Goal: Complete application form

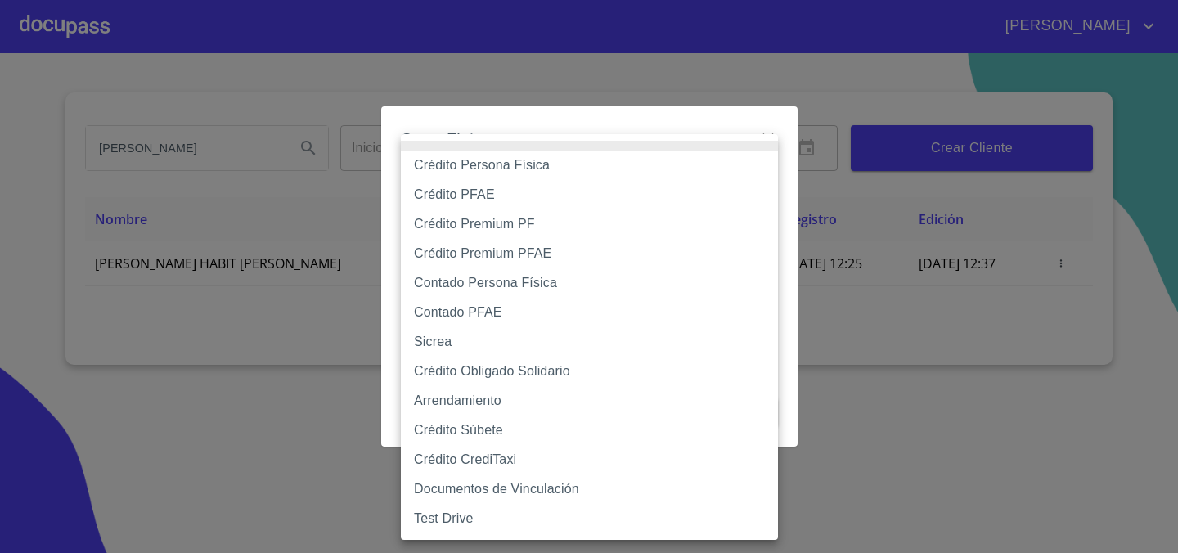
click at [709, 171] on body "[PERSON_NAME] [PERSON_NAME] HABIT Inicio ​ Fin ​ Crear Cliente Nombre Correo el…" at bounding box center [589, 276] width 1178 height 553
click at [696, 167] on li "Crédito Persona Física" at bounding box center [589, 165] width 377 height 29
type input "6009fb3c7d1714eb8809aa97"
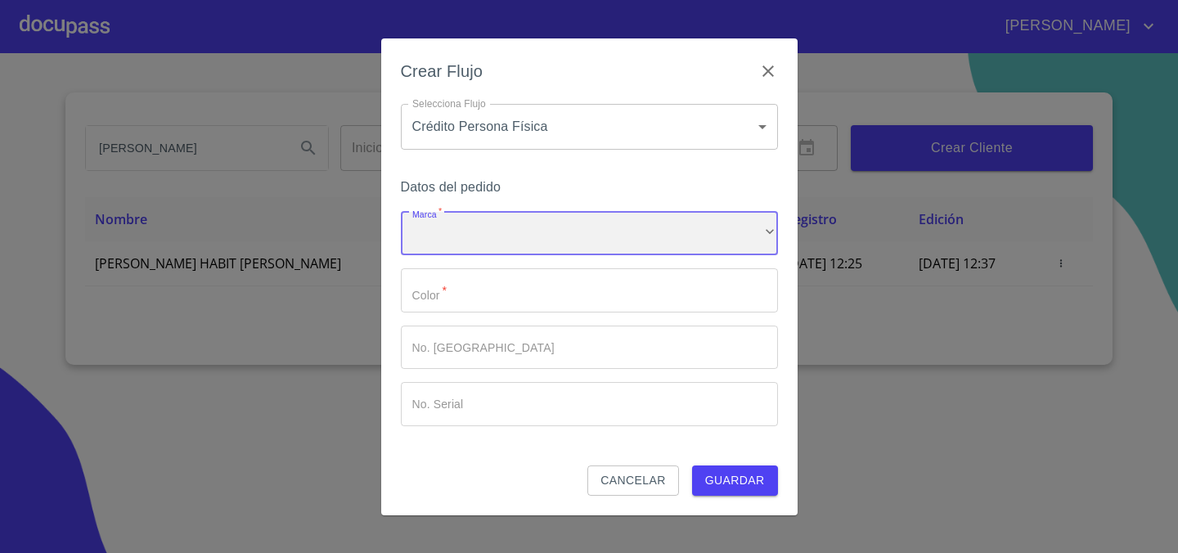
click at [550, 219] on div "​" at bounding box center [589, 234] width 377 height 44
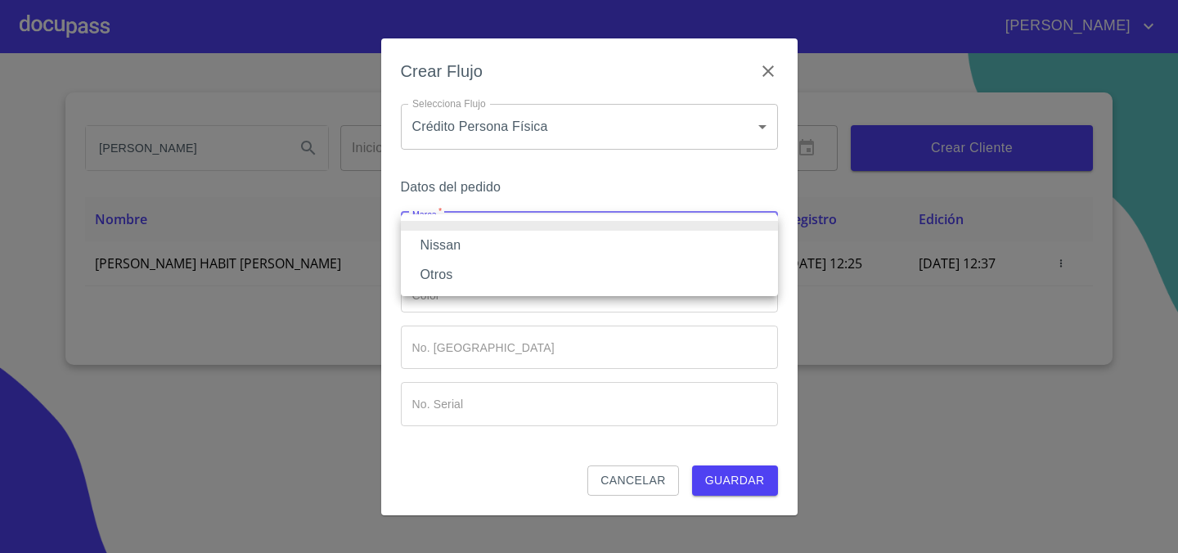
click at [545, 251] on li "Nissan" at bounding box center [589, 245] width 377 height 29
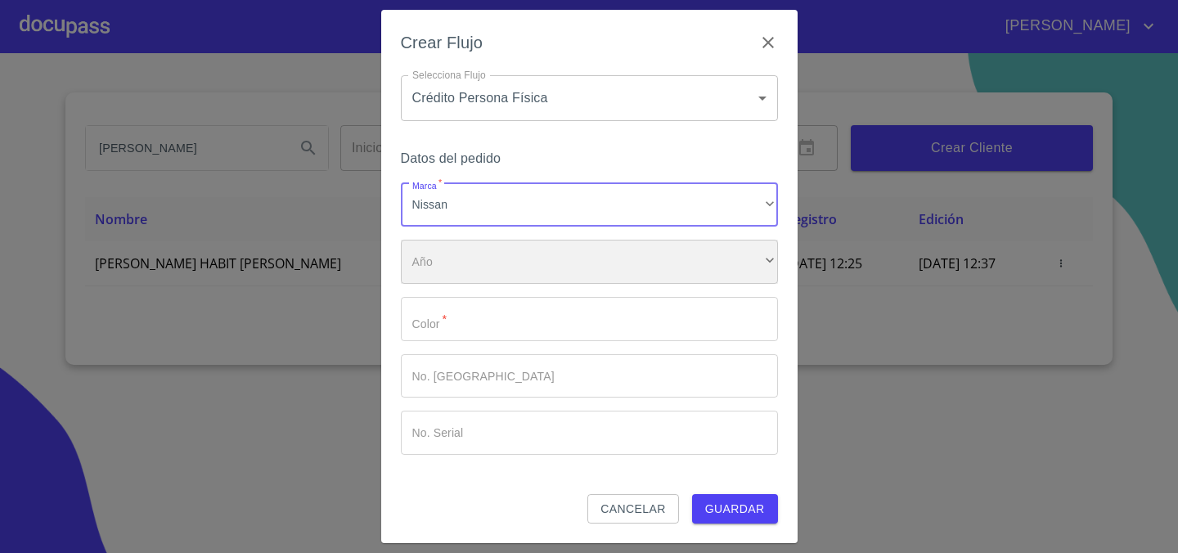
click at [543, 252] on div "​" at bounding box center [589, 262] width 377 height 44
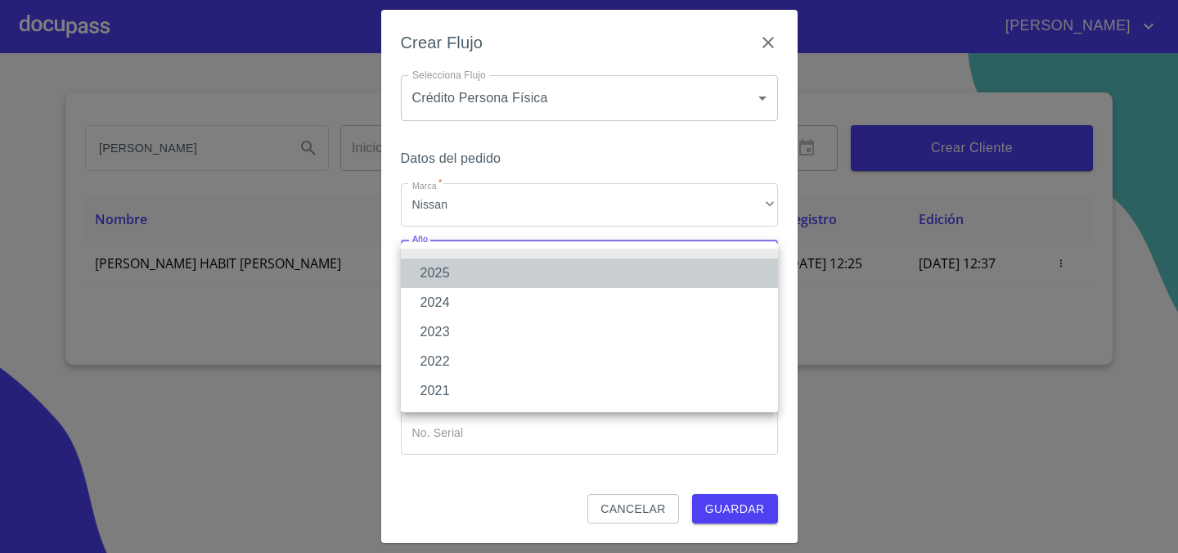
click at [534, 264] on li "2025" at bounding box center [589, 273] width 377 height 29
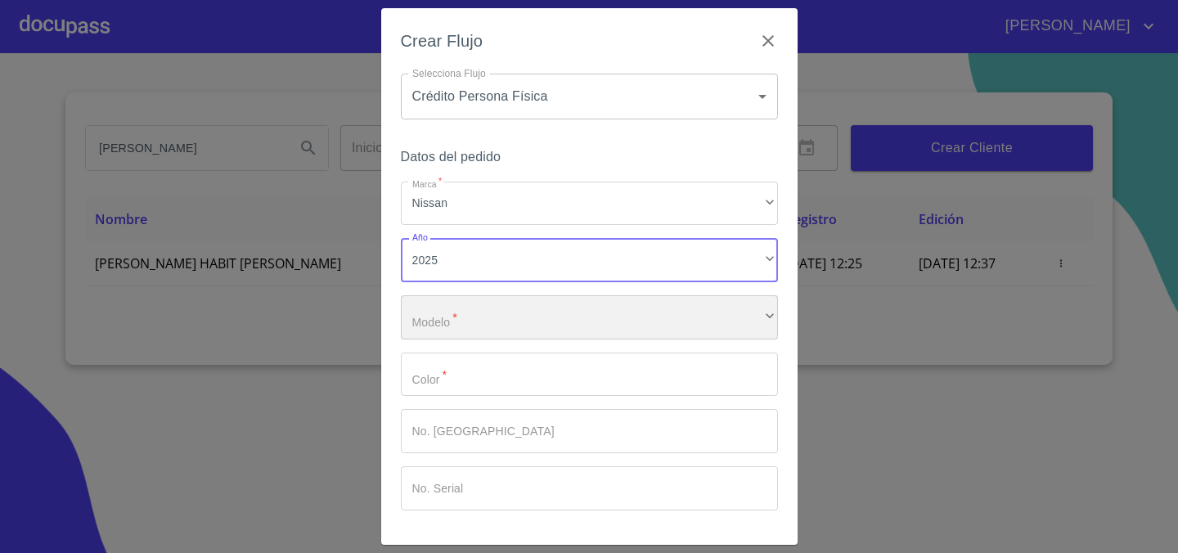
click at [524, 308] on div "​" at bounding box center [589, 317] width 377 height 44
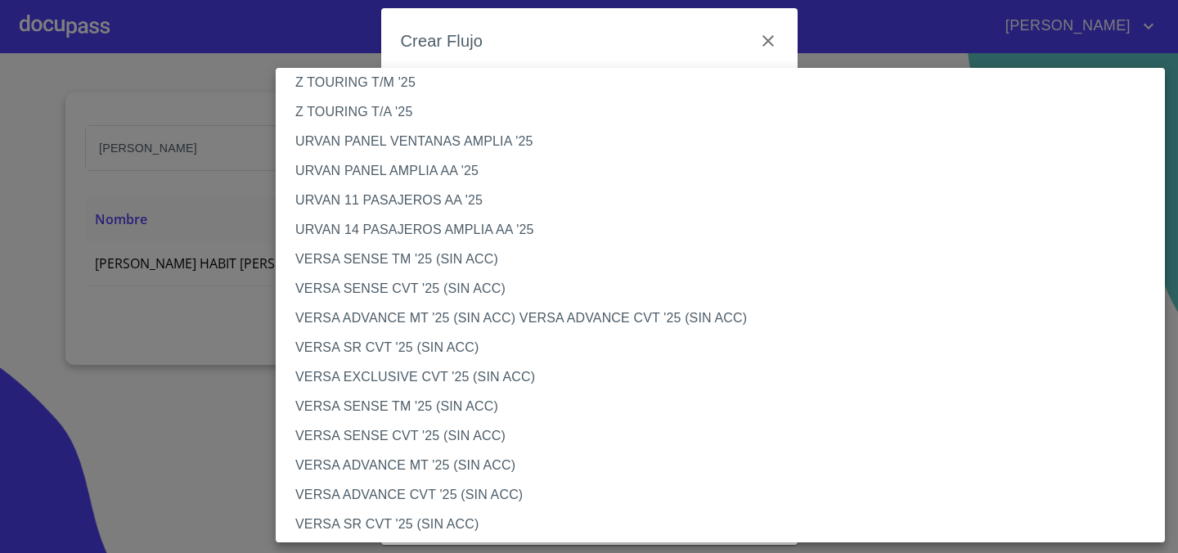
scroll to position [457, 0]
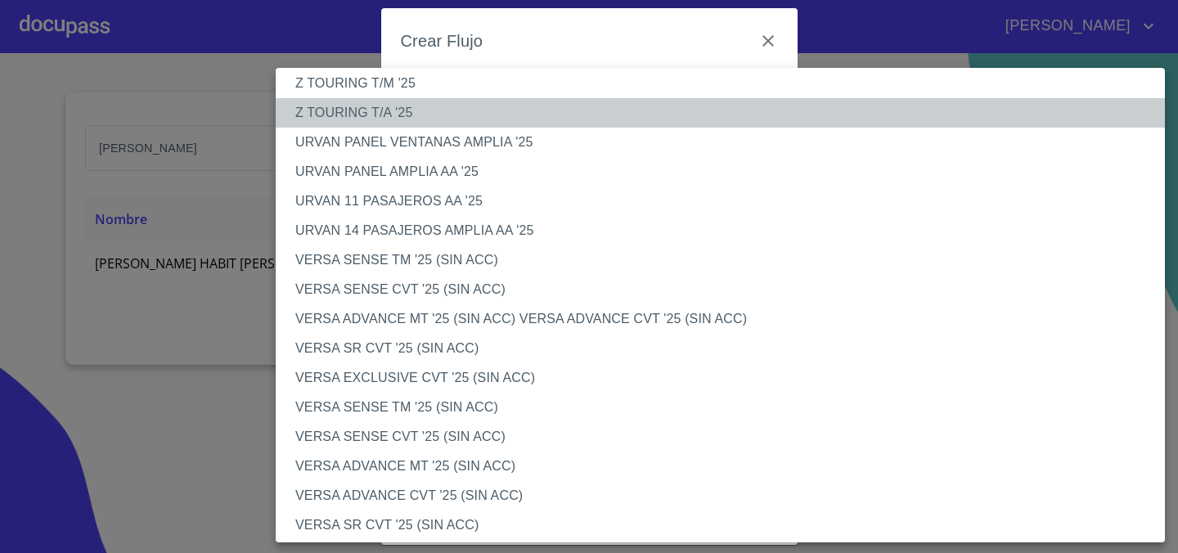
click at [511, 109] on li "Z TOURING T/A '25" at bounding box center [721, 112] width 890 height 29
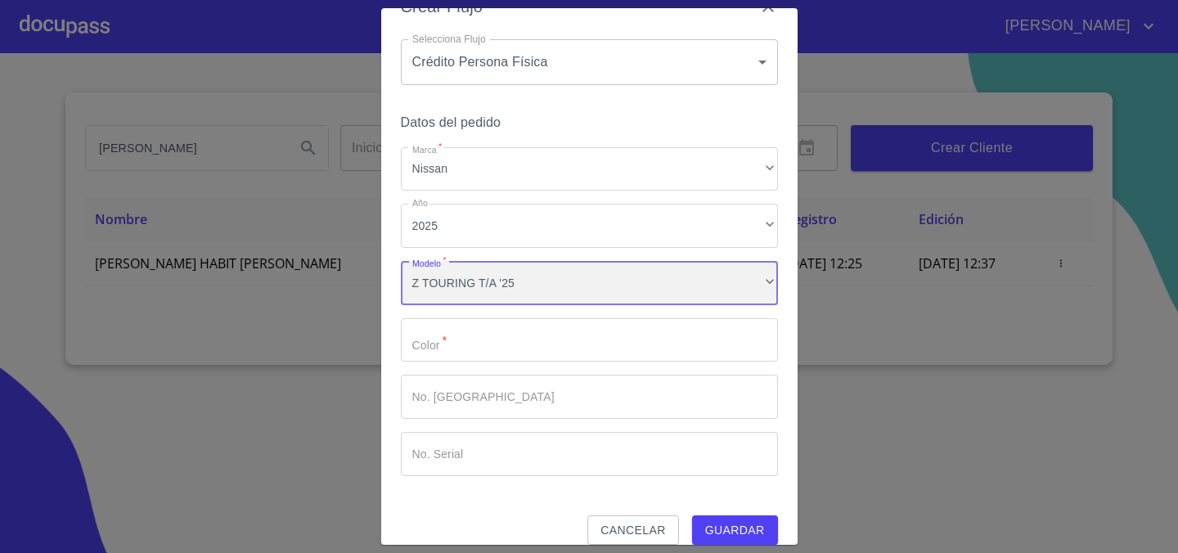
scroll to position [35, 0]
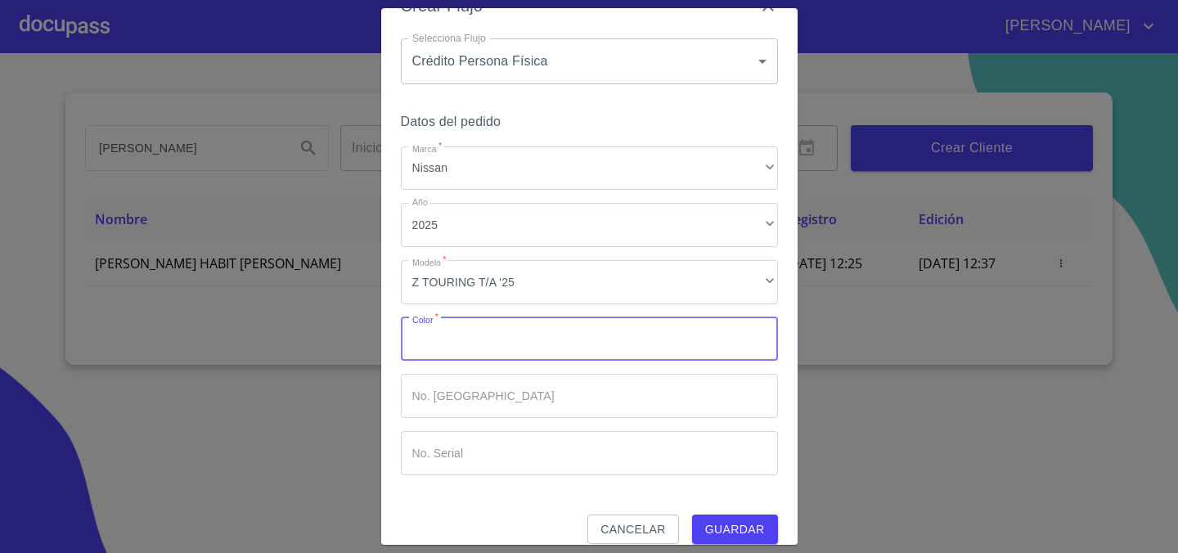
click at [570, 338] on input "Marca   *" at bounding box center [589, 340] width 377 height 44
type input "rojo"
click at [692, 515] on button "Guardar" at bounding box center [735, 530] width 86 height 30
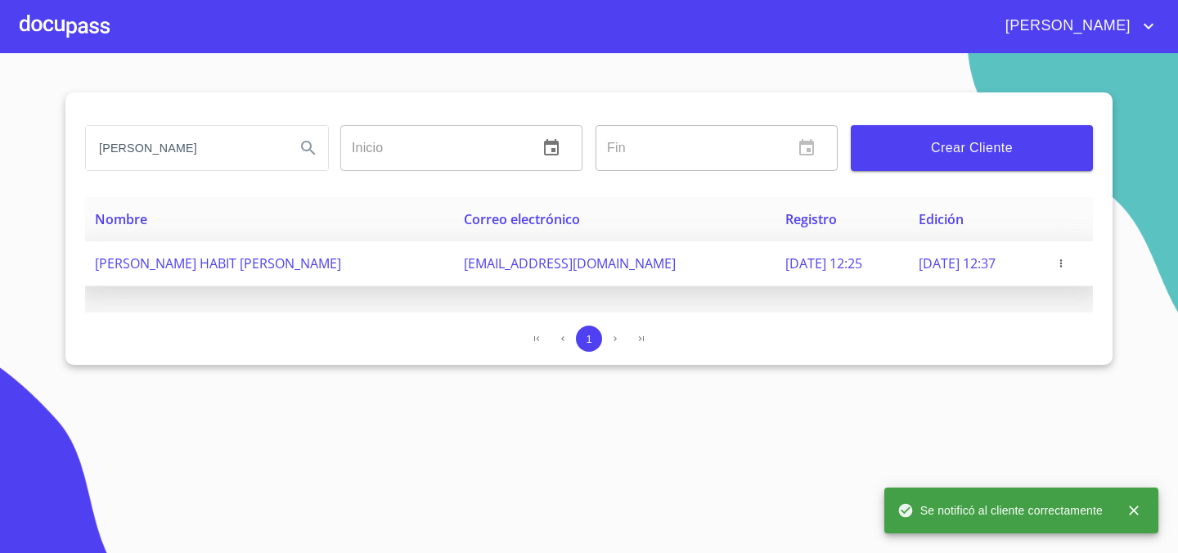
click at [1066, 262] on icon "button" at bounding box center [1061, 263] width 11 height 11
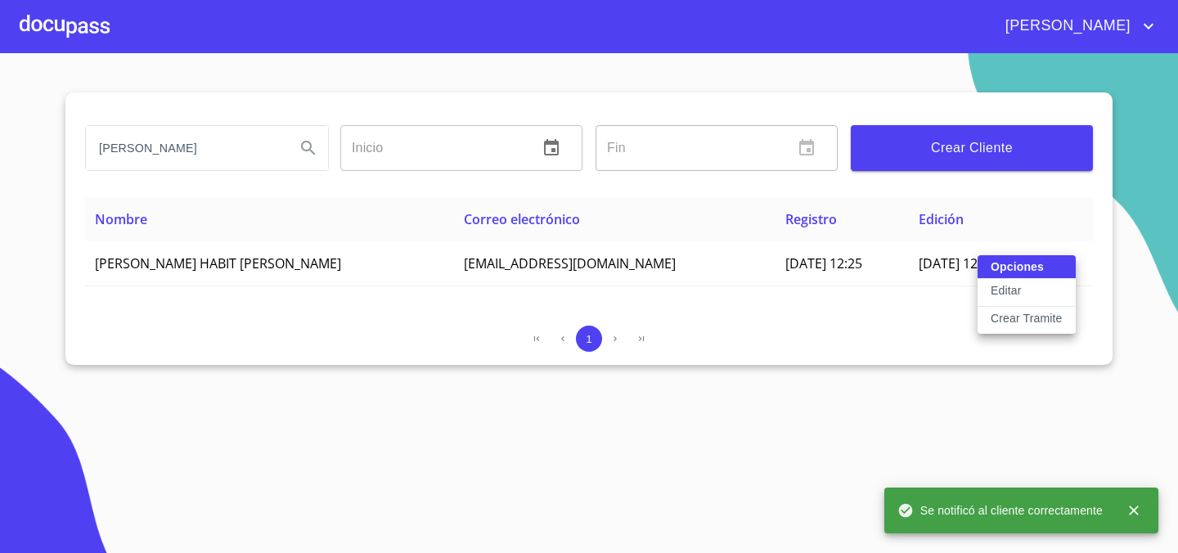
click at [1049, 290] on button "Editar" at bounding box center [1027, 293] width 98 height 28
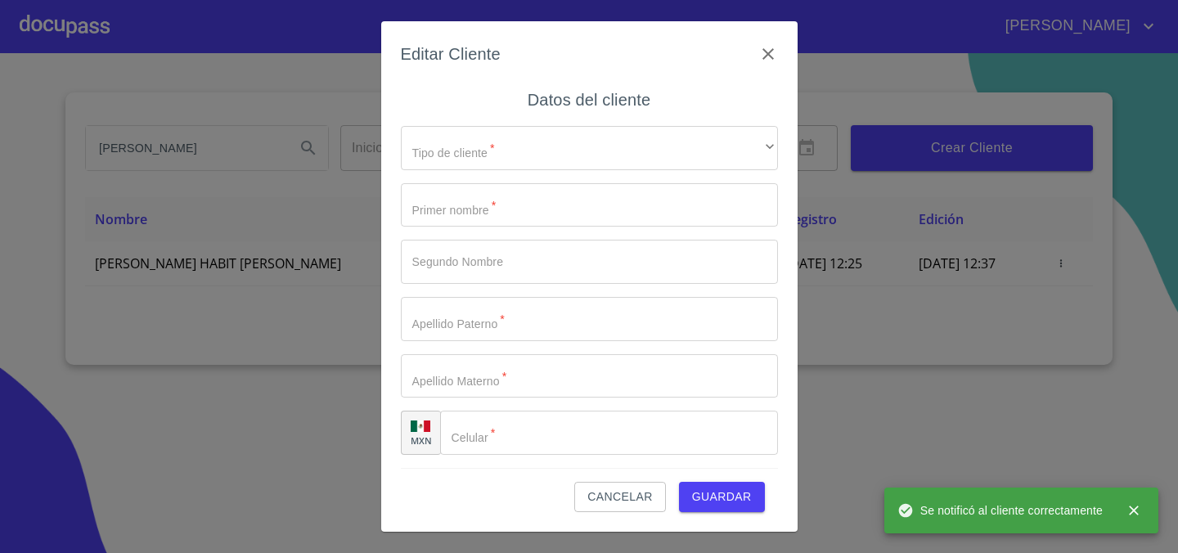
type input "[PERSON_NAME]"
type input "HABIT"
type input "[PERSON_NAME]"
type input "RAMOS"
type input "[PHONE_NUMBER]"
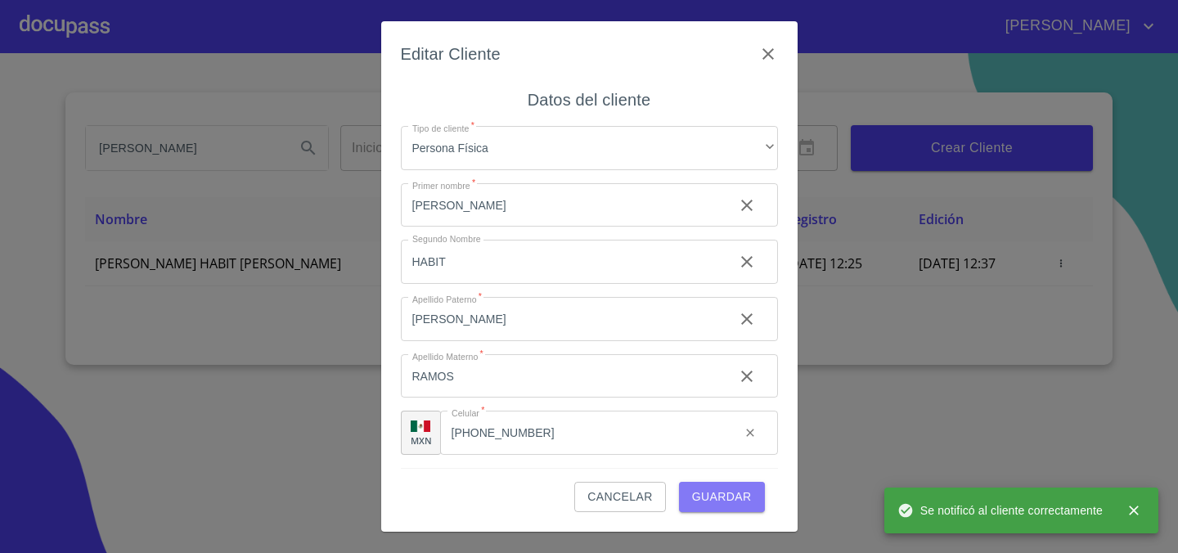
click at [698, 492] on span "Guardar" at bounding box center [722, 497] width 60 height 20
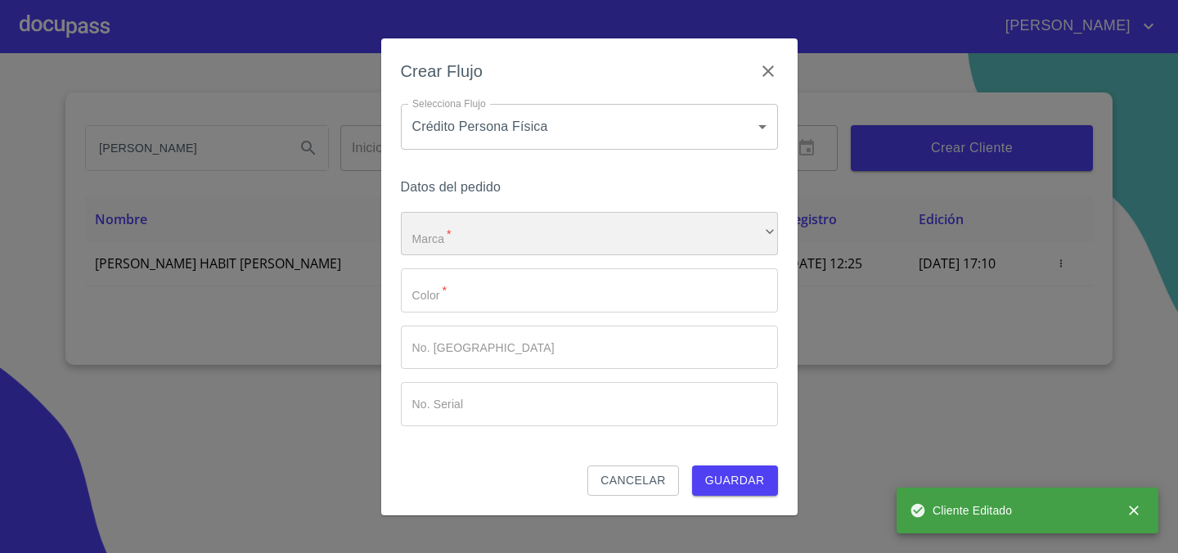
click at [634, 241] on div "​" at bounding box center [589, 234] width 377 height 44
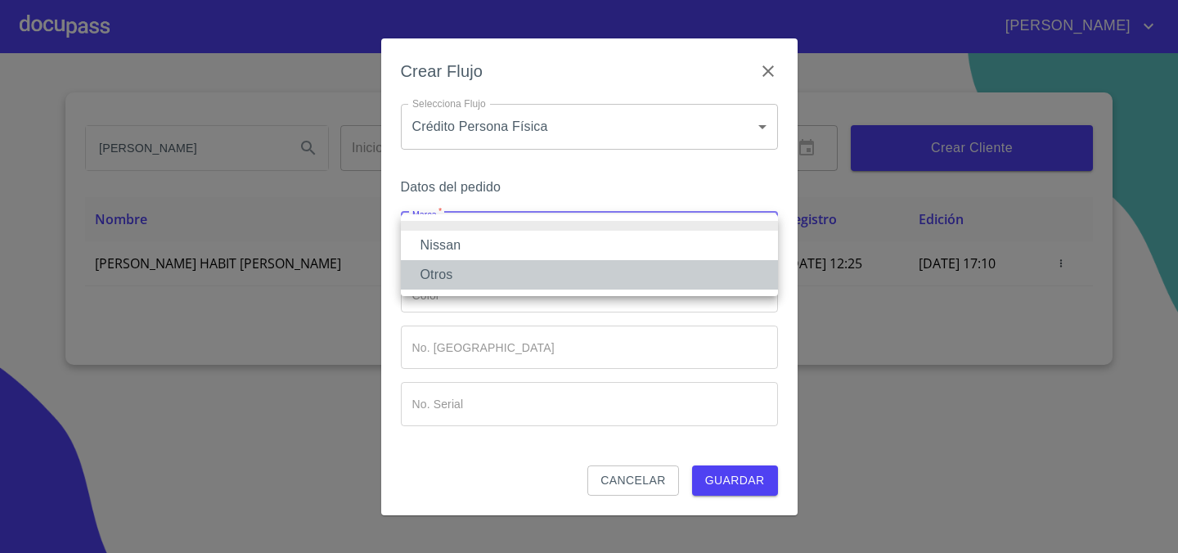
click at [624, 260] on li "Otros" at bounding box center [589, 274] width 377 height 29
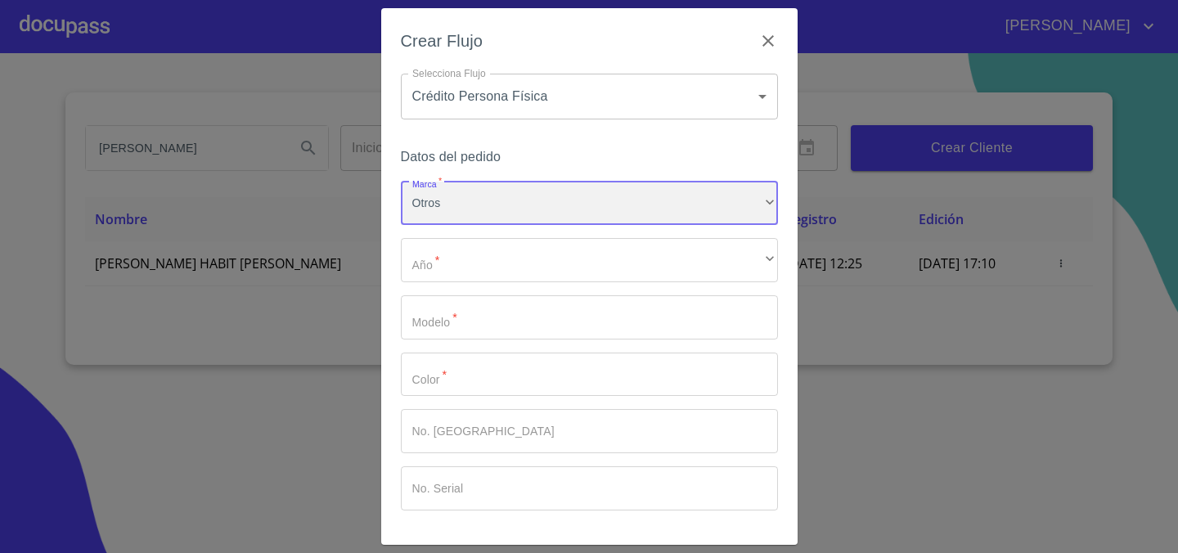
click at [628, 205] on div "Otros" at bounding box center [589, 204] width 377 height 44
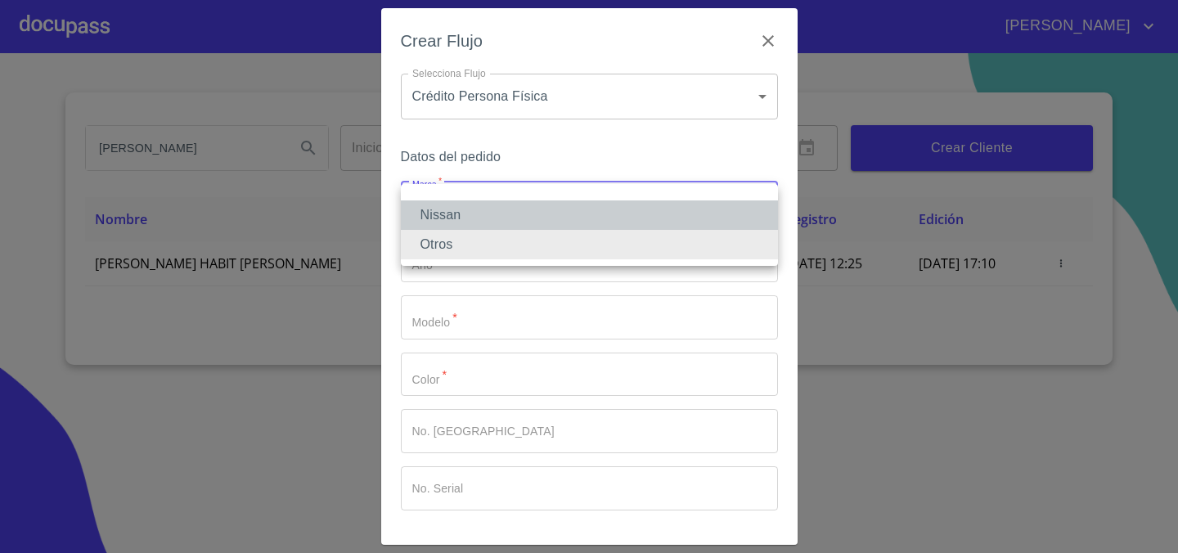
click at [620, 221] on li "Nissan" at bounding box center [589, 215] width 377 height 29
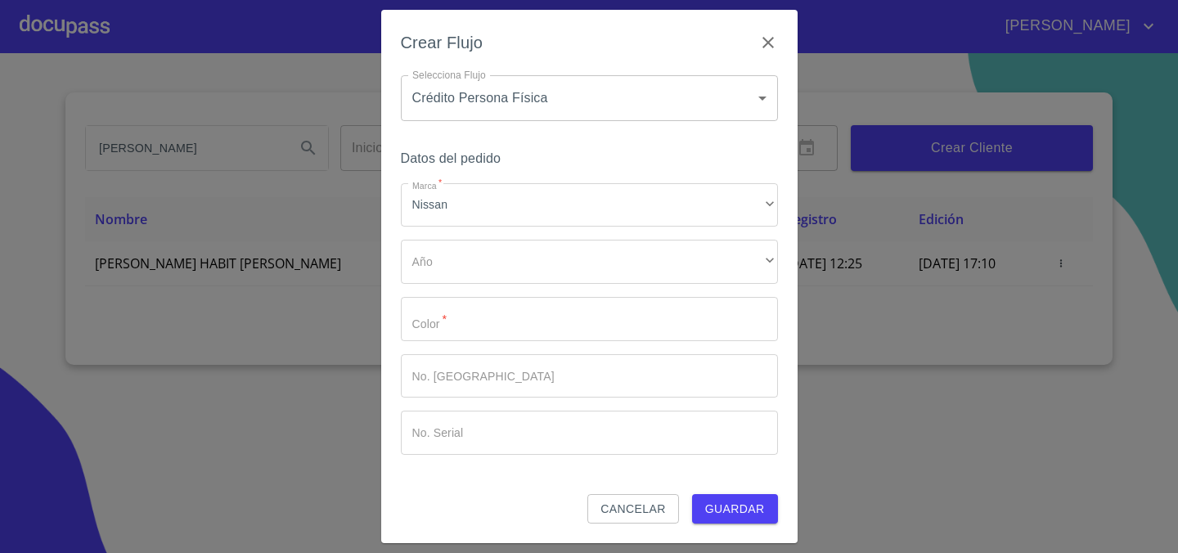
click at [620, 219] on ul "Nissan Otros" at bounding box center [542, 207] width 283 height 46
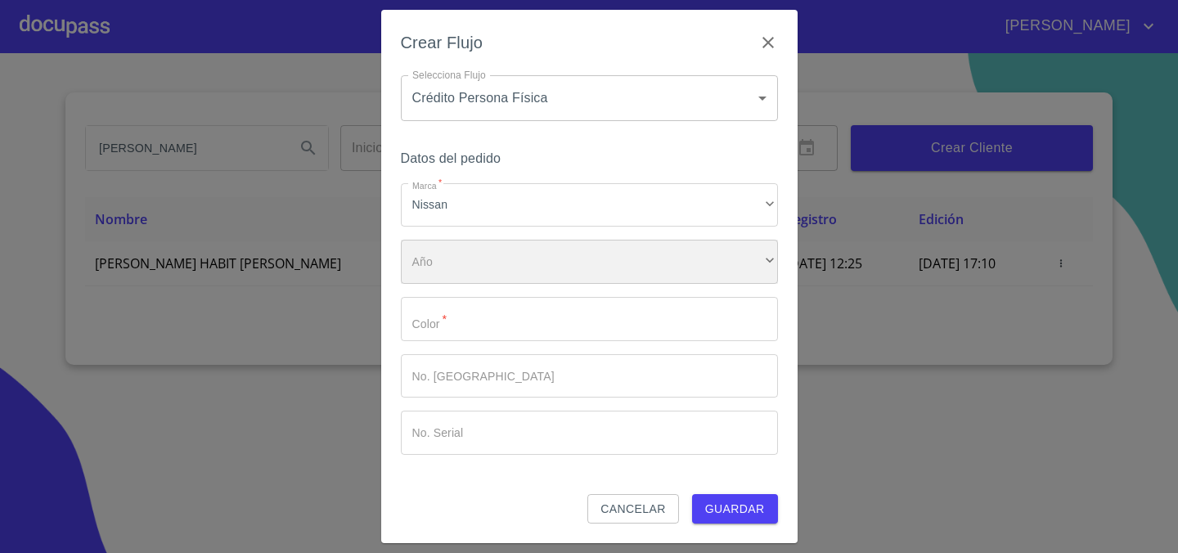
click at [606, 253] on div "​" at bounding box center [589, 262] width 377 height 44
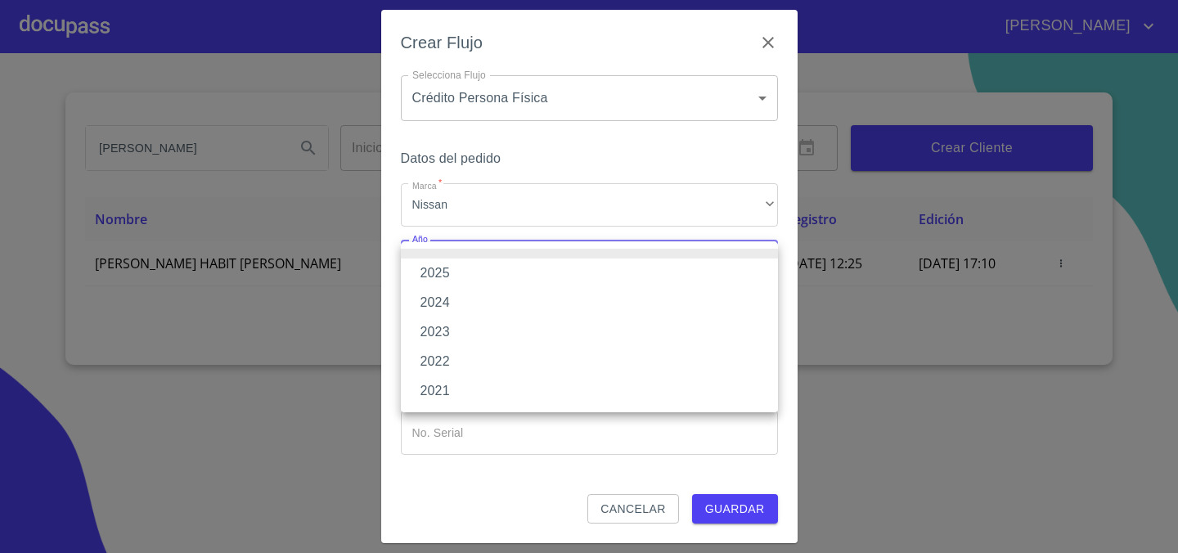
click at [593, 275] on li "2025" at bounding box center [589, 273] width 377 height 29
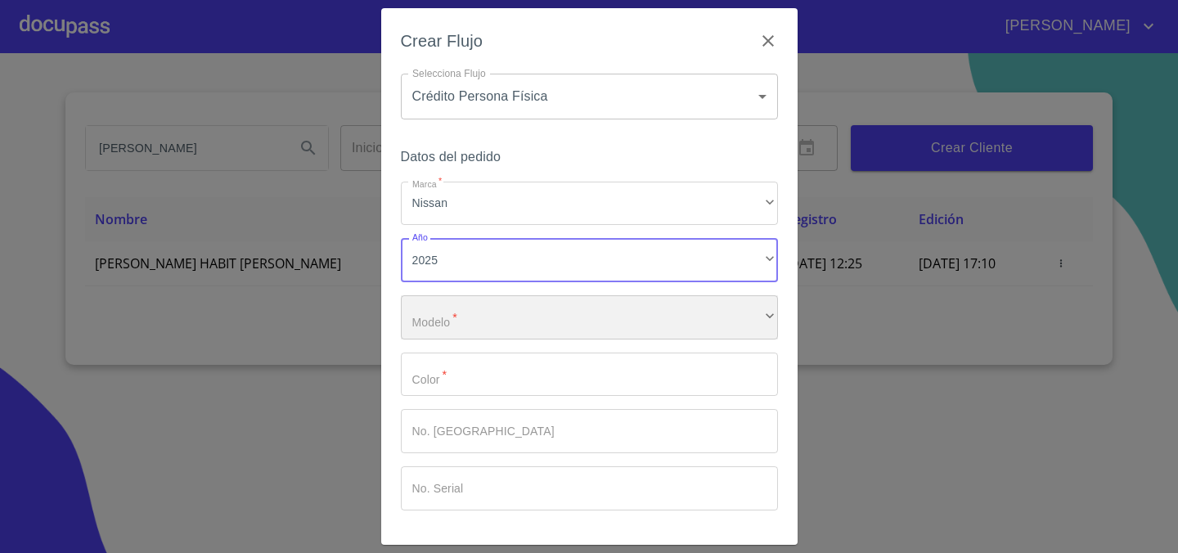
click at [571, 318] on div "​" at bounding box center [589, 317] width 377 height 44
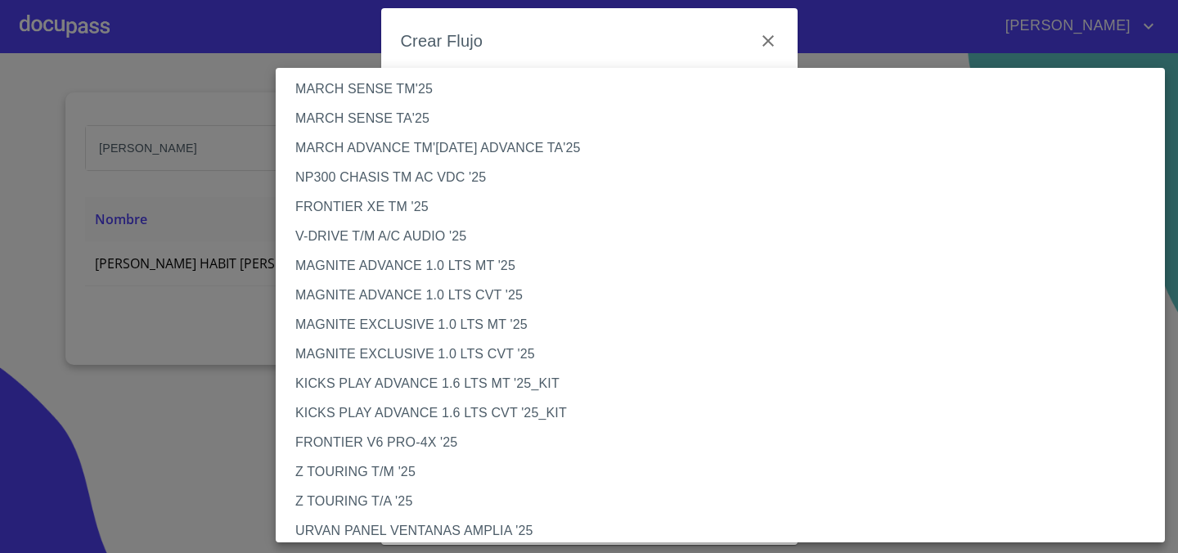
scroll to position [71, 0]
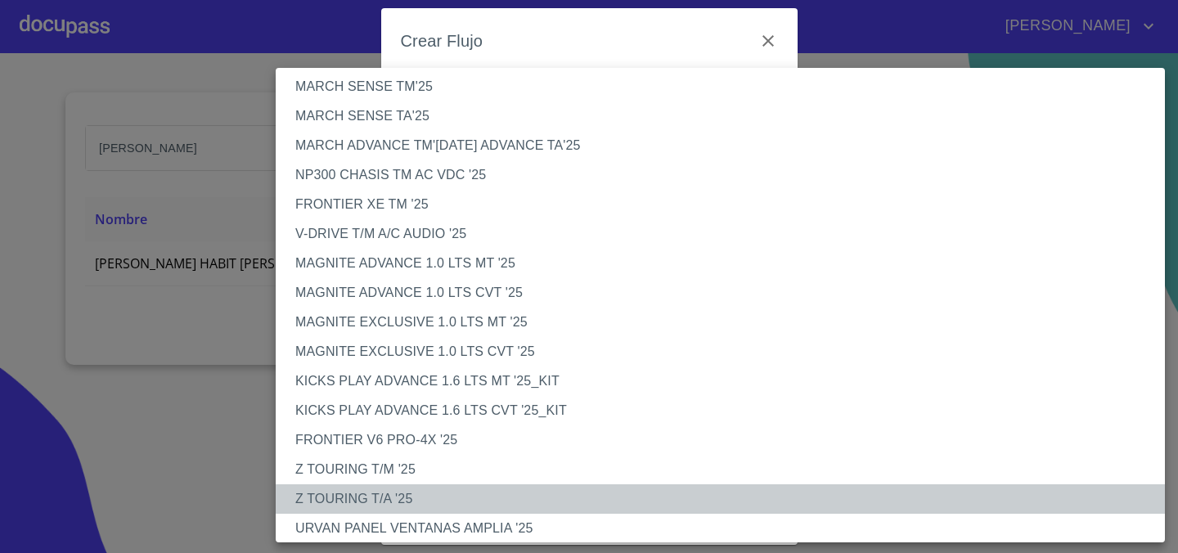
click at [484, 493] on li "Z TOURING T/A '25" at bounding box center [721, 498] width 890 height 29
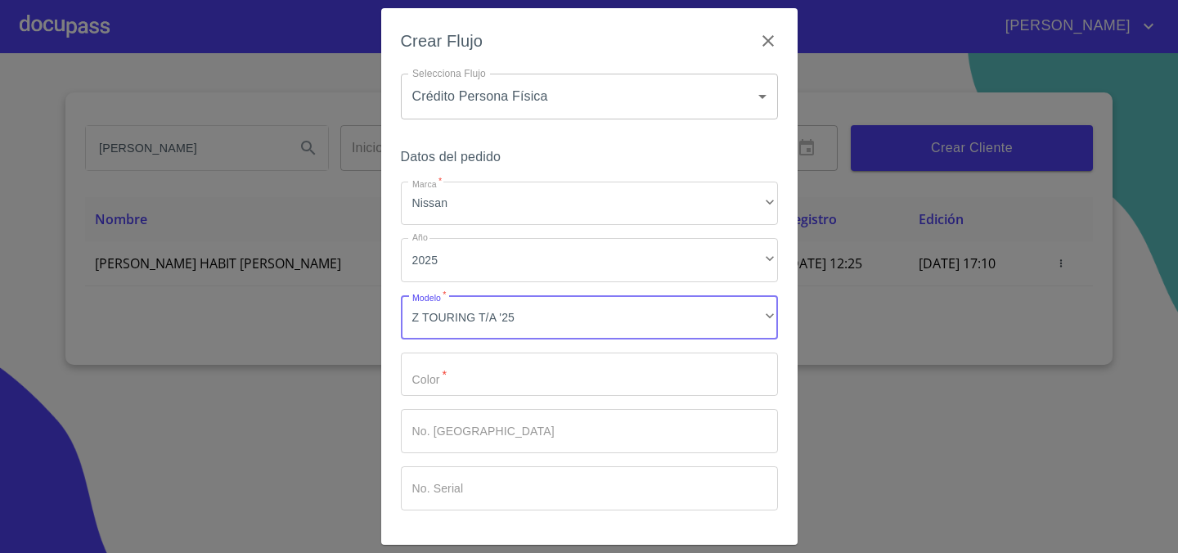
click at [545, 383] on input "Marca   *" at bounding box center [589, 375] width 377 height 44
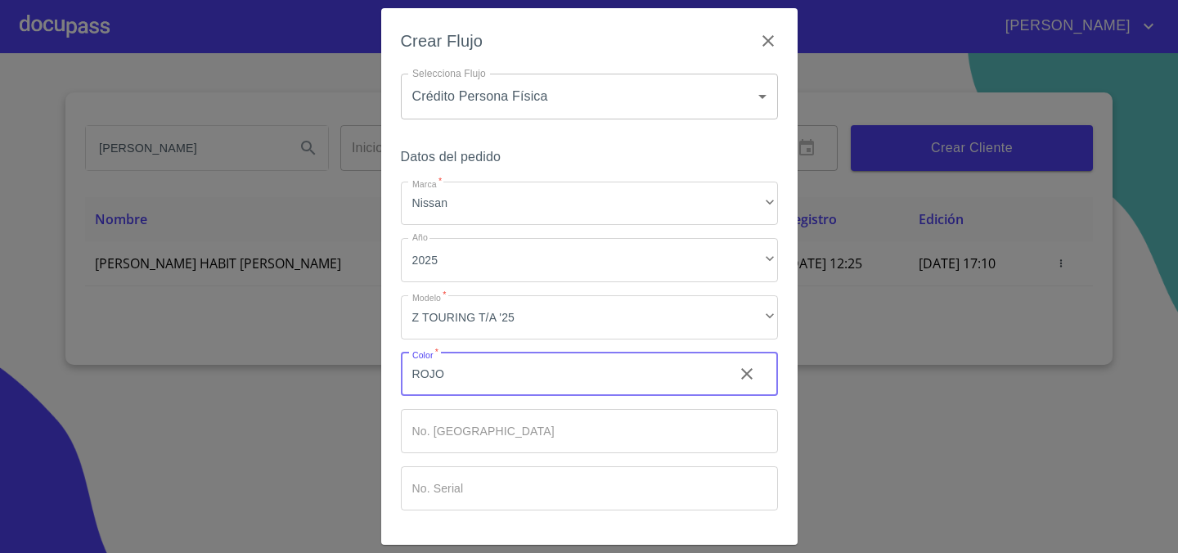
type input "ROJO"
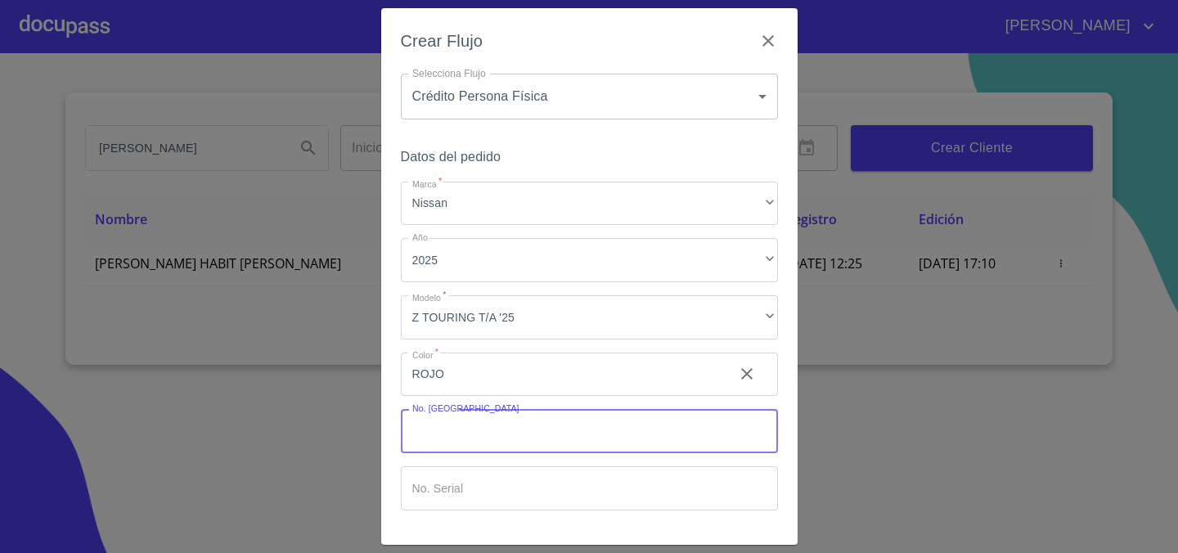
click at [504, 450] on input "Marca   *" at bounding box center [589, 431] width 377 height 44
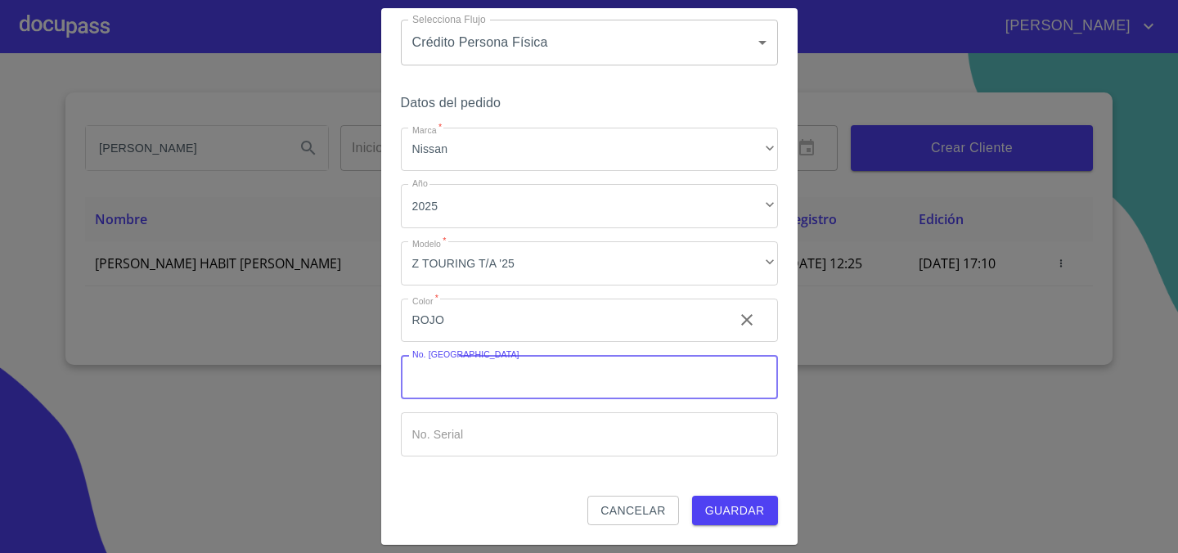
click at [709, 510] on span "Guardar" at bounding box center [735, 511] width 60 height 20
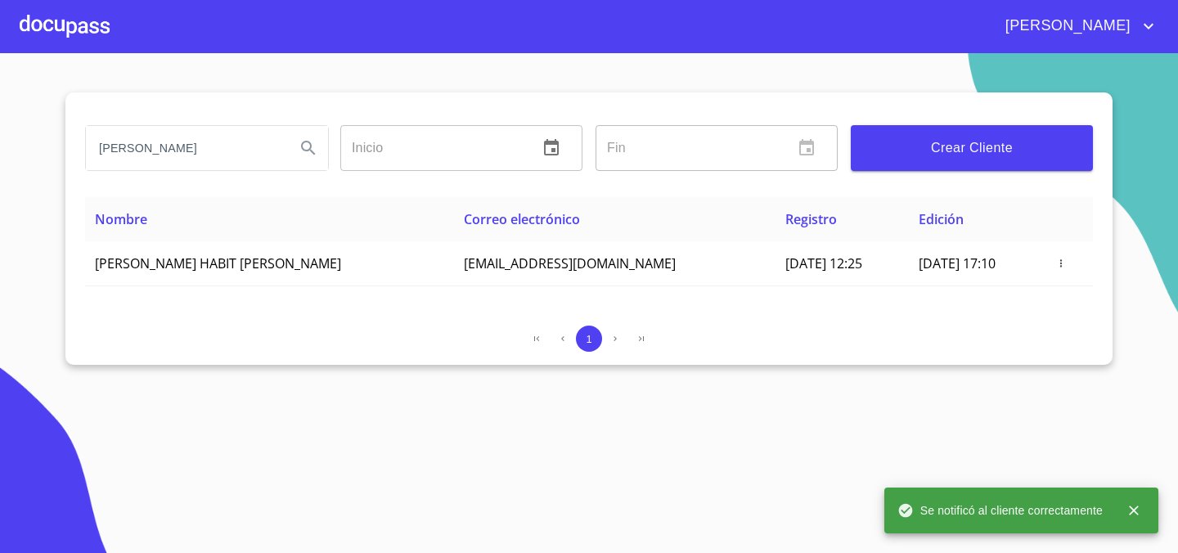
click at [99, 11] on div at bounding box center [65, 26] width 90 height 52
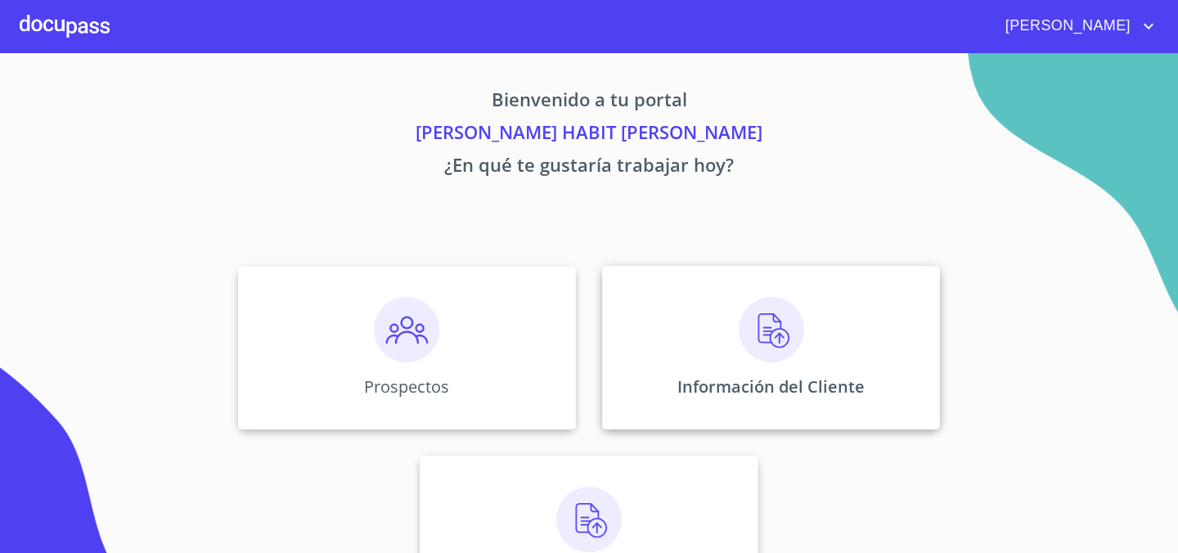
click at [765, 325] on img at bounding box center [771, 329] width 65 height 65
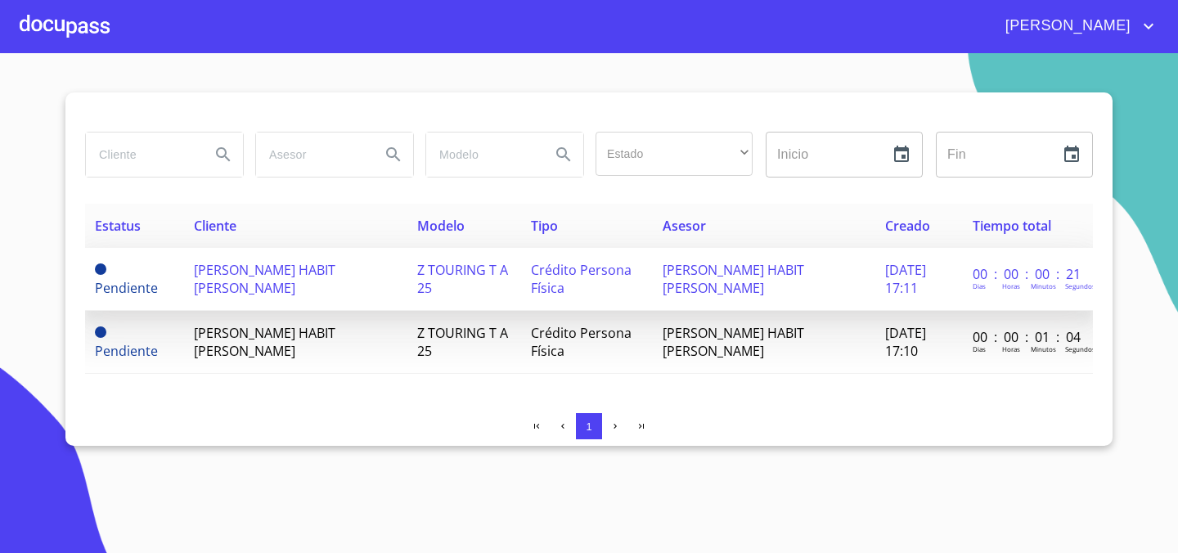
click at [926, 268] on td "[DATE] 17:11" at bounding box center [919, 279] width 87 height 63
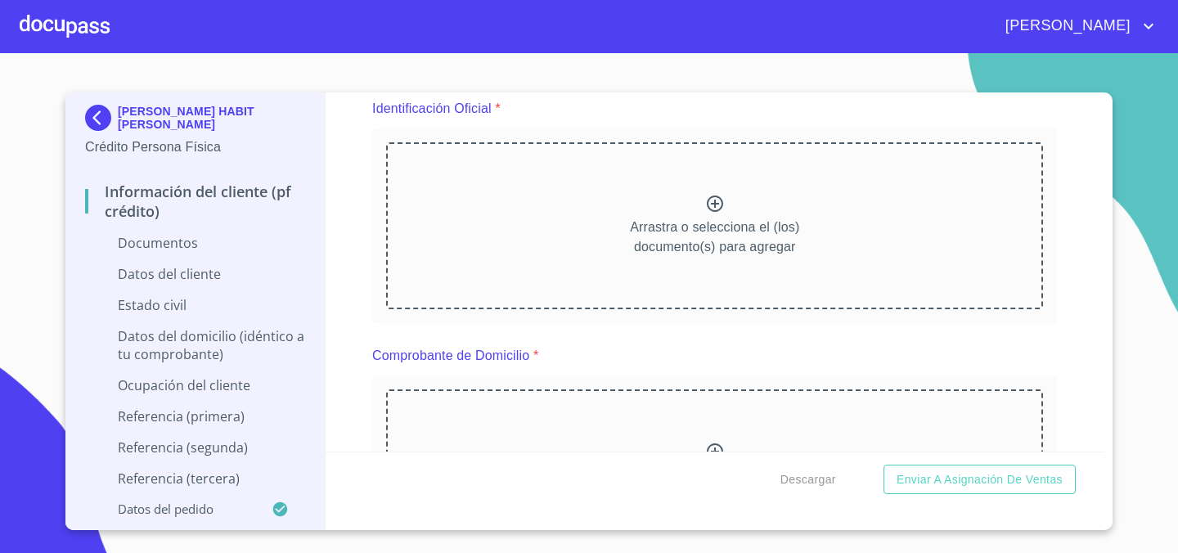
scroll to position [196, 0]
click at [746, 236] on p "Arrastra o selecciona el (los) documento(s) para agregar" at bounding box center [714, 239] width 169 height 39
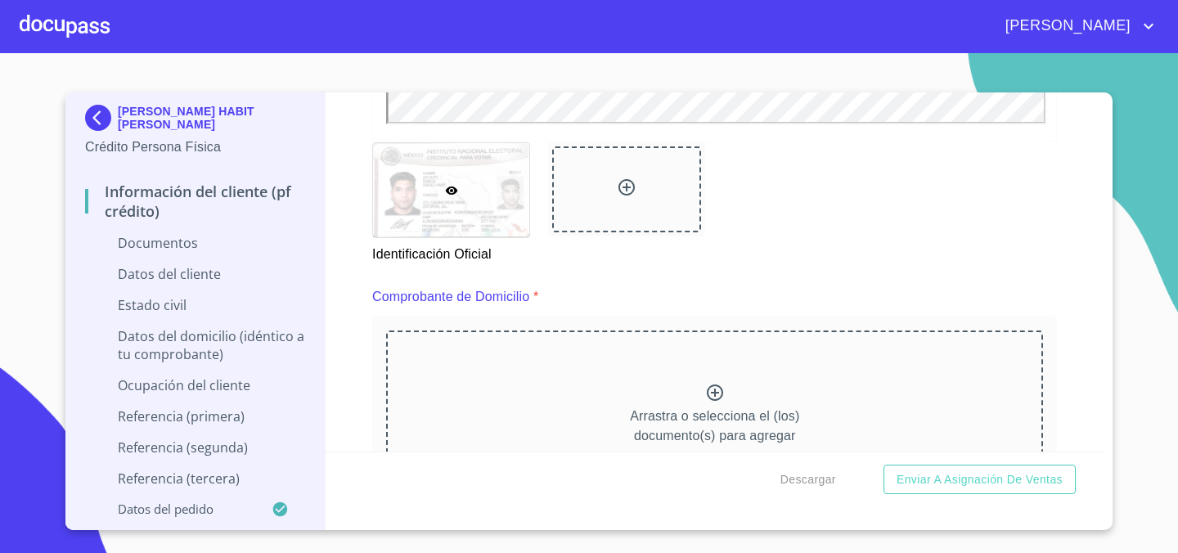
scroll to position [706, 0]
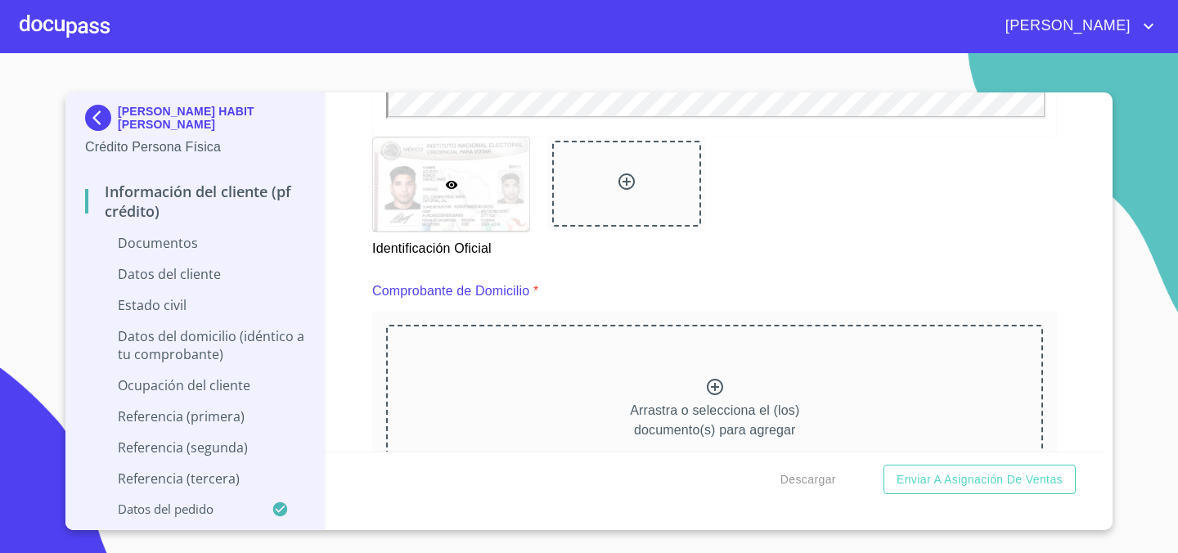
click at [735, 367] on div "Arrastra o selecciona el (los) documento(s) para agregar" at bounding box center [714, 408] width 657 height 167
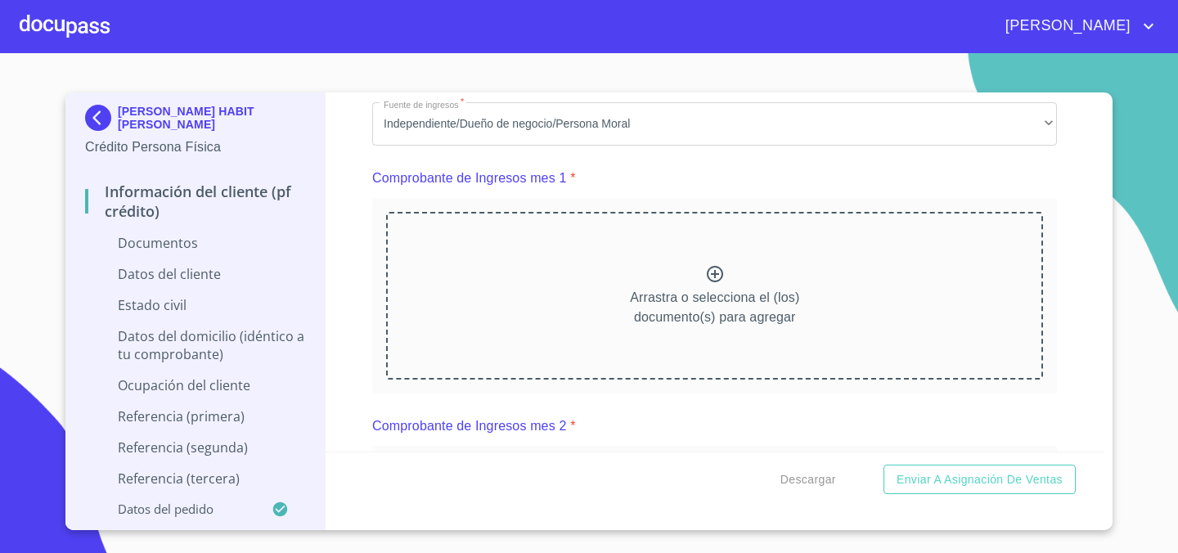
scroll to position [1651, 0]
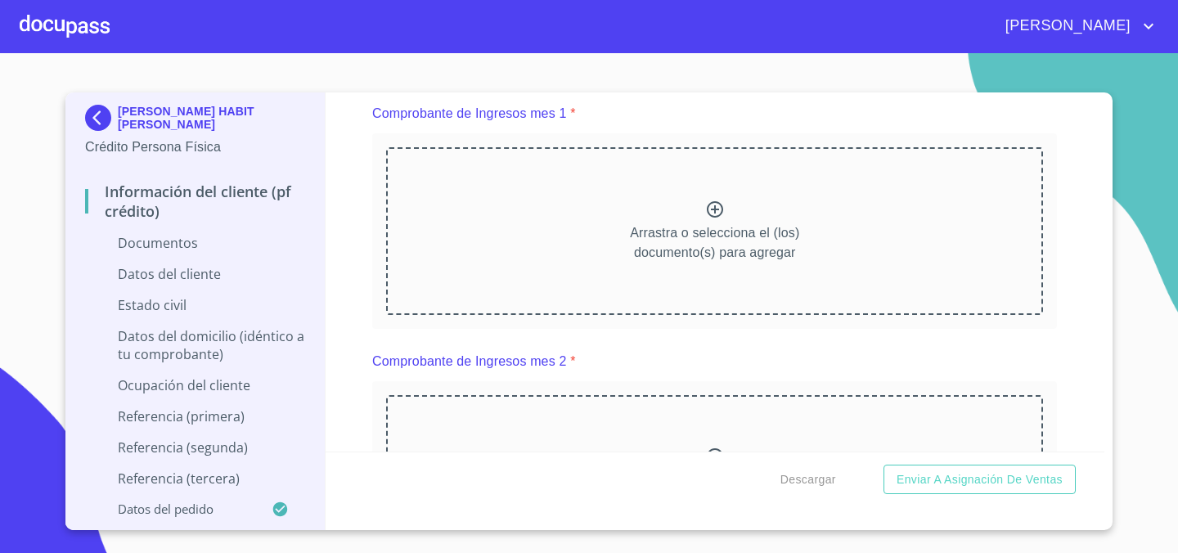
click at [708, 214] on icon at bounding box center [715, 210] width 20 height 20
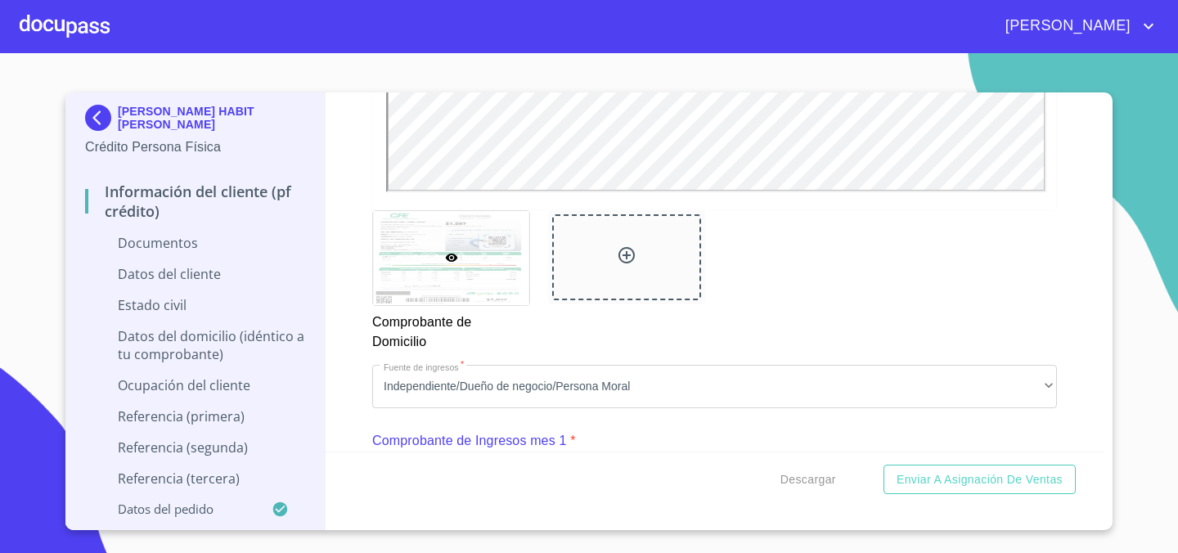
scroll to position [1324, 0]
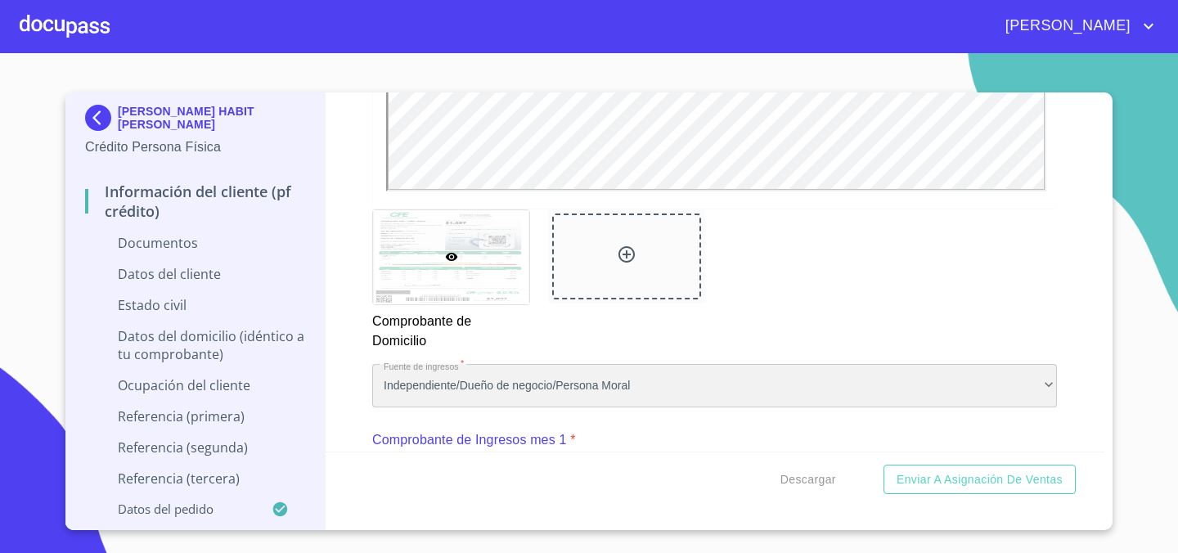
click at [827, 387] on div "Independiente/Dueño de negocio/Persona Moral" at bounding box center [714, 386] width 685 height 44
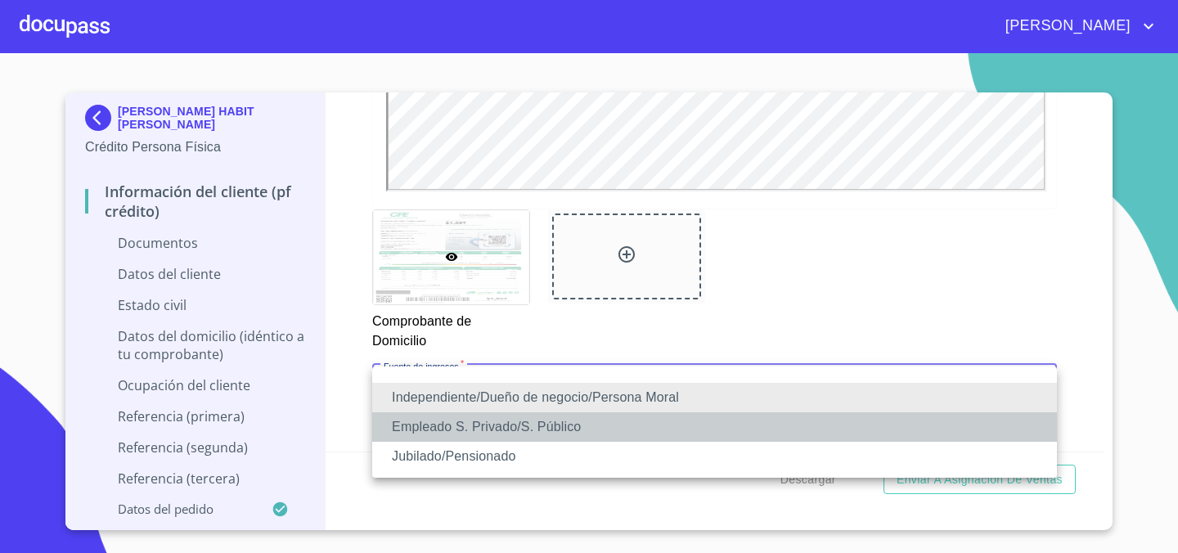
click at [728, 435] on li "Empleado S. Privado/S. Público" at bounding box center [714, 426] width 685 height 29
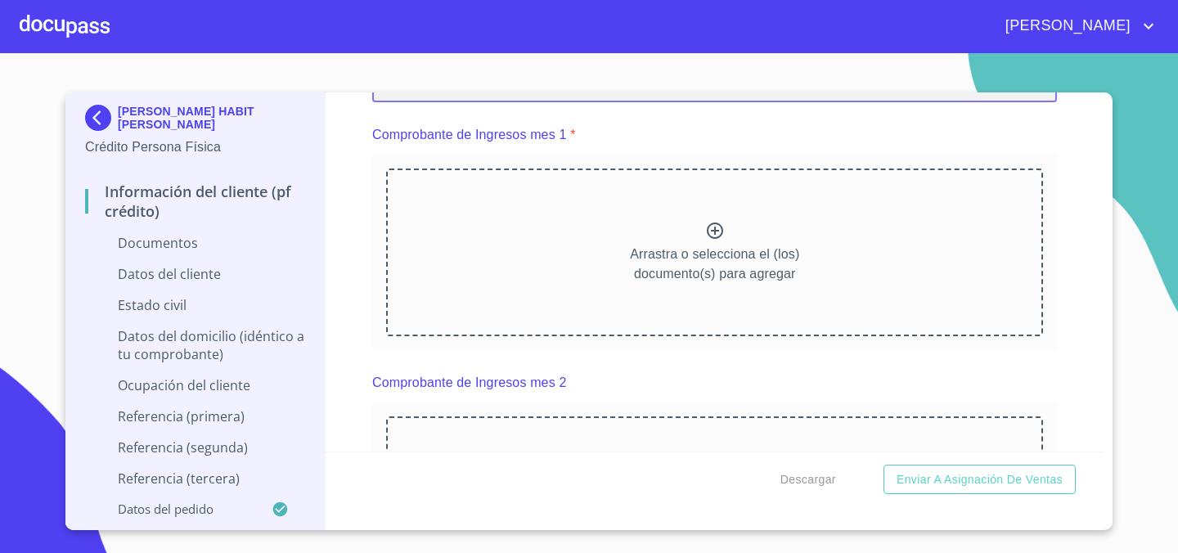
scroll to position [0, 0]
click at [709, 213] on div "Arrastra o selecciona el (los) documento(s) para agregar" at bounding box center [714, 252] width 657 height 167
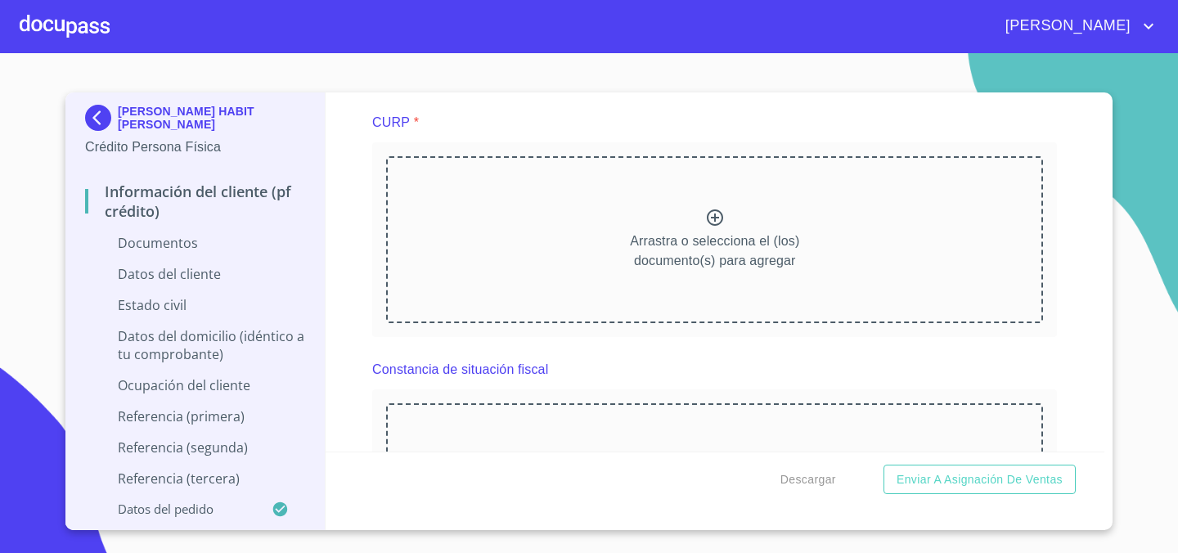
scroll to position [2849, 0]
click at [706, 218] on icon at bounding box center [715, 216] width 20 height 20
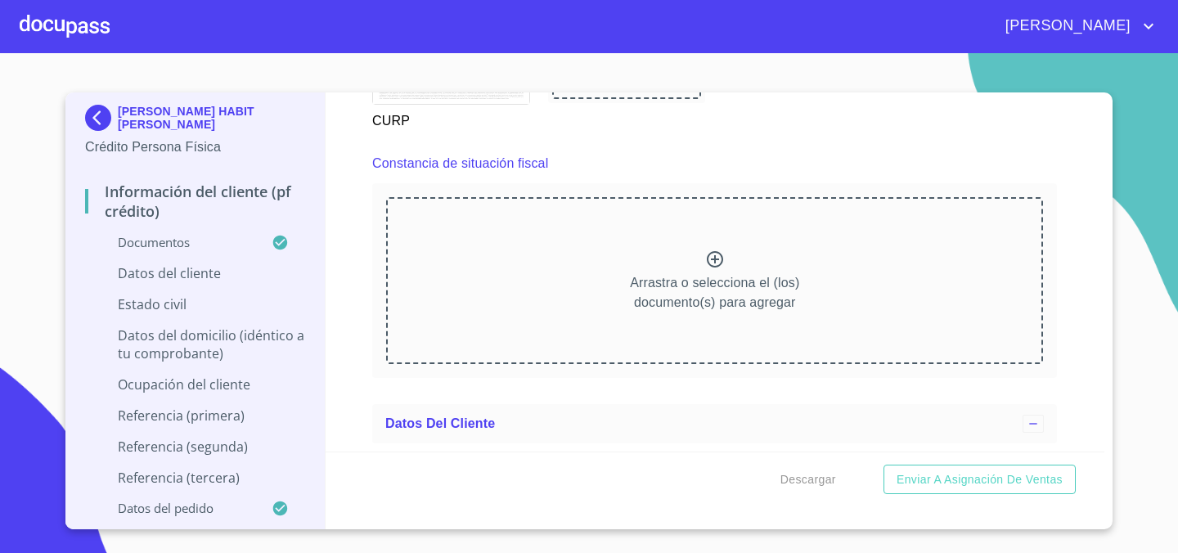
scroll to position [3498, 0]
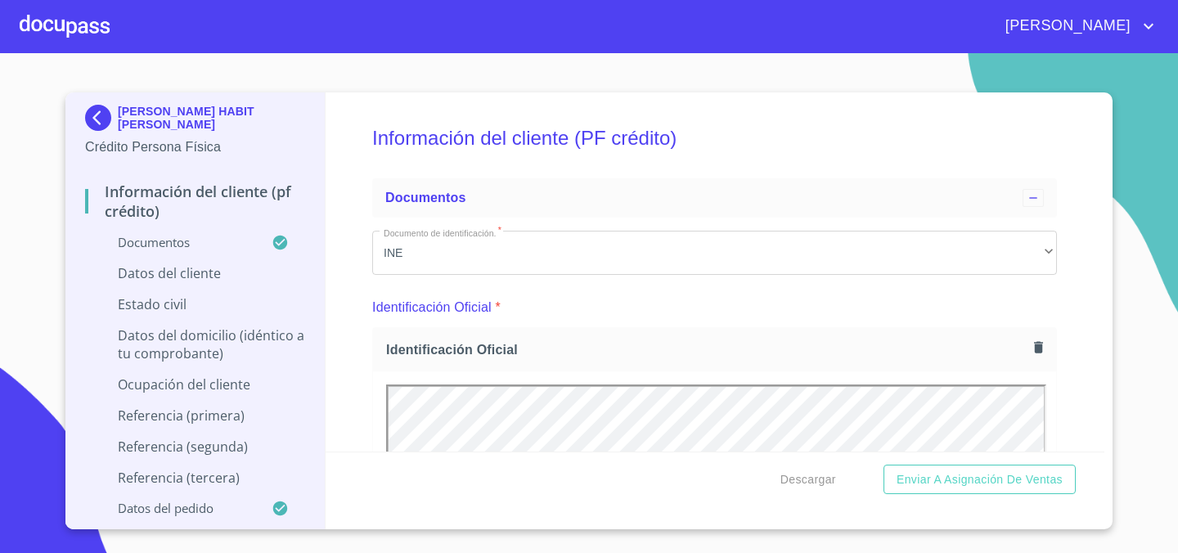
scroll to position [3498, 0]
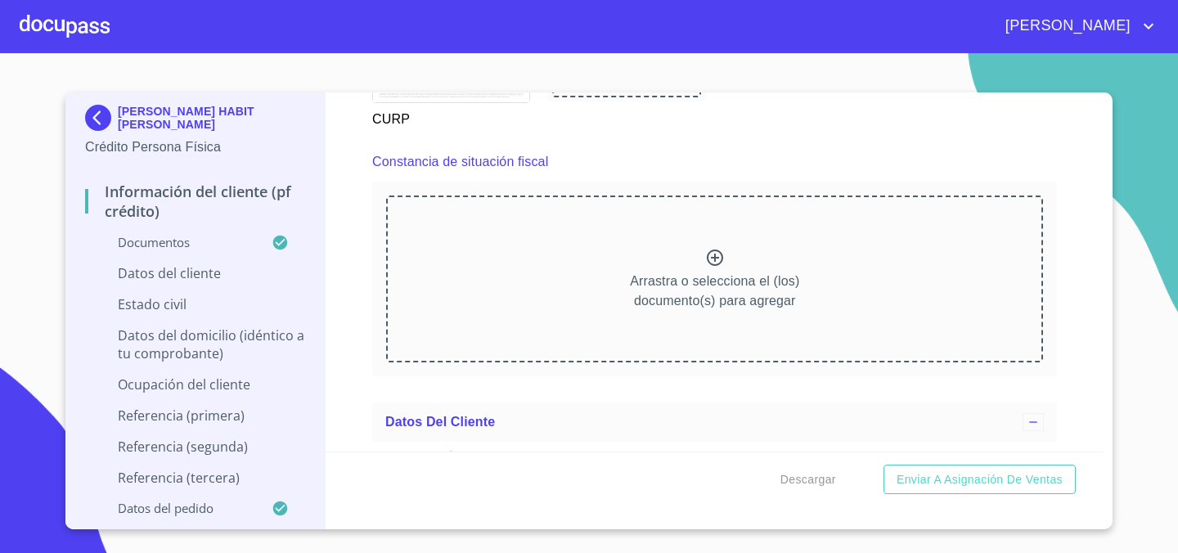
click at [682, 275] on p "Arrastra o selecciona el (los) documento(s) para agregar" at bounding box center [714, 291] width 169 height 39
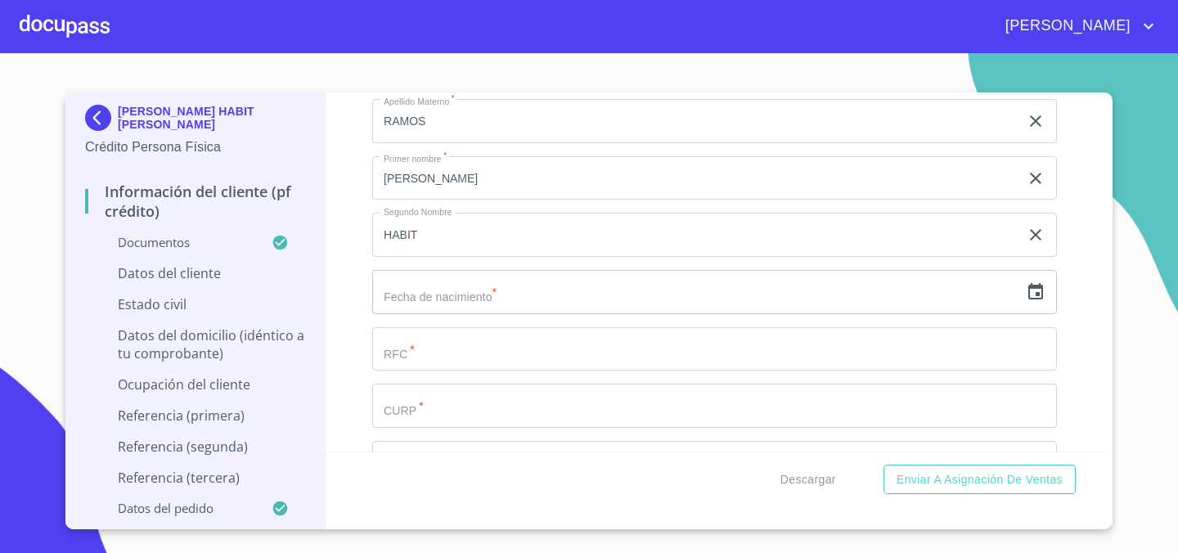
scroll to position [4329, 0]
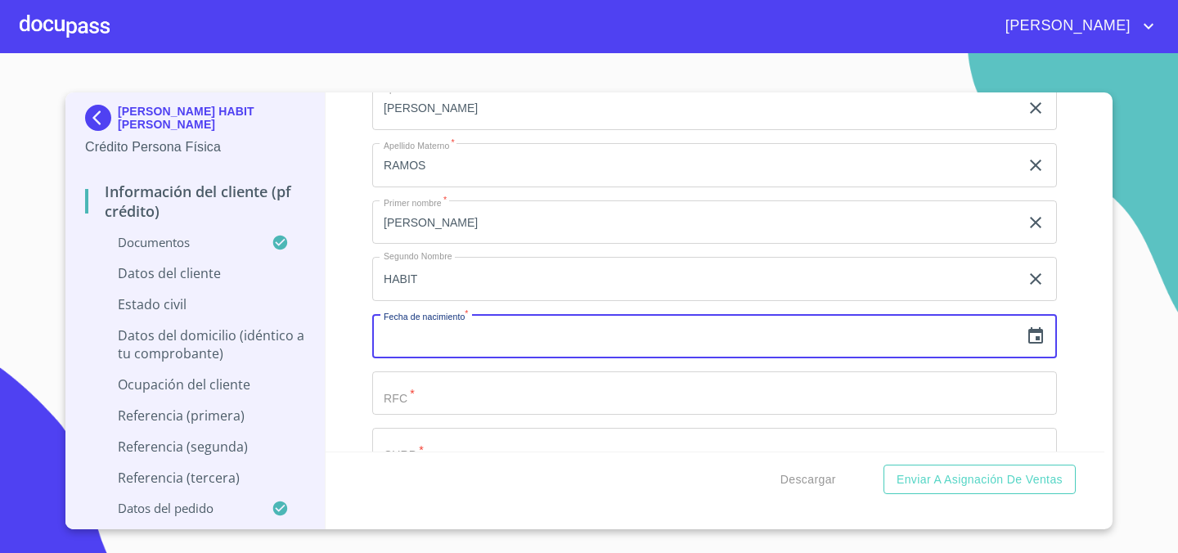
click at [660, 329] on input "text" at bounding box center [695, 336] width 647 height 44
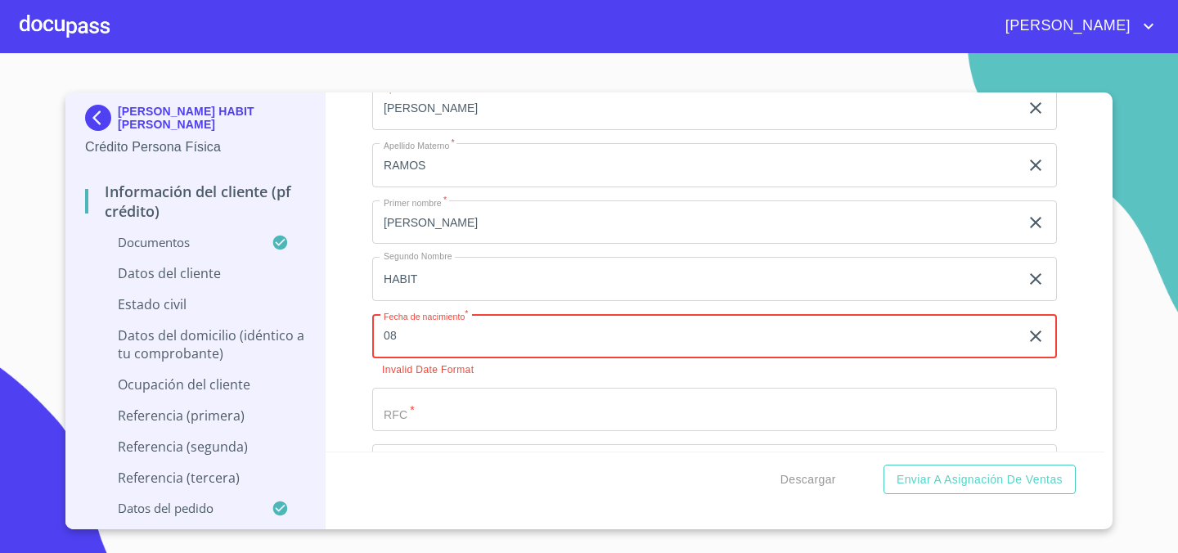
click at [702, 338] on input "08" at bounding box center [699, 336] width 654 height 44
type input "0_"
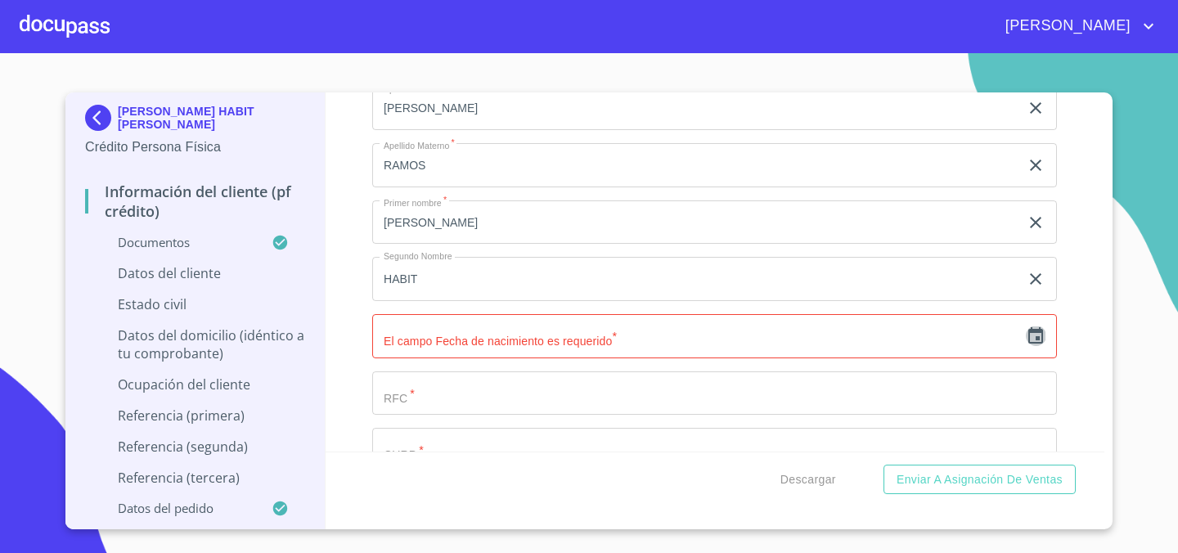
click at [1039, 342] on icon "button" at bounding box center [1036, 335] width 15 height 16
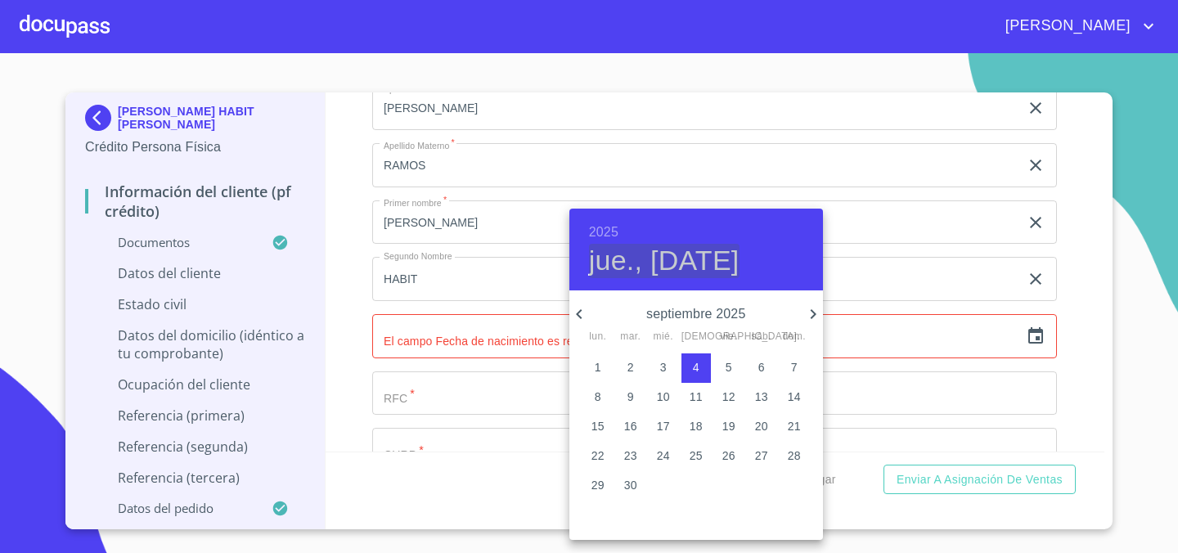
click at [695, 259] on h4 "jue., [DATE]" at bounding box center [664, 261] width 151 height 34
click at [603, 230] on h6 "2025" at bounding box center [603, 232] width 29 height 23
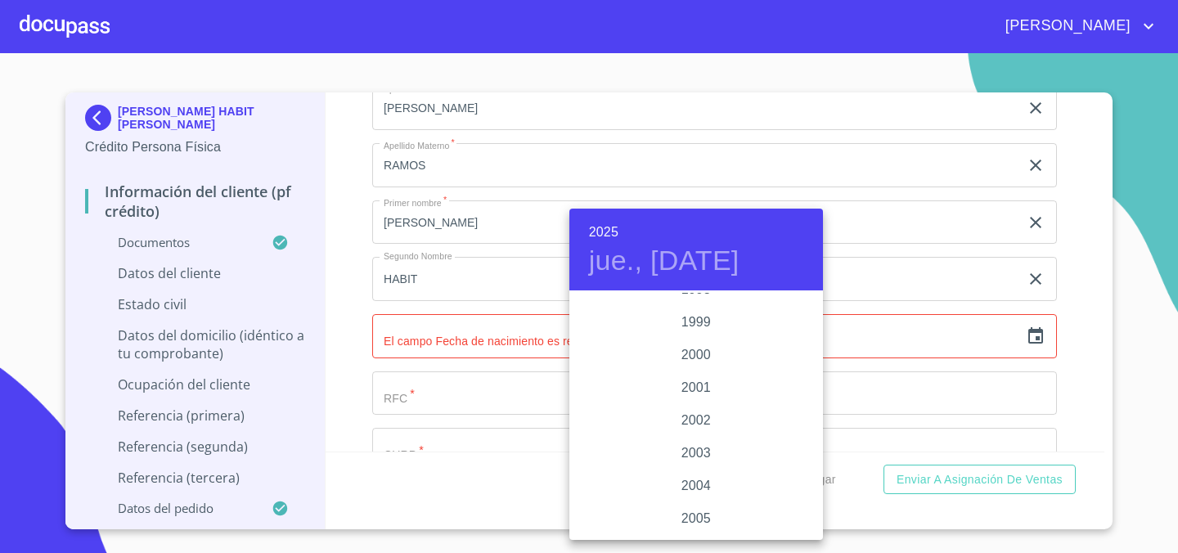
scroll to position [2408, 0]
click at [704, 325] on div "1999" at bounding box center [697, 324] width 254 height 33
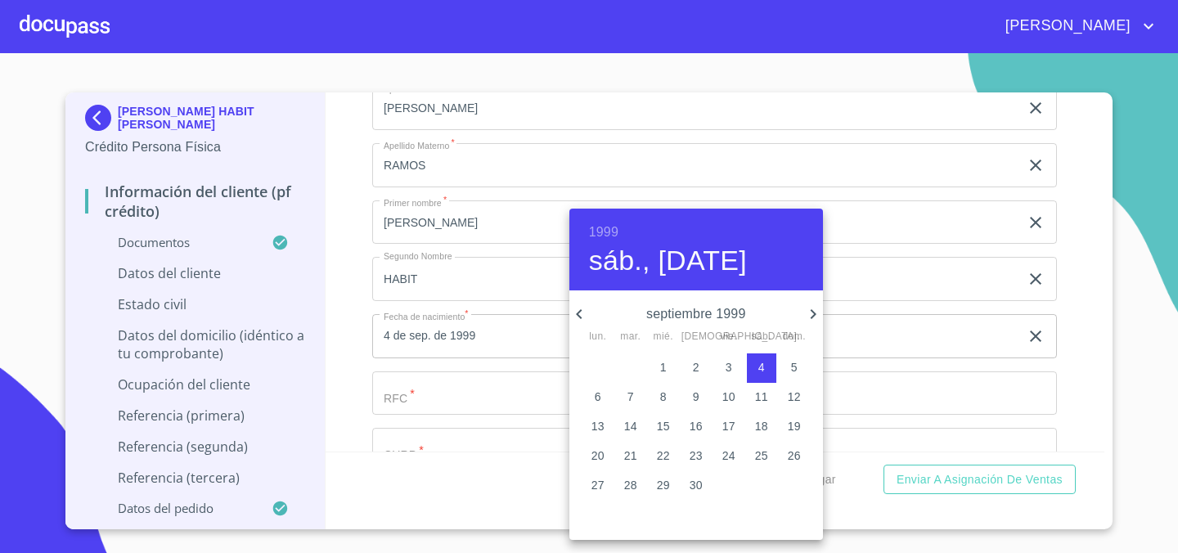
click at [581, 310] on icon "button" at bounding box center [579, 314] width 6 height 10
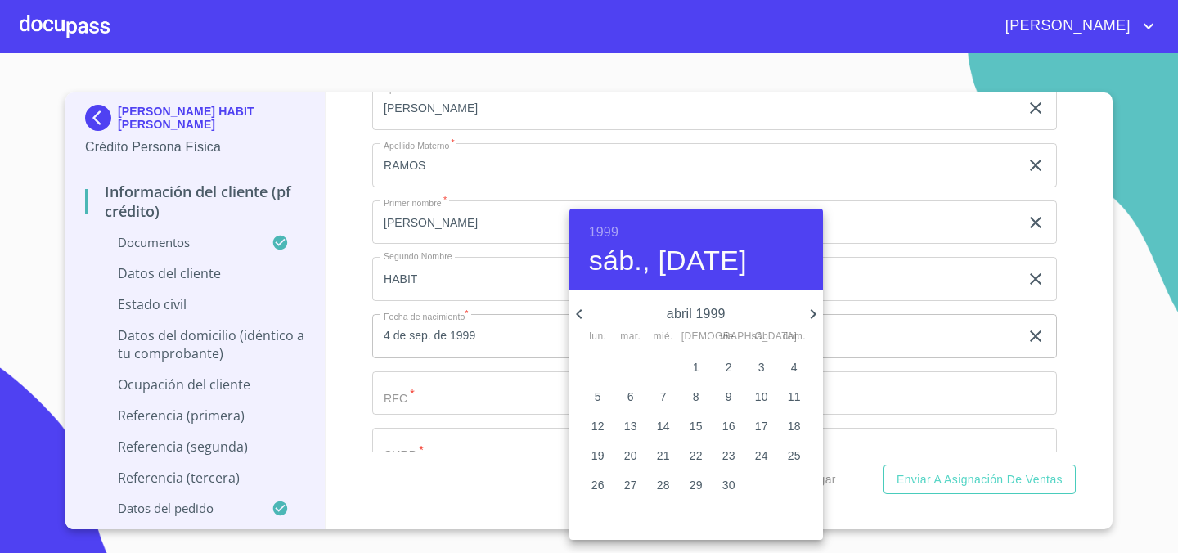
click at [581, 310] on icon "button" at bounding box center [579, 314] width 6 height 10
click at [810, 309] on icon "button" at bounding box center [814, 314] width 20 height 20
click at [602, 401] on span "8" at bounding box center [598, 397] width 29 height 16
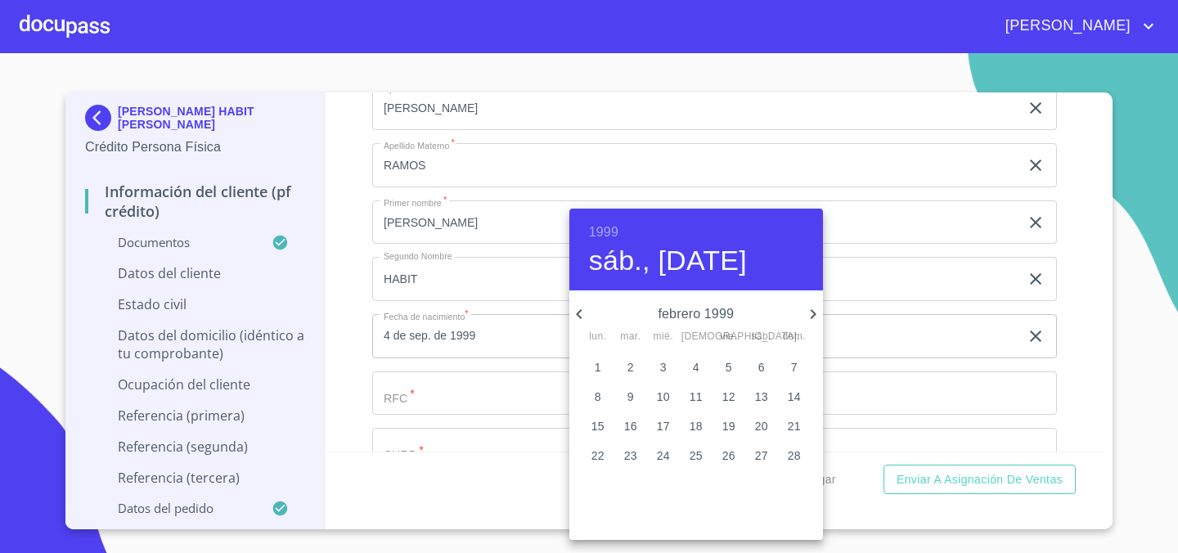
type input "8 de feb. de 1999"
click at [598, 406] on button "8" at bounding box center [598, 397] width 29 height 29
click at [904, 357] on div at bounding box center [589, 276] width 1178 height 553
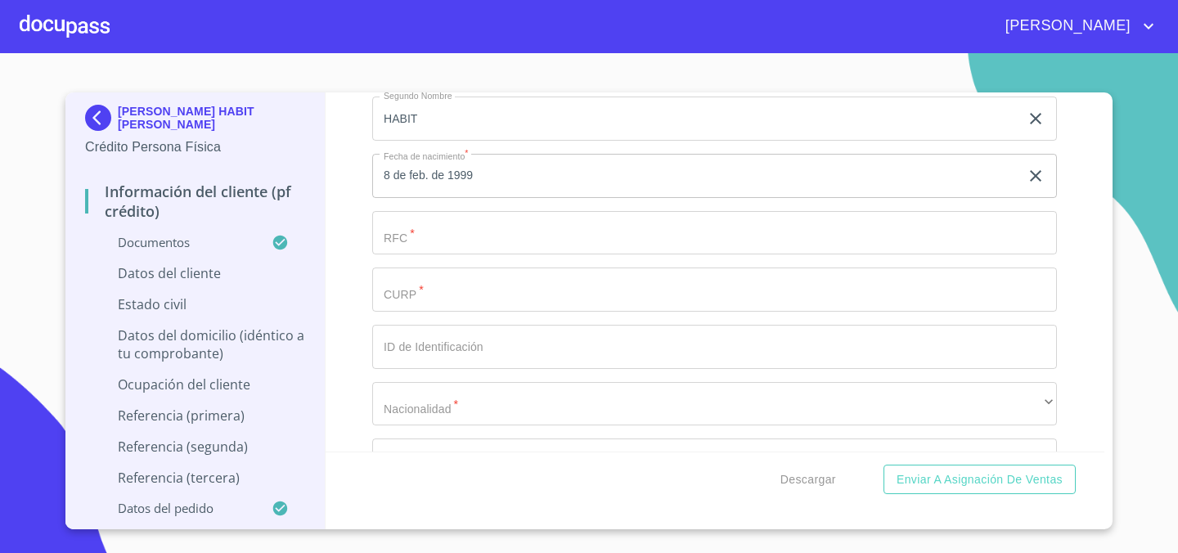
scroll to position [4495, 0]
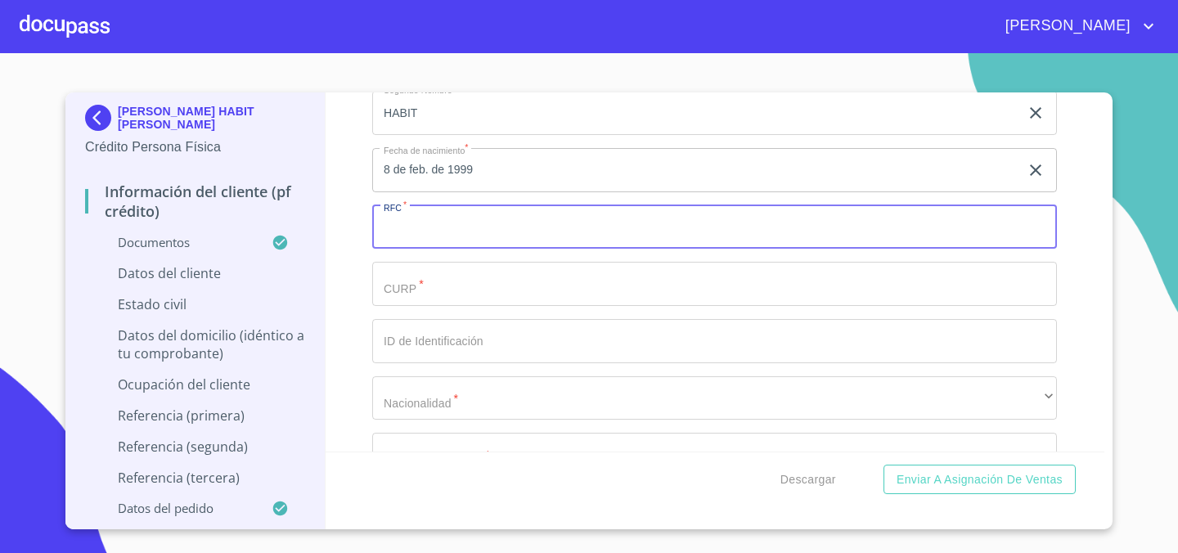
click at [673, 234] on input "Documento de identificación.   *" at bounding box center [714, 227] width 685 height 44
type input "AURD990208R43"
click at [620, 282] on input "Documento de identificación.   *" at bounding box center [714, 284] width 685 height 44
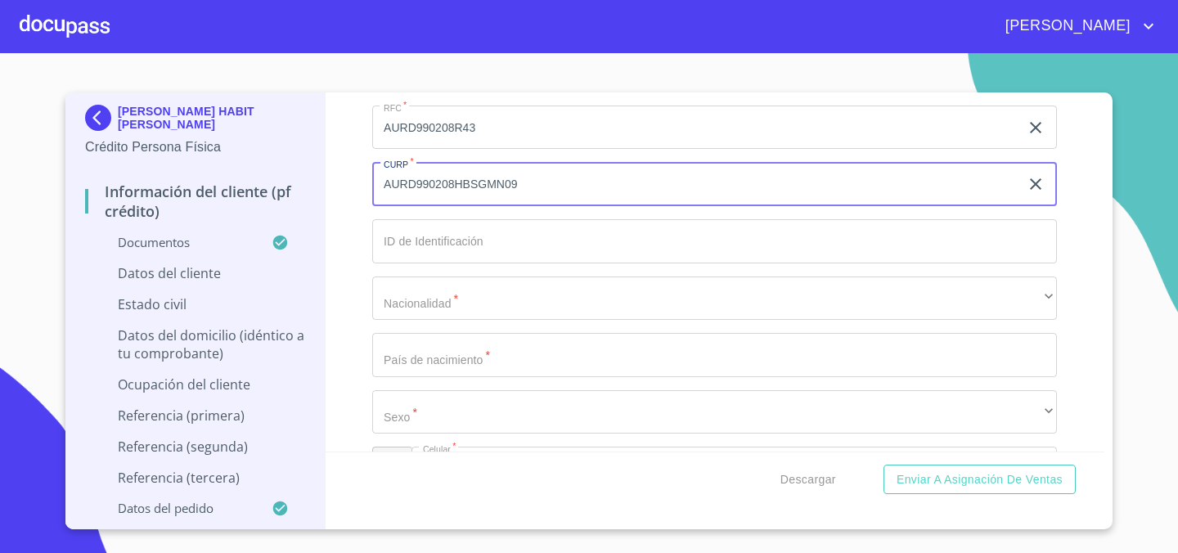
scroll to position [4608, 0]
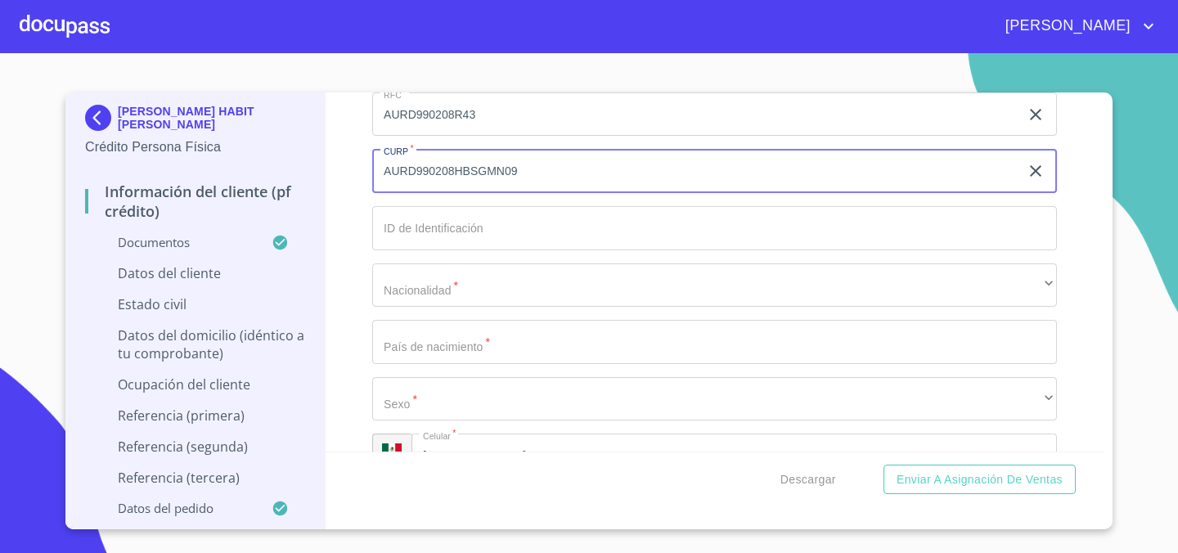
type input "AURD990208HBSGMN09"
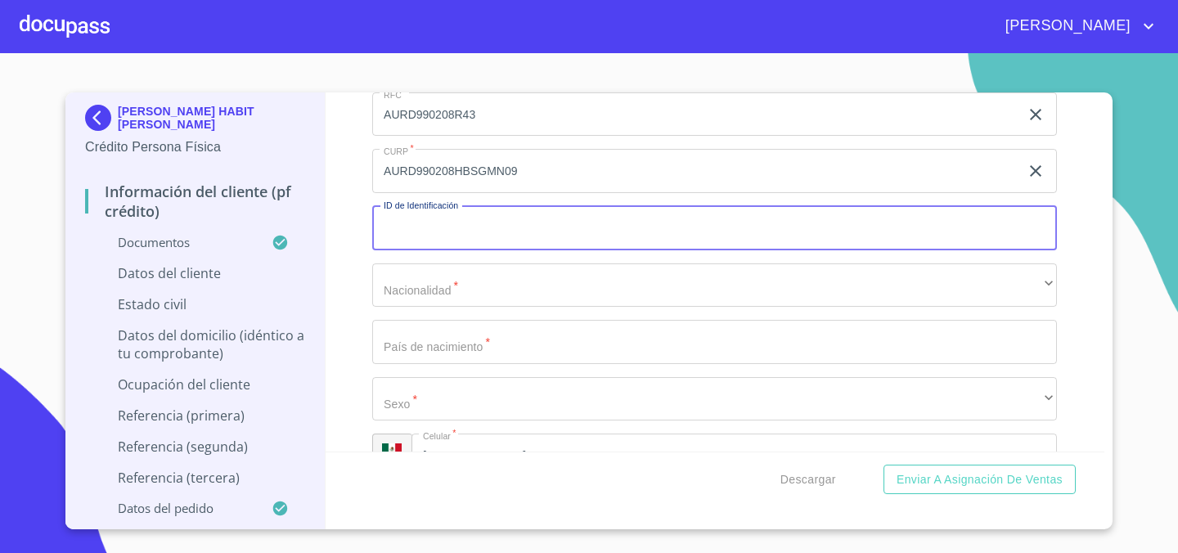
click at [498, 241] on input "Documento de identificación.   *" at bounding box center [714, 228] width 685 height 44
type input "2666334251"
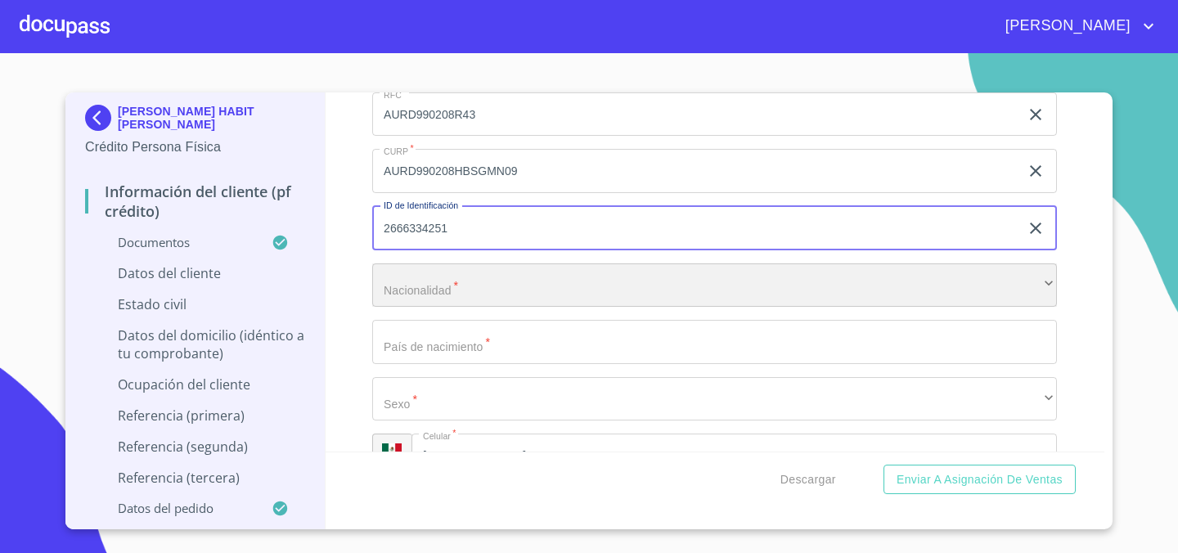
click at [556, 302] on div "​" at bounding box center [714, 286] width 685 height 44
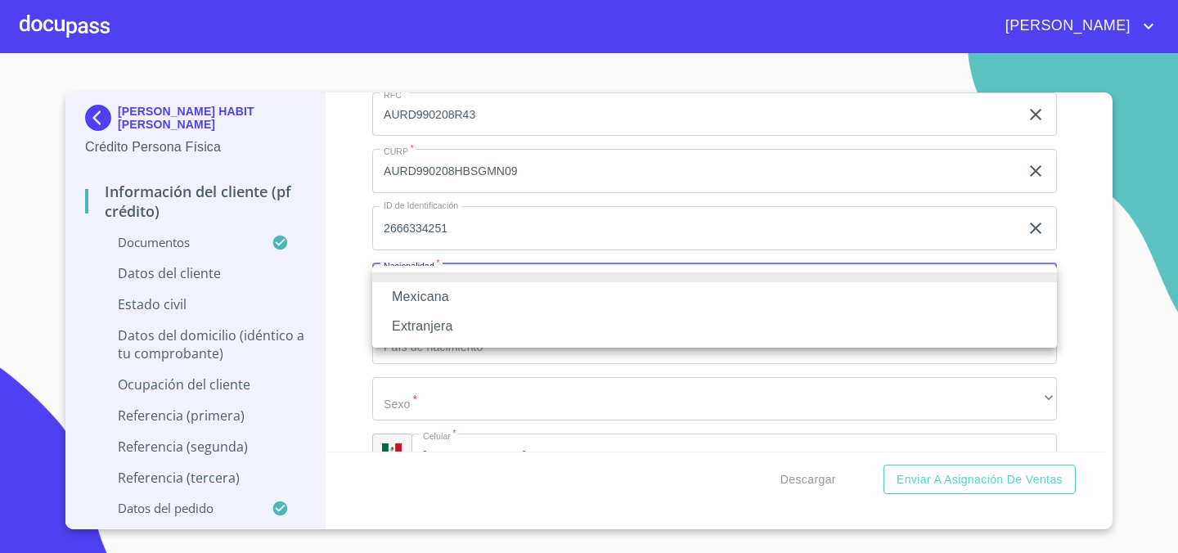
click at [545, 303] on li "Mexicana" at bounding box center [714, 296] width 685 height 29
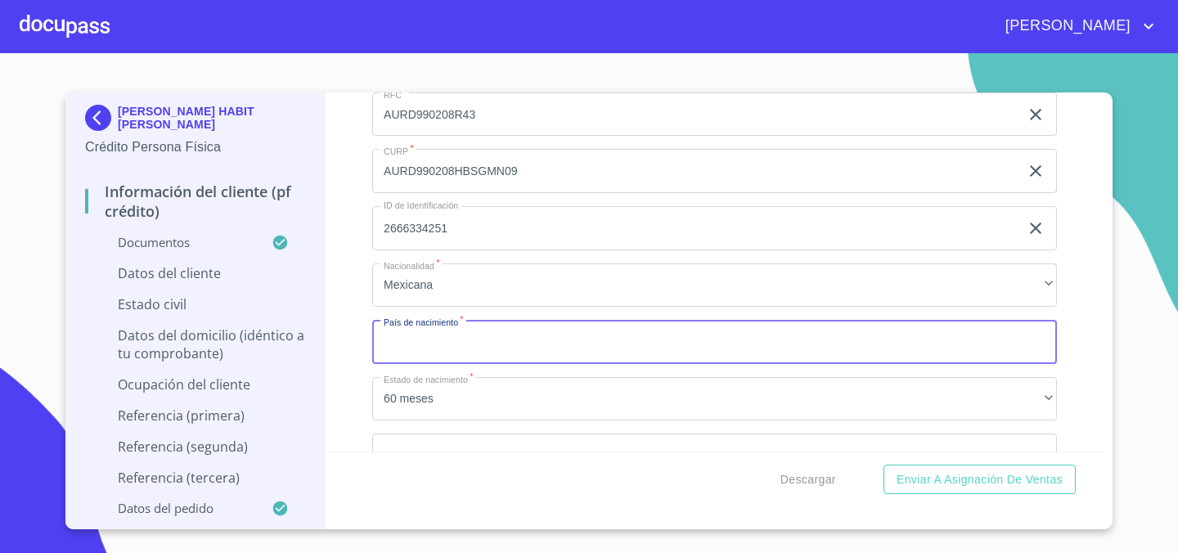
click at [527, 345] on input "Documento de identificación.   *" at bounding box center [714, 342] width 685 height 44
type input "[GEOGRAPHIC_DATA]"
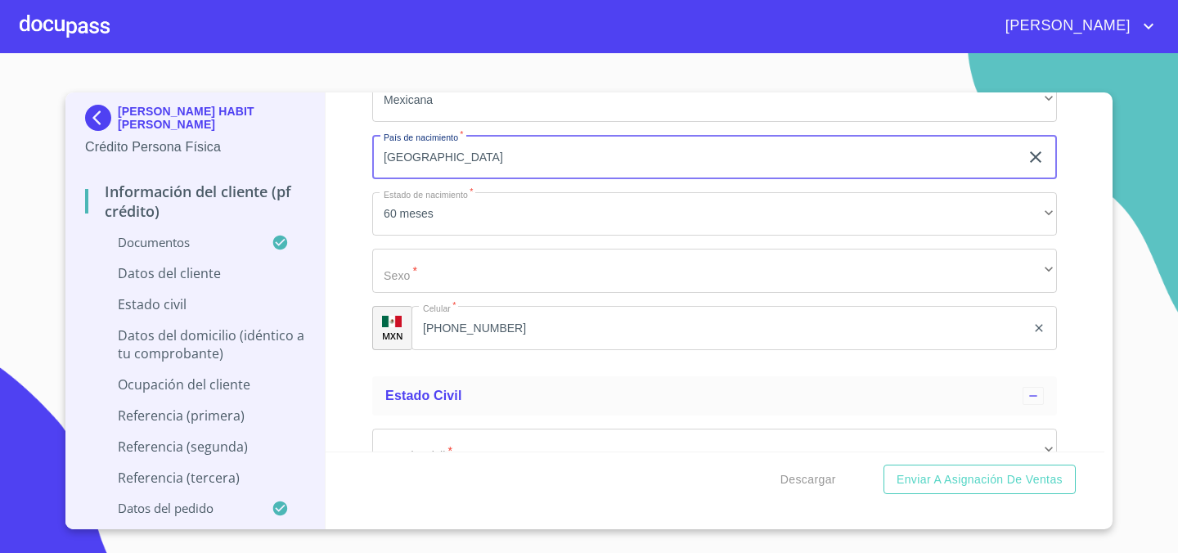
scroll to position [4802, 0]
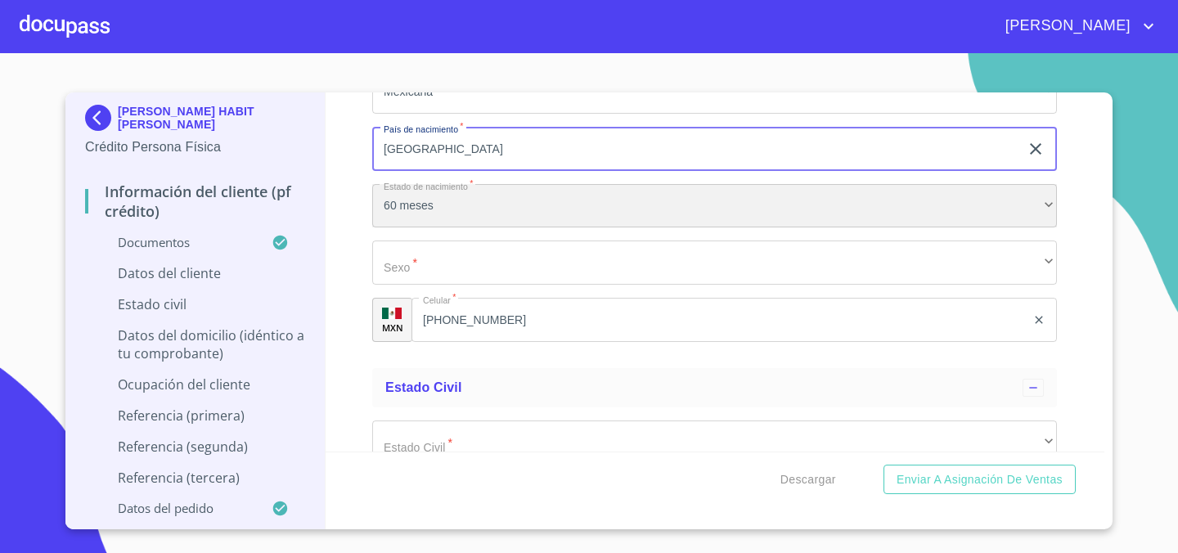
click at [928, 214] on div "60 meses" at bounding box center [714, 206] width 685 height 44
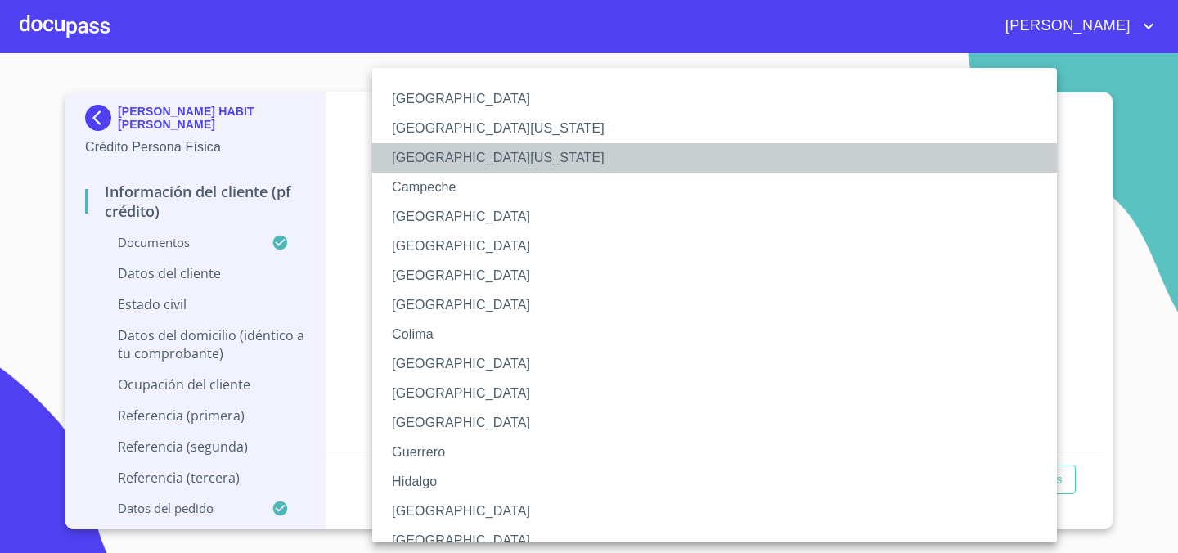
click at [900, 170] on li "[GEOGRAPHIC_DATA][US_STATE]" at bounding box center [714, 157] width 685 height 29
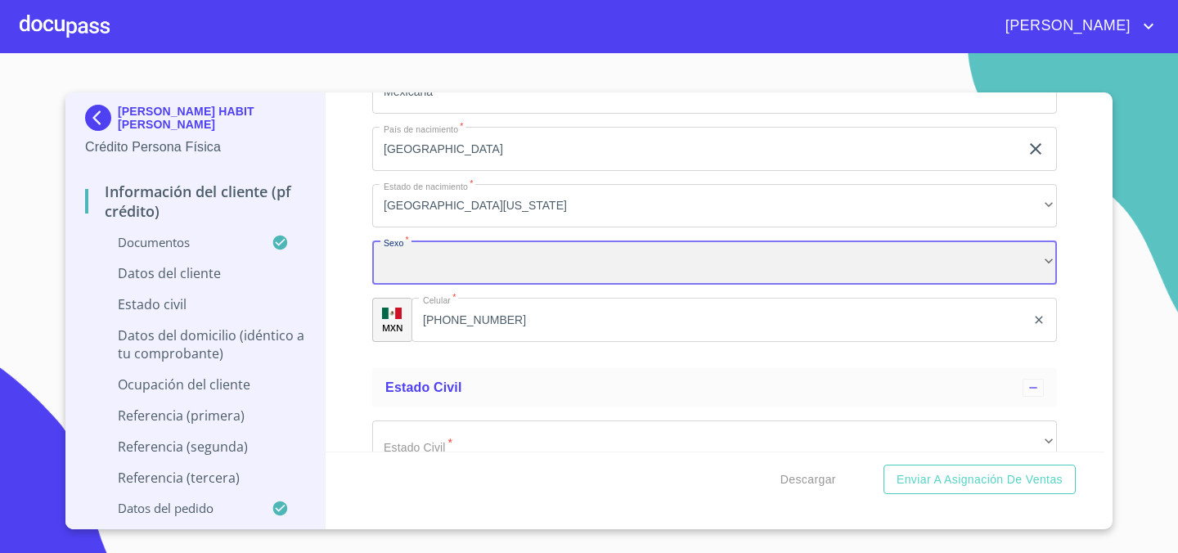
click at [678, 264] on div "​" at bounding box center [714, 263] width 685 height 44
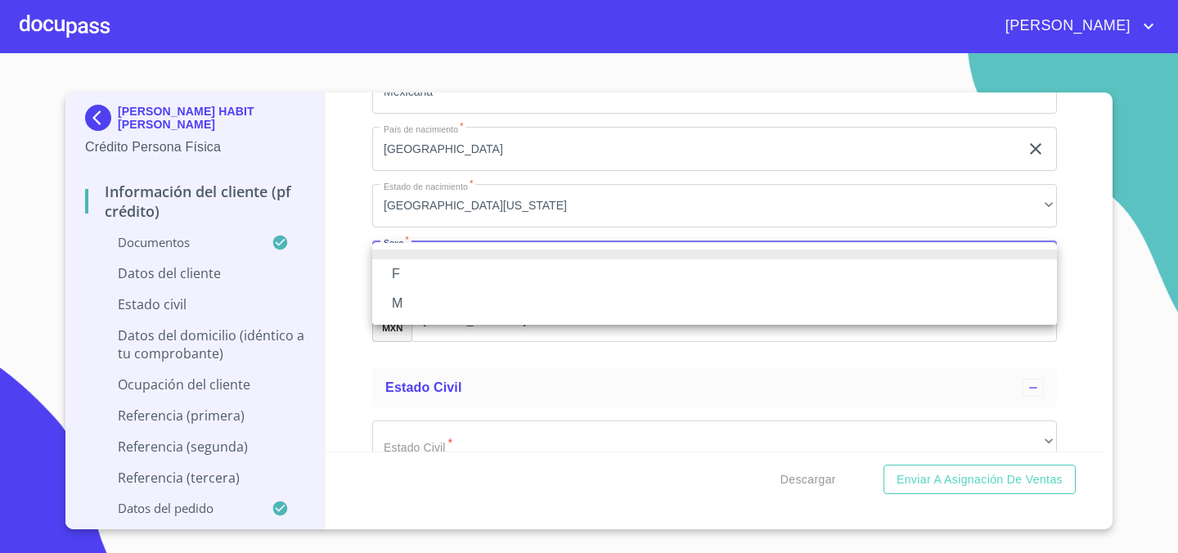
click at [657, 300] on li "M" at bounding box center [714, 303] width 685 height 29
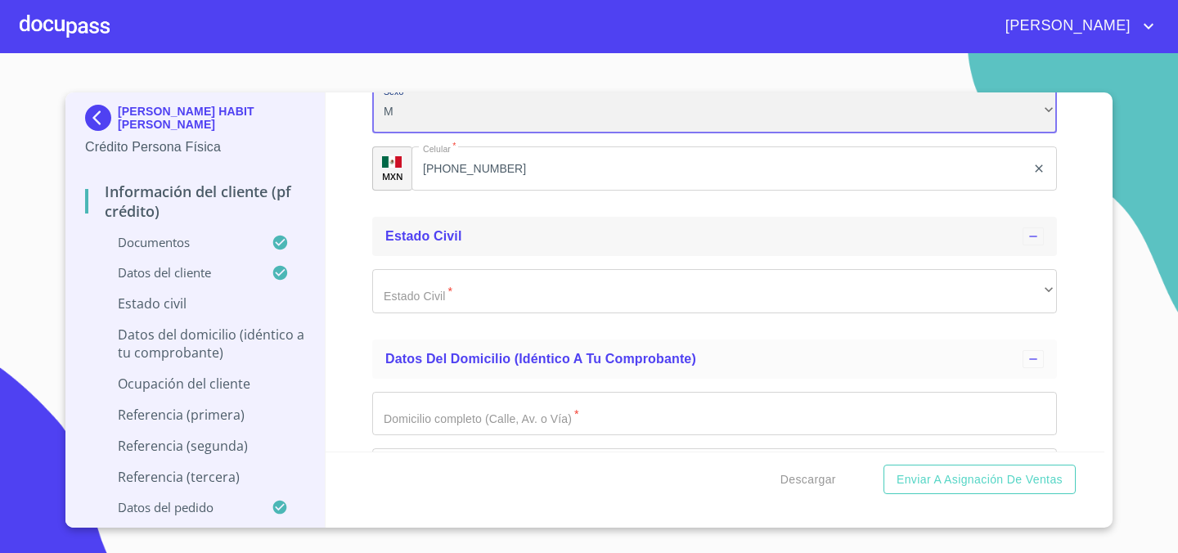
scroll to position [4985, 0]
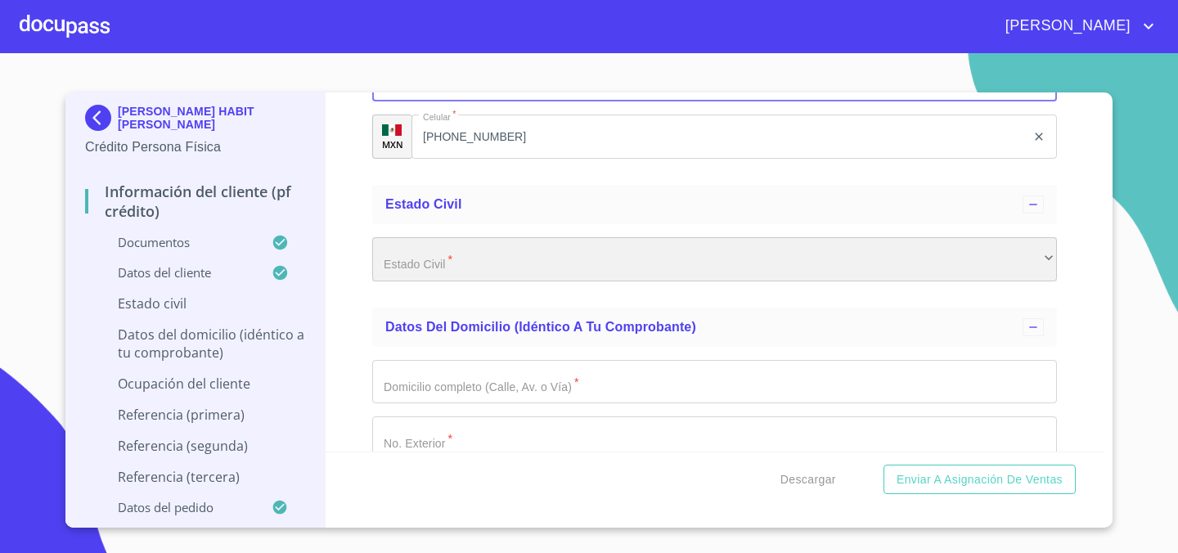
click at [630, 268] on div "​" at bounding box center [714, 259] width 685 height 44
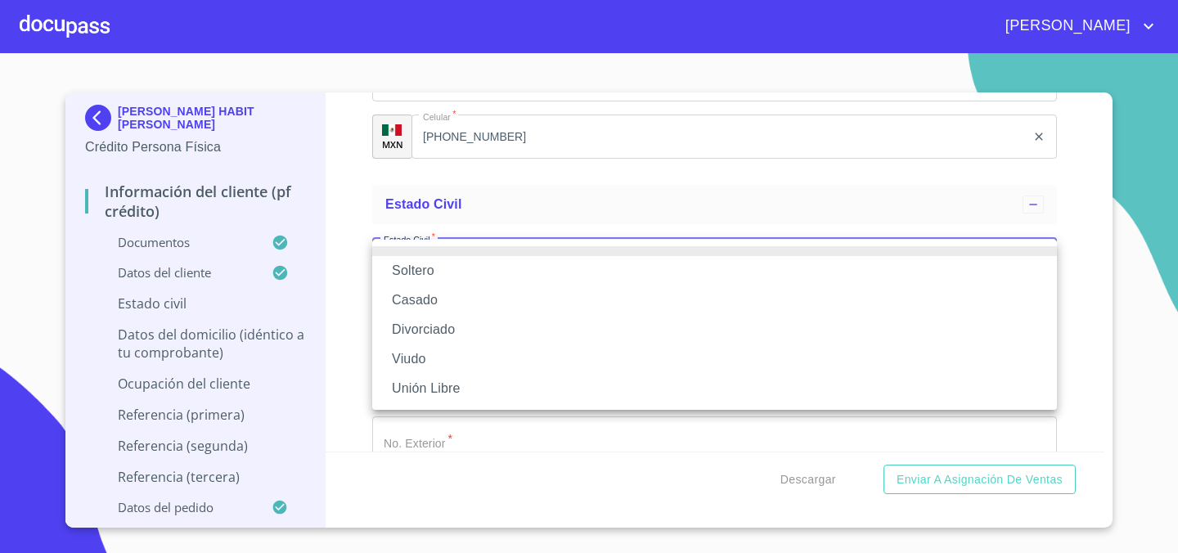
click at [625, 277] on li "Soltero" at bounding box center [714, 270] width 685 height 29
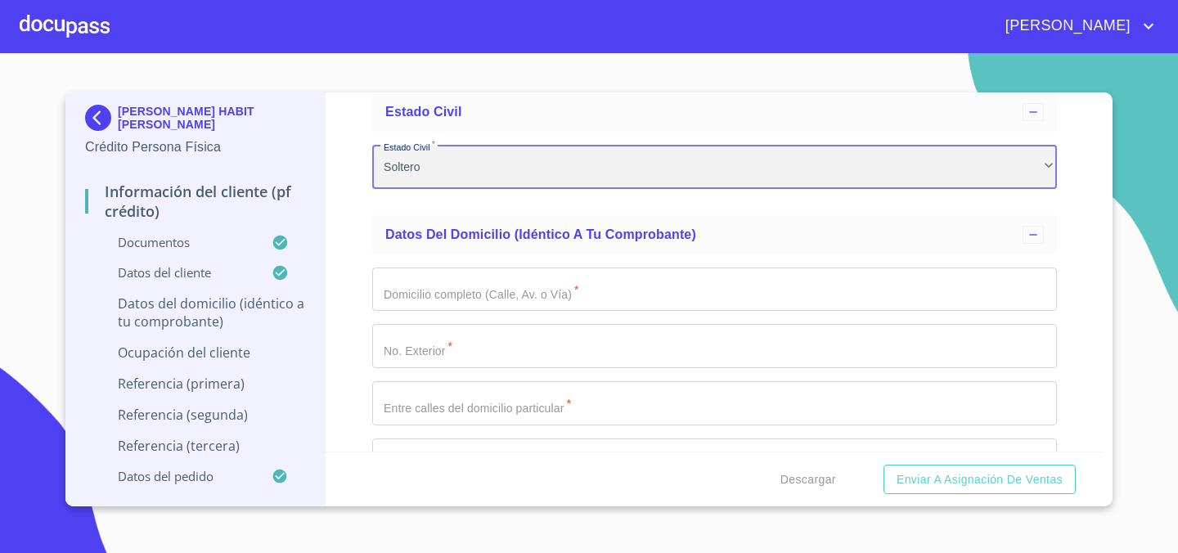
scroll to position [5080, 0]
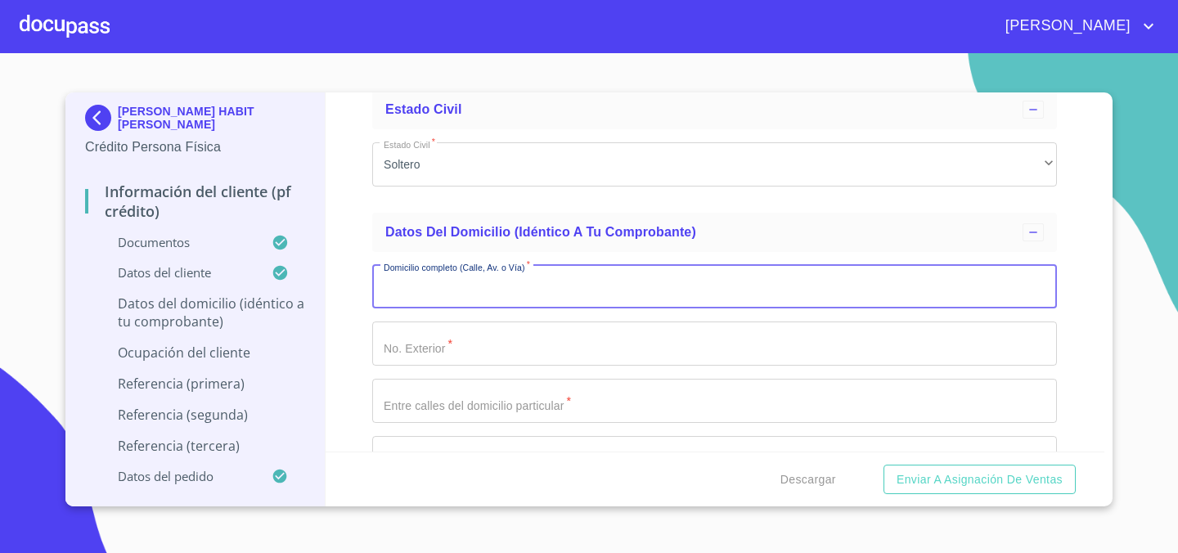
click at [625, 277] on input "Documento de identificación.   *" at bounding box center [714, 287] width 685 height 44
type input "COL. CAMINO REAL"
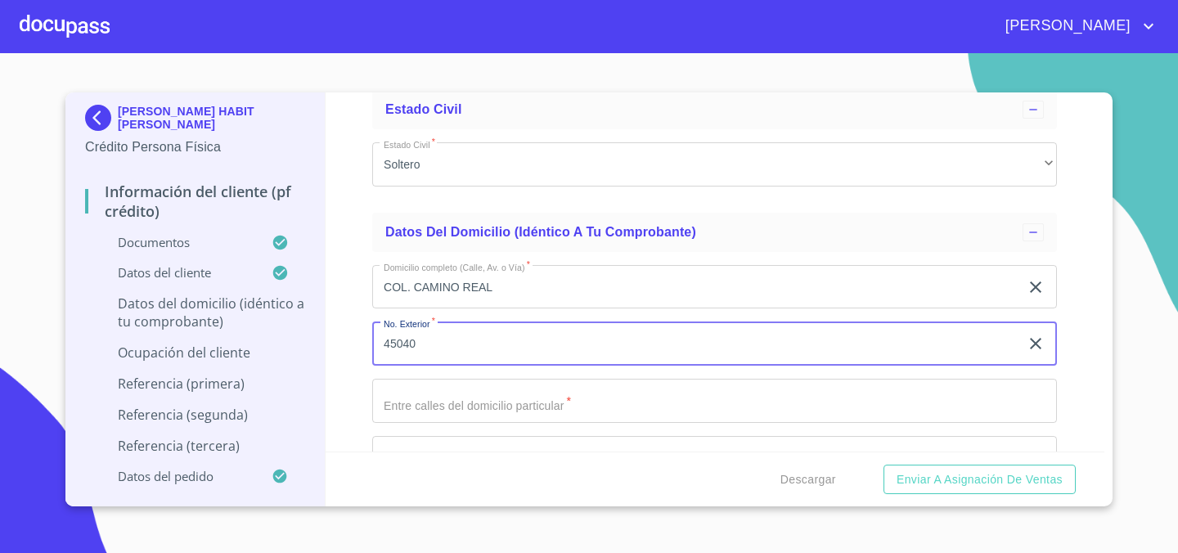
type input "45040"
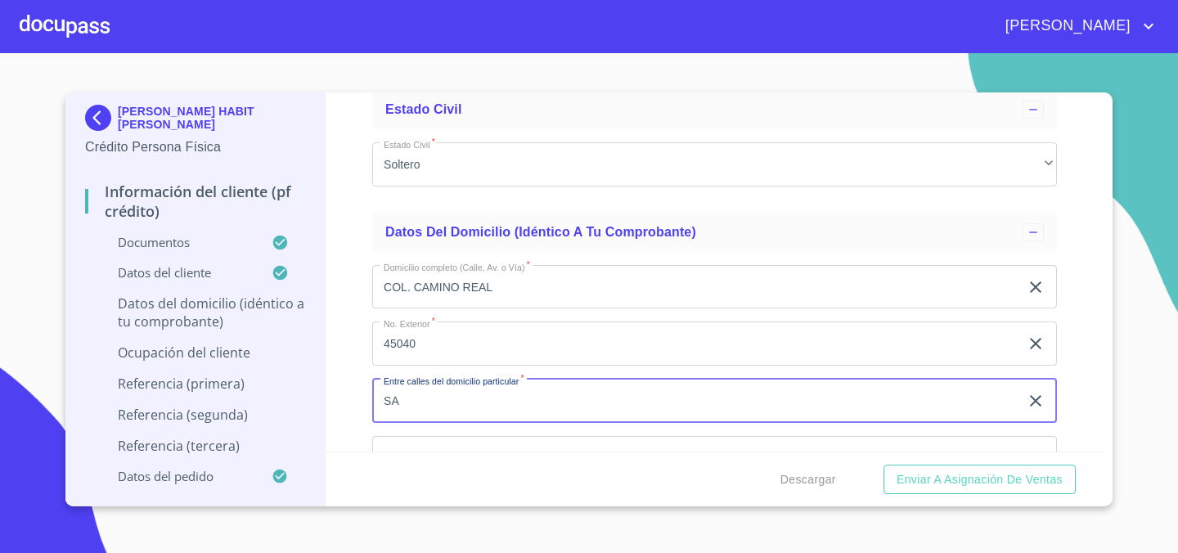
type input "S"
type input "SAN [PERSON_NAME]"
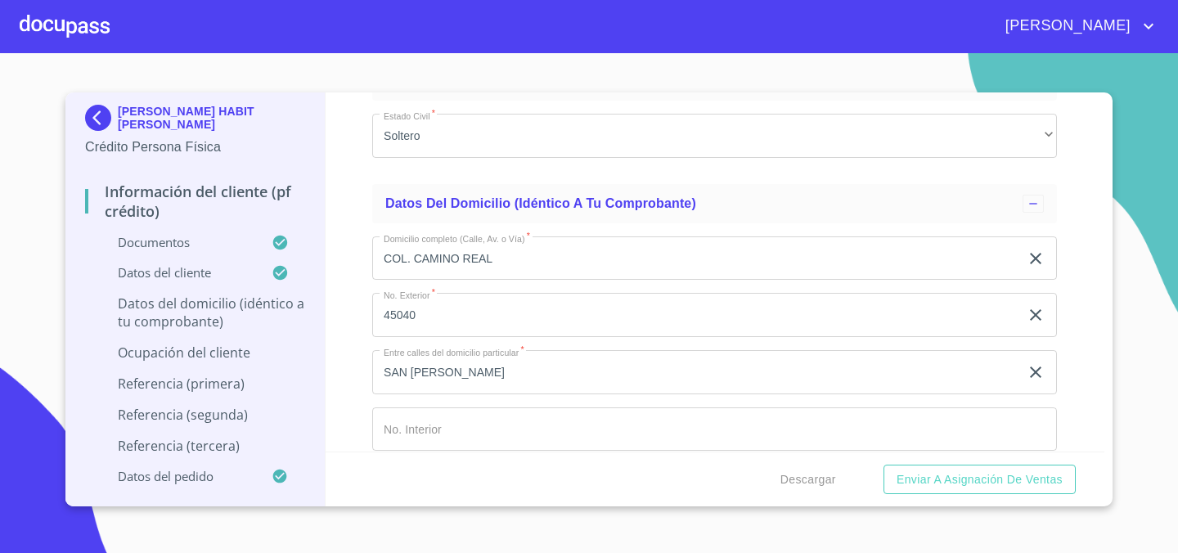
scroll to position [5323, 0]
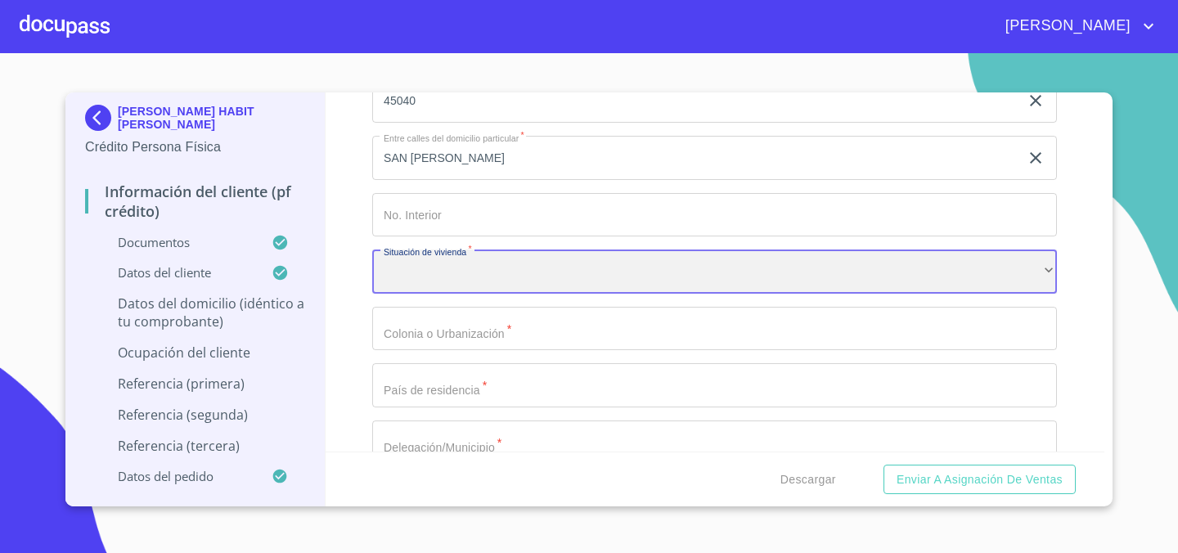
click at [614, 293] on div "​" at bounding box center [714, 272] width 685 height 44
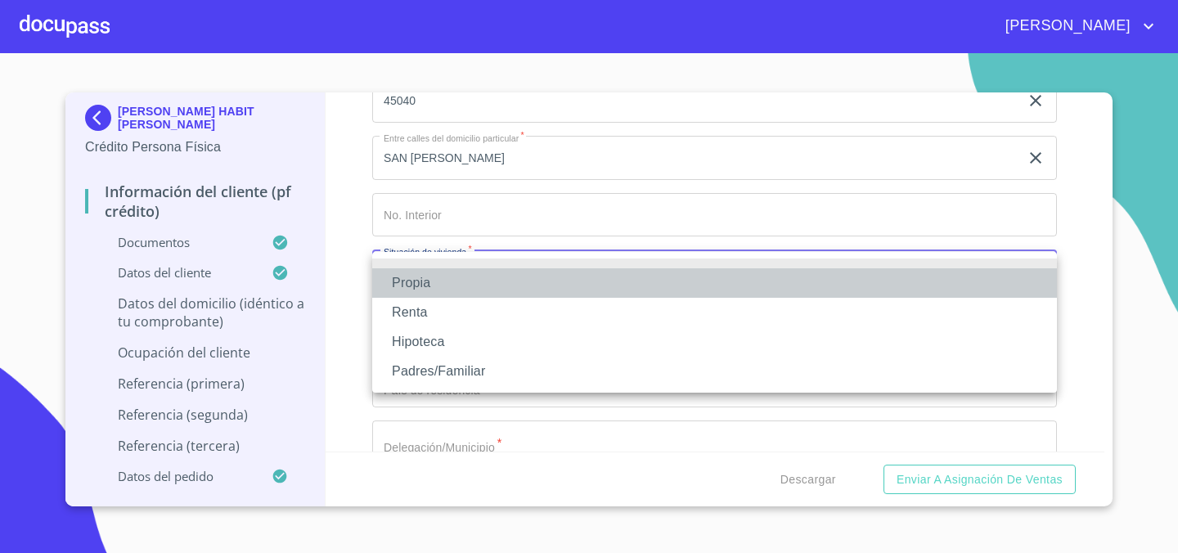
click at [614, 293] on li "Propia" at bounding box center [714, 282] width 685 height 29
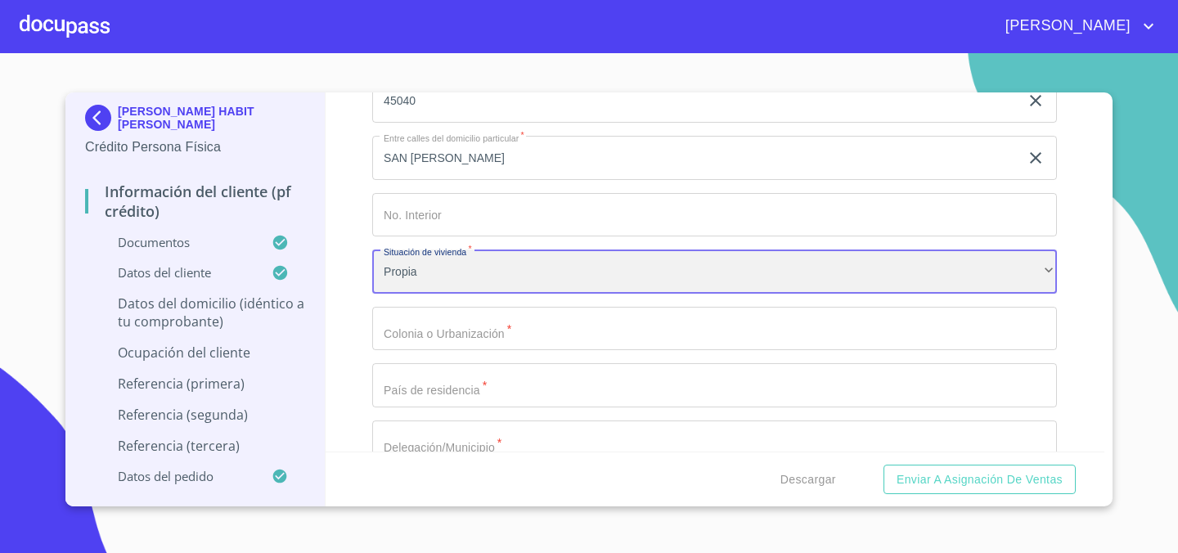
click at [629, 265] on div "Propia" at bounding box center [714, 272] width 685 height 44
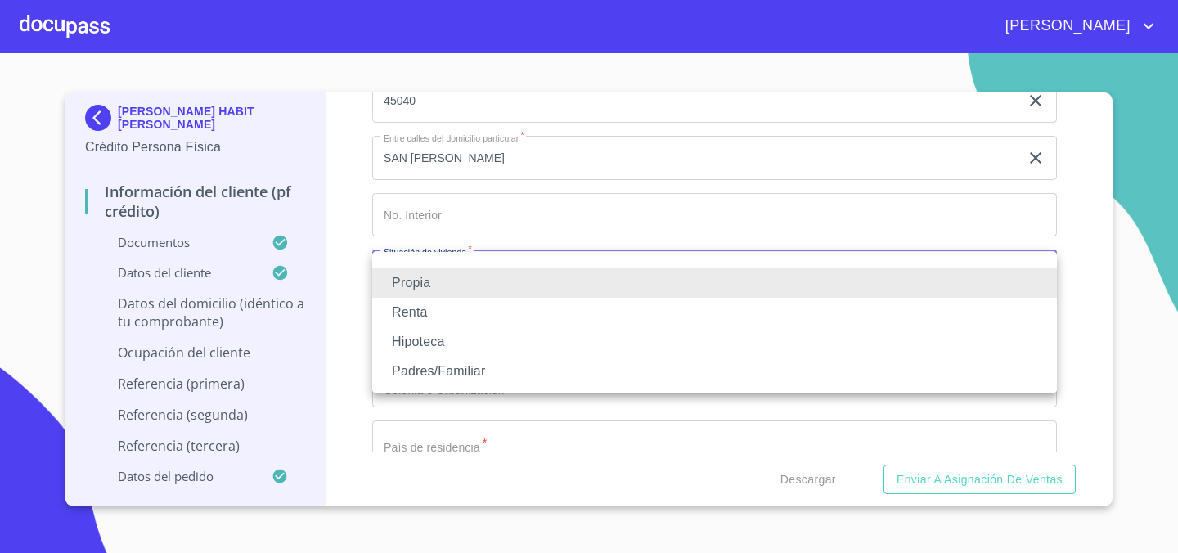
click at [595, 305] on li "Renta" at bounding box center [714, 312] width 685 height 29
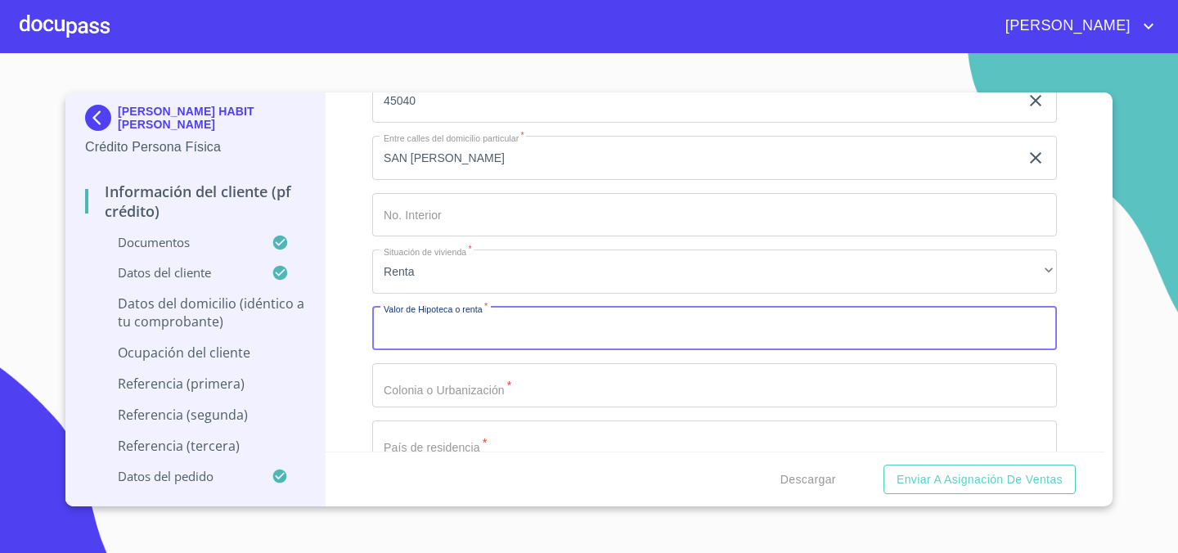
click at [576, 340] on input "Documento de identificación.   *" at bounding box center [714, 329] width 685 height 44
type input "$10,000"
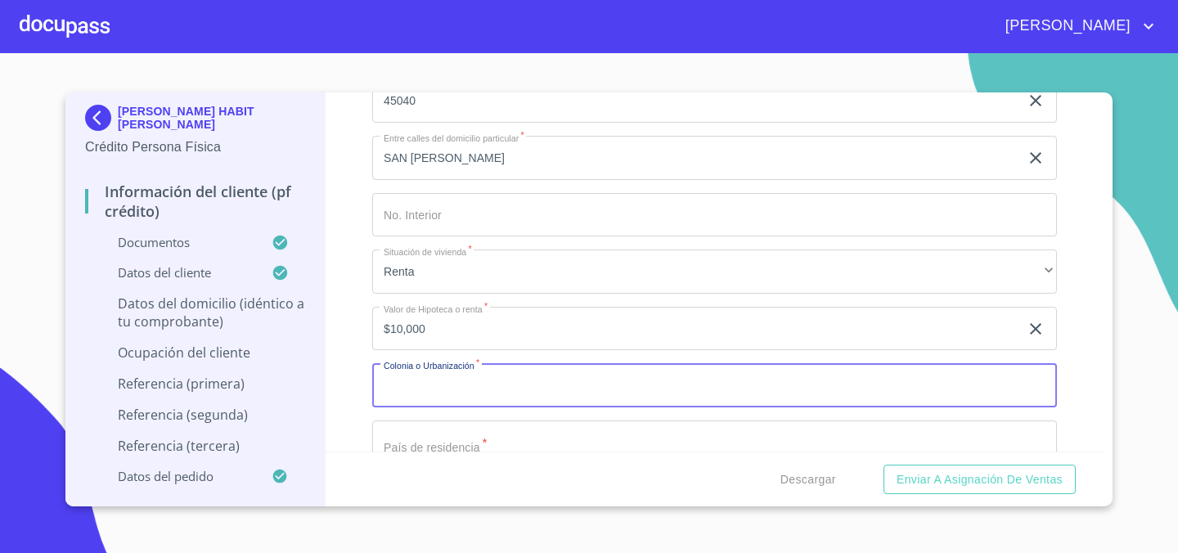
click at [534, 368] on input "Documento de identificación.   *" at bounding box center [714, 385] width 685 height 44
click at [534, 369] on input "Documento de identificación.   *" at bounding box center [714, 385] width 685 height 44
type input "CAMINO REAL"
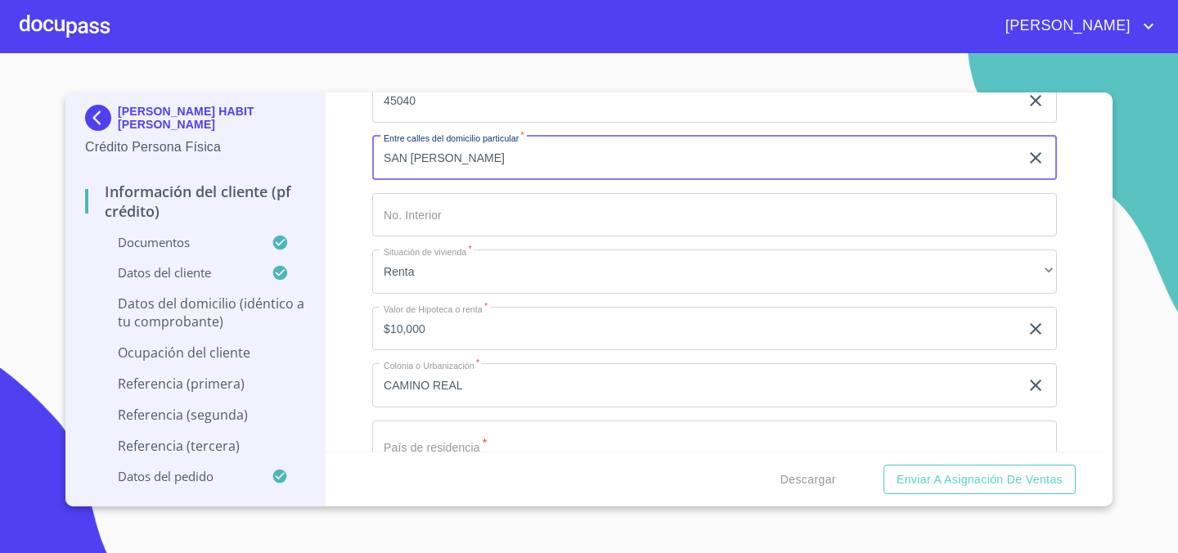
drag, startPoint x: 494, startPoint y: 163, endPoint x: 291, endPoint y: 163, distance: 203.8
click at [291, 163] on div "[PERSON_NAME] HABIT [PERSON_NAME] Crédito Persona Física Información del client…" at bounding box center [584, 299] width 1039 height 414
type input "A"
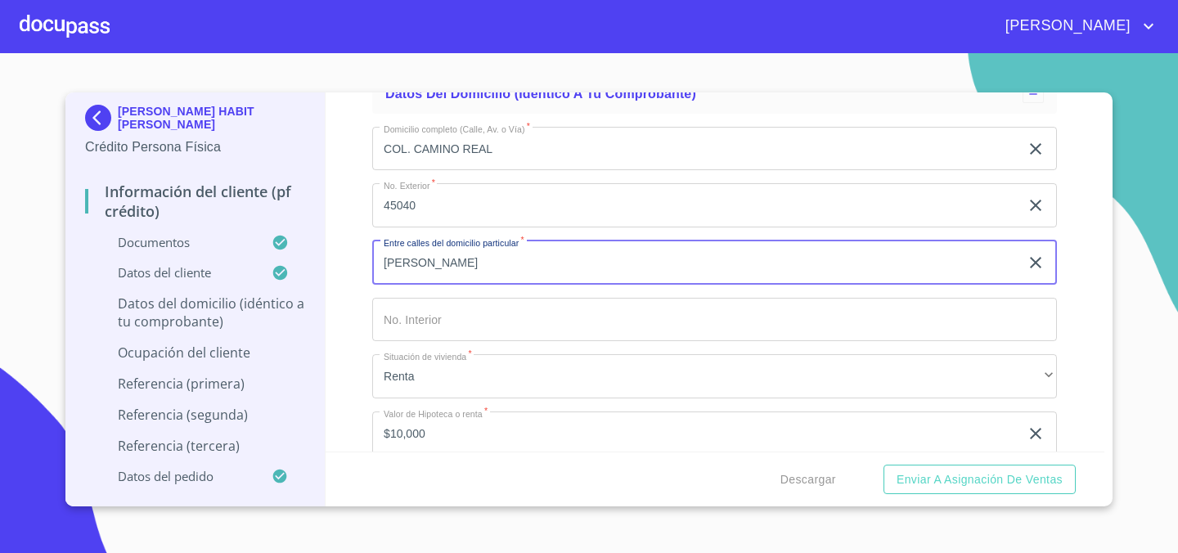
scroll to position [5215, 0]
type input "[PERSON_NAME]"
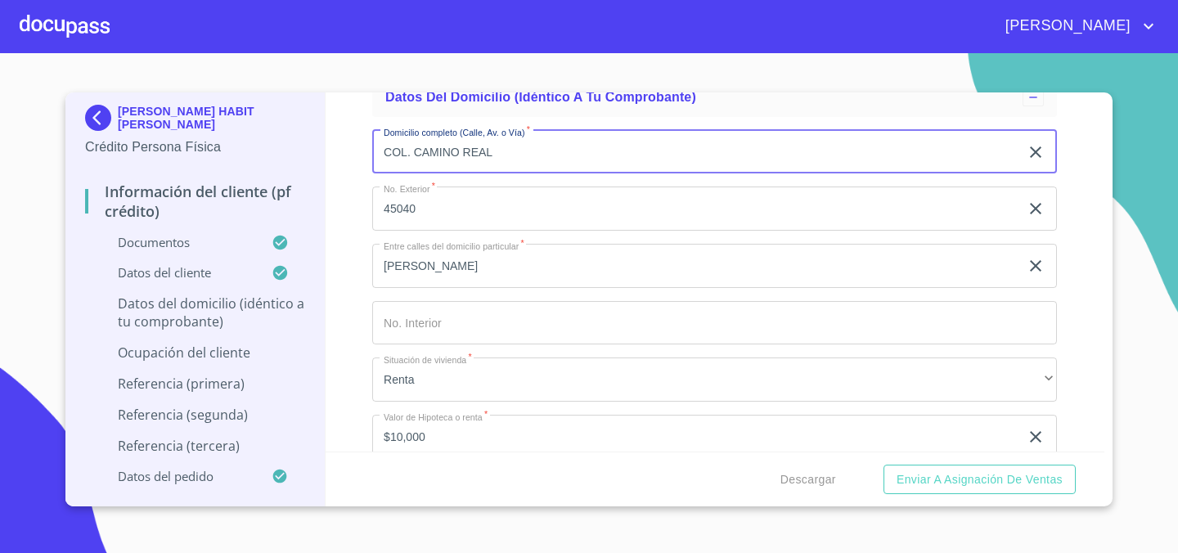
drag, startPoint x: 511, startPoint y: 157, endPoint x: 297, endPoint y: 157, distance: 214.4
click at [297, 157] on div "[PERSON_NAME] HABIT [PERSON_NAME] Crédito Persona Física Información del client…" at bounding box center [584, 299] width 1039 height 414
type input "SAN [PERSON_NAME]"
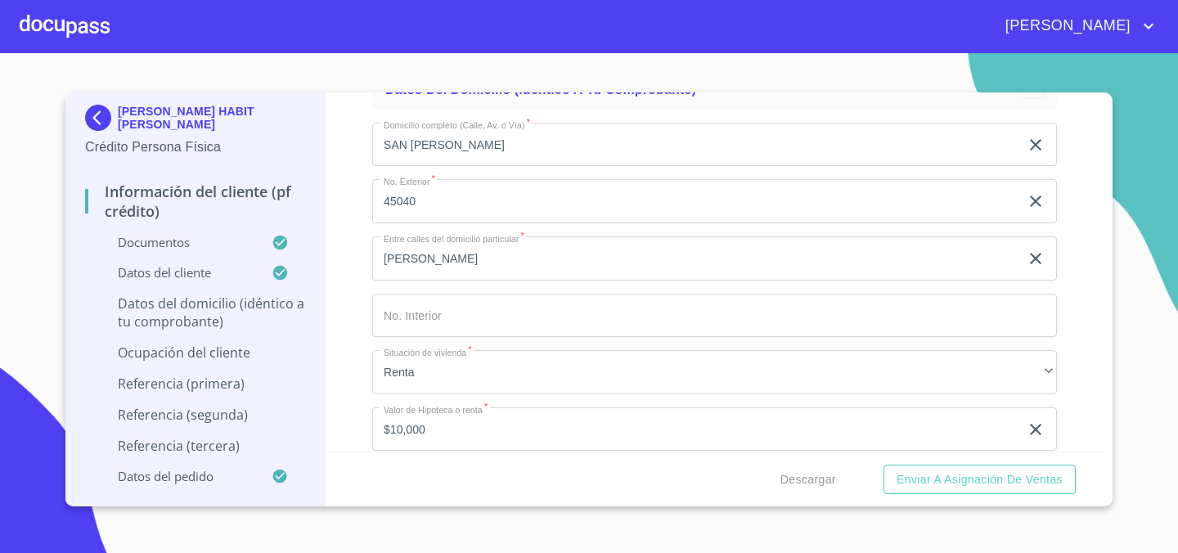
scroll to position [5437, 0]
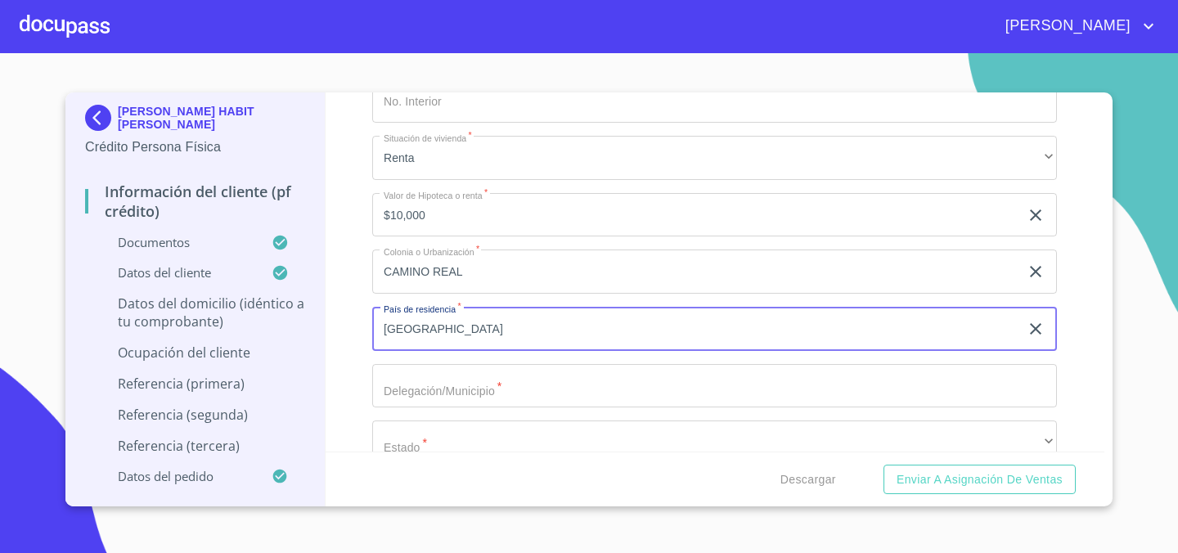
type input "[GEOGRAPHIC_DATA]"
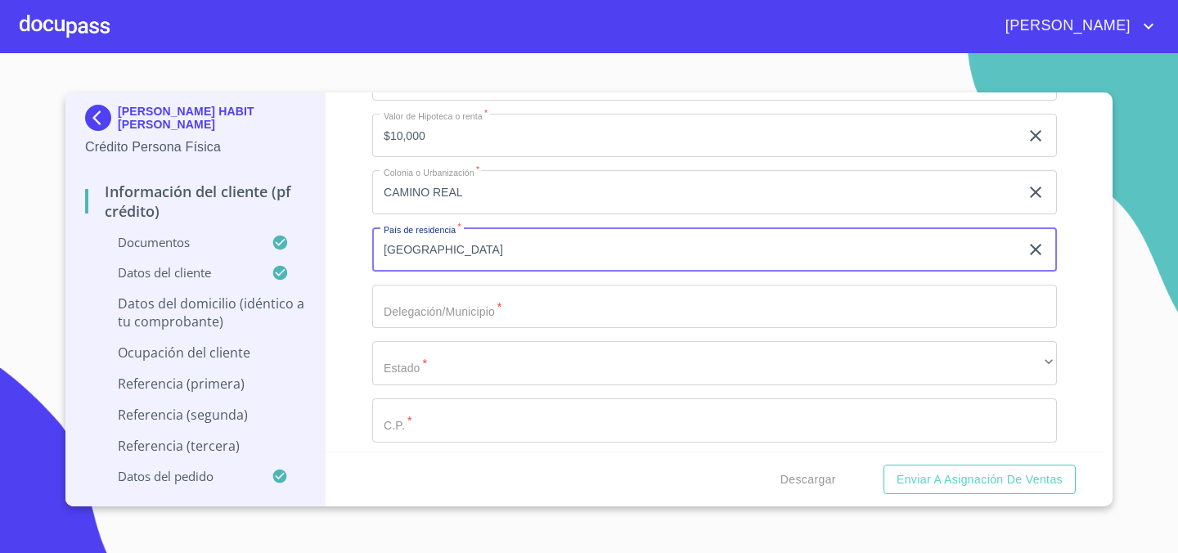
click at [752, 320] on input "Documento de identificación.   *" at bounding box center [714, 307] width 685 height 44
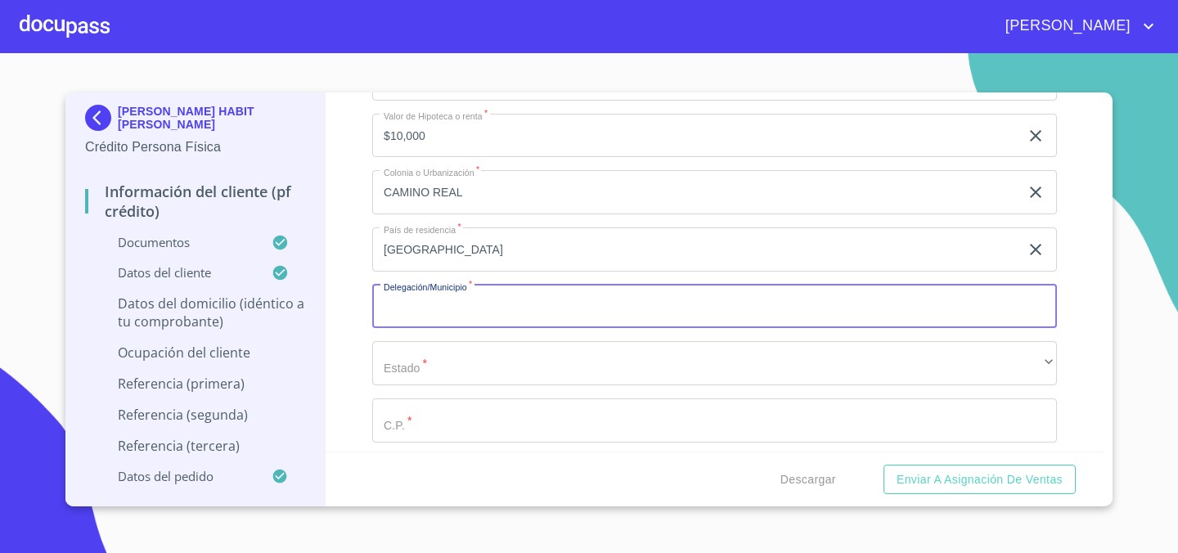
type input "X"
type input "ZAPOPAN"
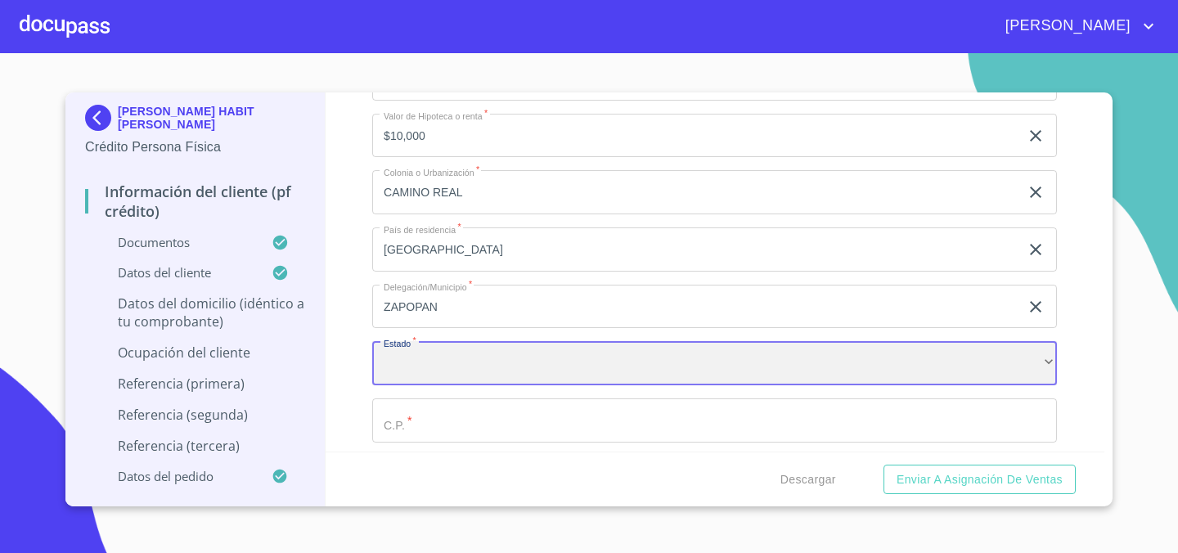
click at [648, 359] on div "​" at bounding box center [714, 363] width 685 height 44
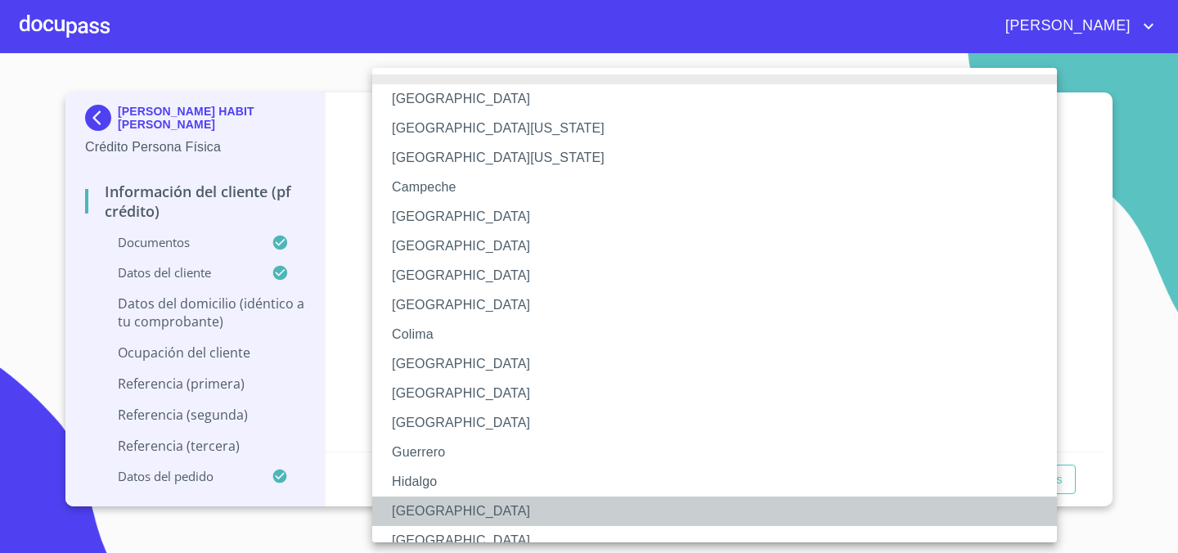
click at [593, 506] on li "[GEOGRAPHIC_DATA]" at bounding box center [714, 511] width 685 height 29
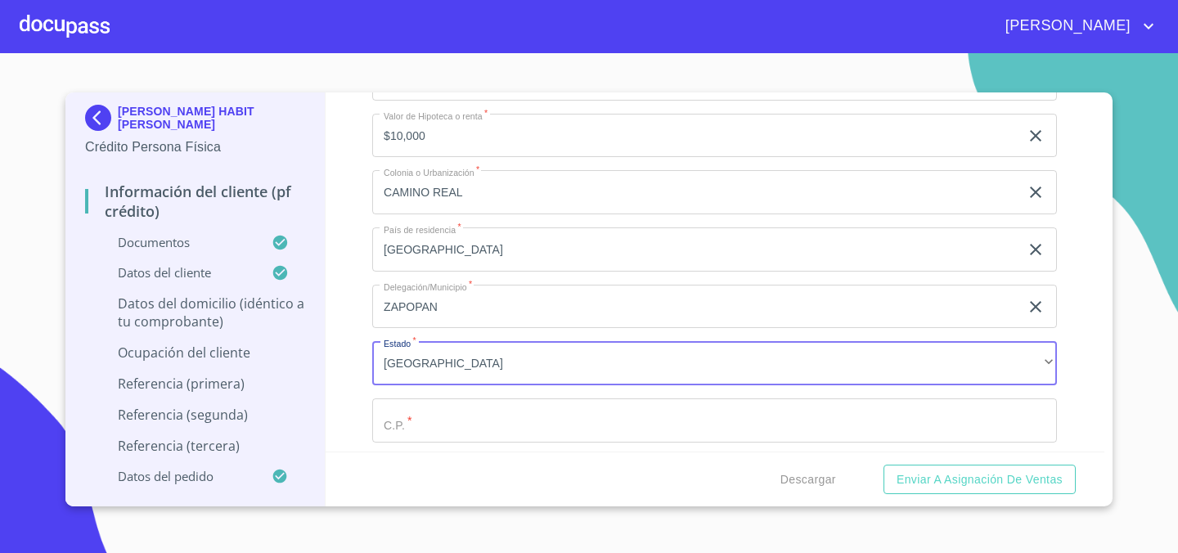
click at [597, 437] on input "Documento de identificación.   *" at bounding box center [714, 421] width 685 height 44
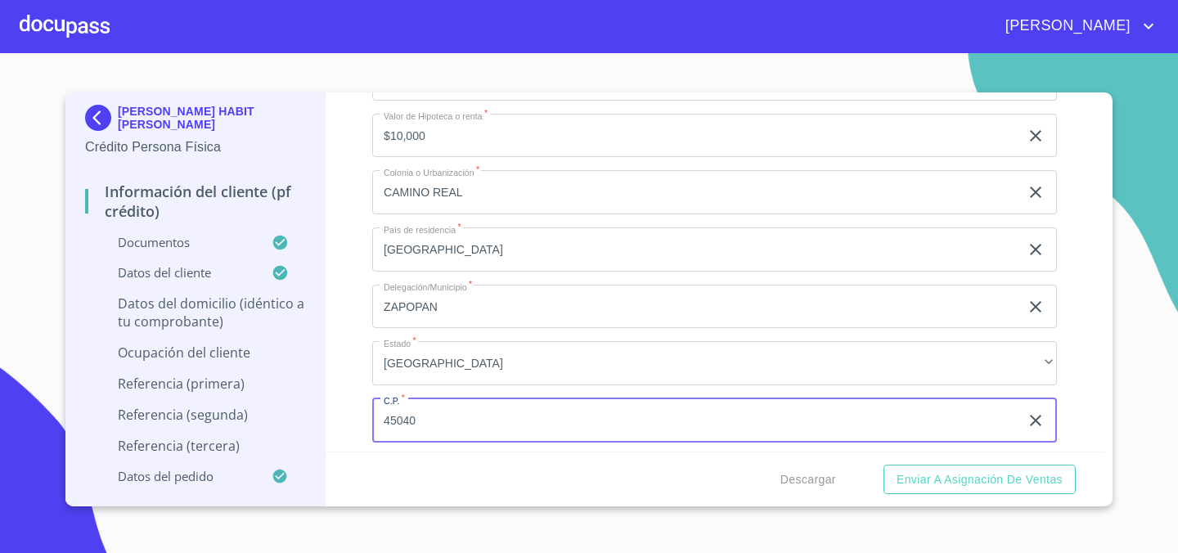
type input "45040"
click at [269, 303] on p "Datos del domicilio (idéntico a tu comprobante)" at bounding box center [195, 313] width 220 height 36
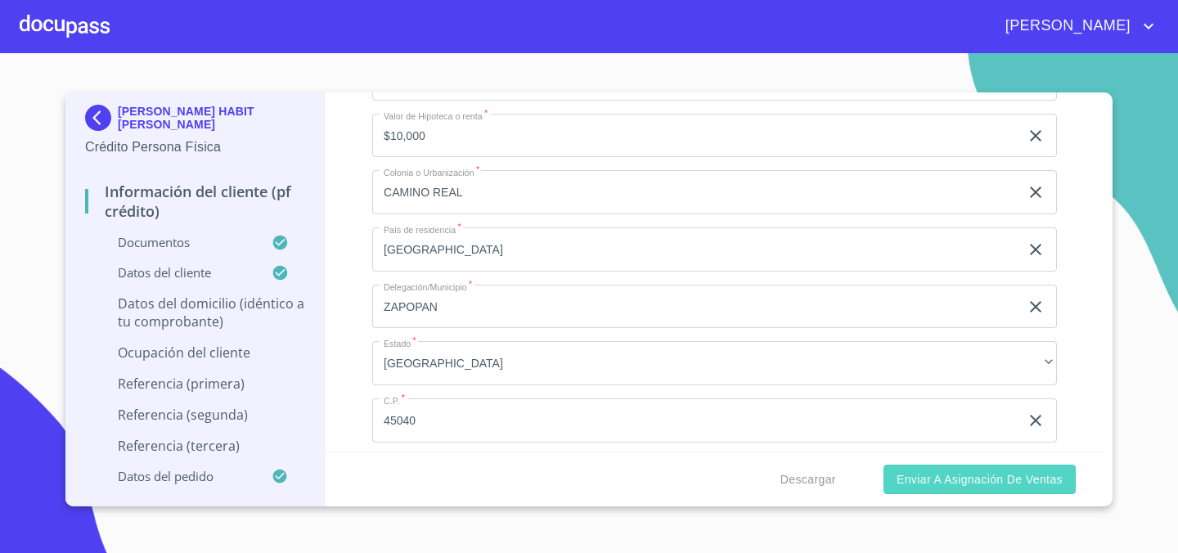
click at [943, 489] on button "Enviar a Asignación de Ventas" at bounding box center [980, 480] width 192 height 30
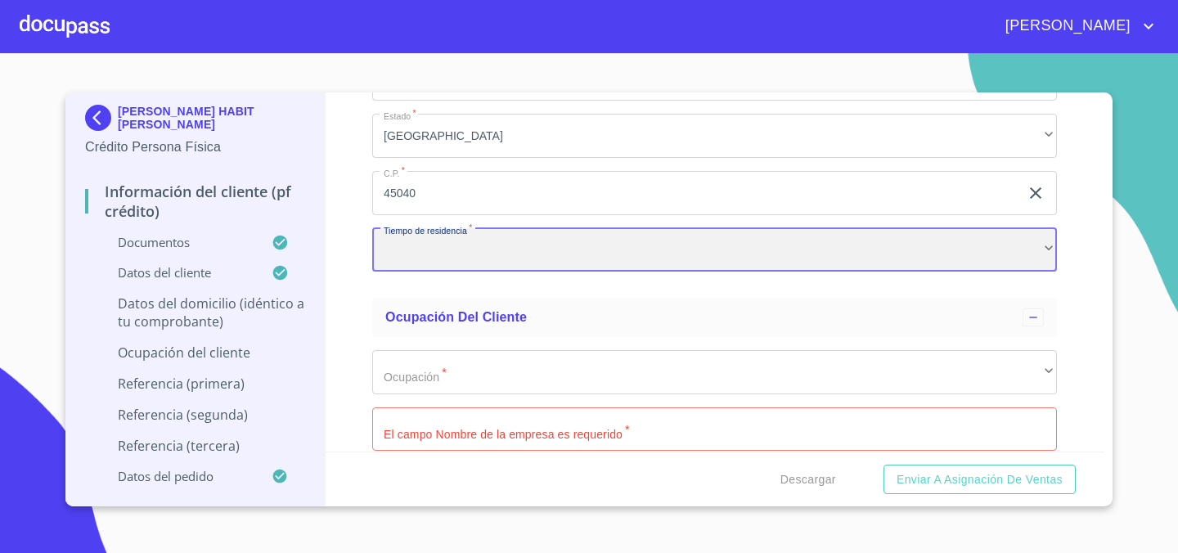
click at [554, 264] on div "​" at bounding box center [714, 250] width 685 height 44
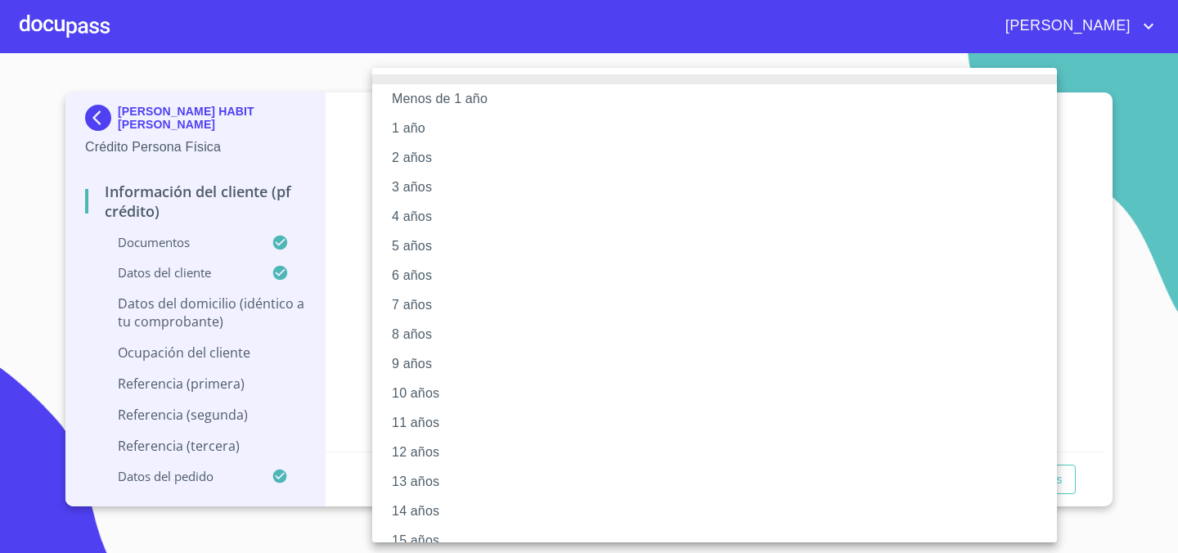
click at [529, 157] on li "2 años" at bounding box center [714, 157] width 685 height 29
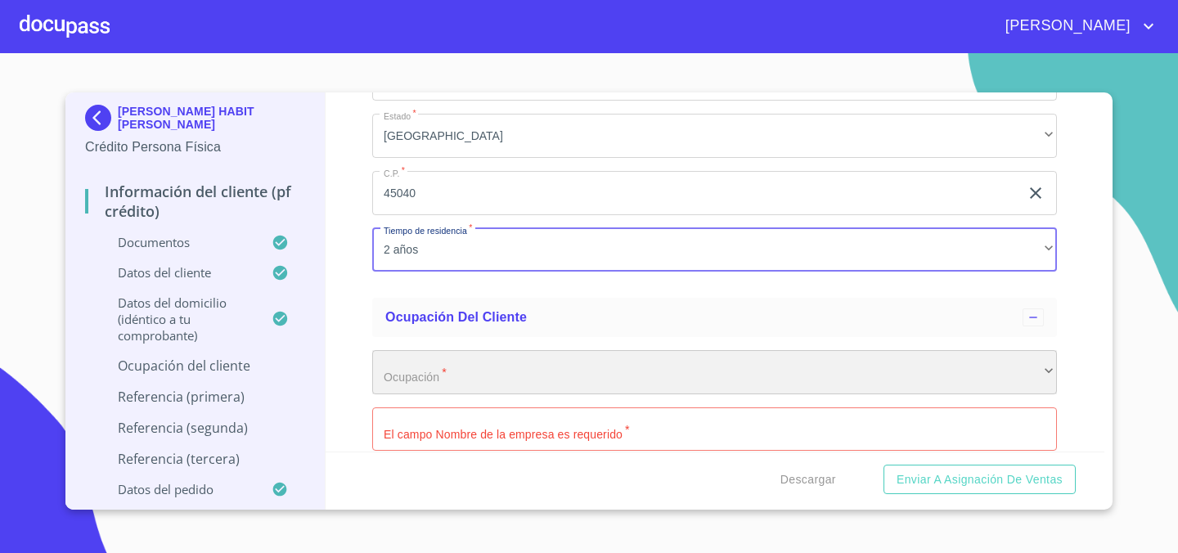
click at [516, 364] on div "​" at bounding box center [714, 372] width 685 height 44
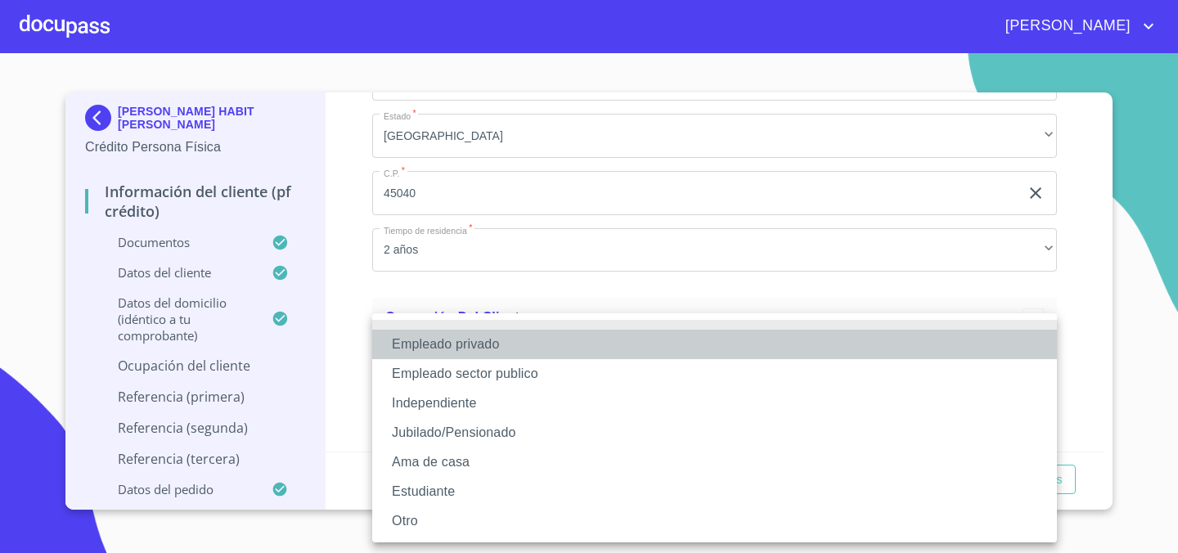
click at [535, 345] on li "Empleado privado" at bounding box center [714, 344] width 685 height 29
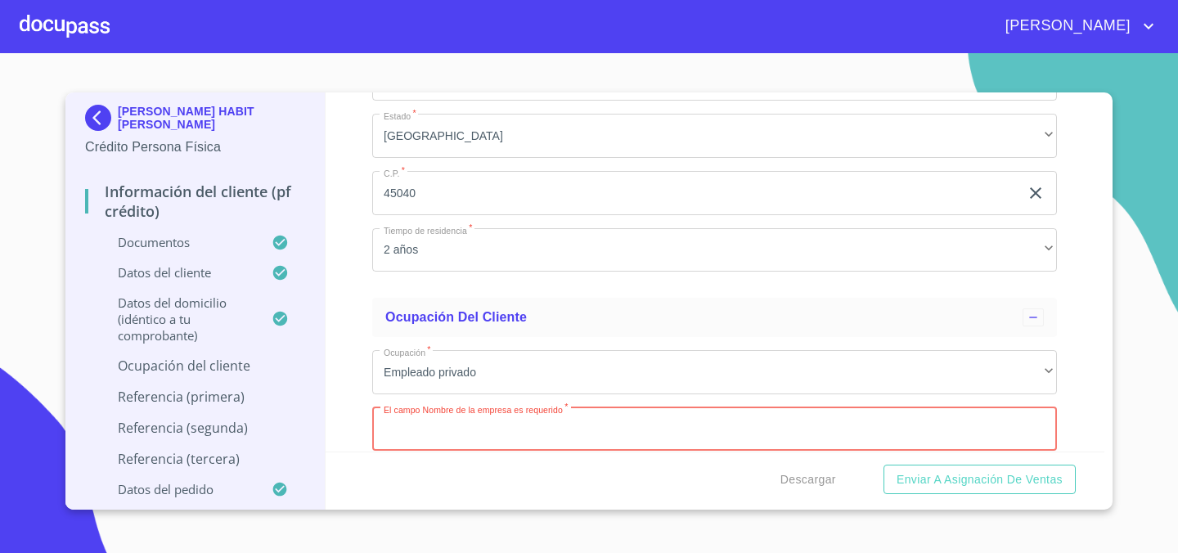
click at [507, 447] on input "Documento de identificación.   *" at bounding box center [714, 430] width 685 height 44
type input "A"
click at [597, 450] on input "NISSAN LAS [PERSON_NAME]" at bounding box center [695, 430] width 647 height 44
type input "NISSAN LAS [PERSON_NAME]"
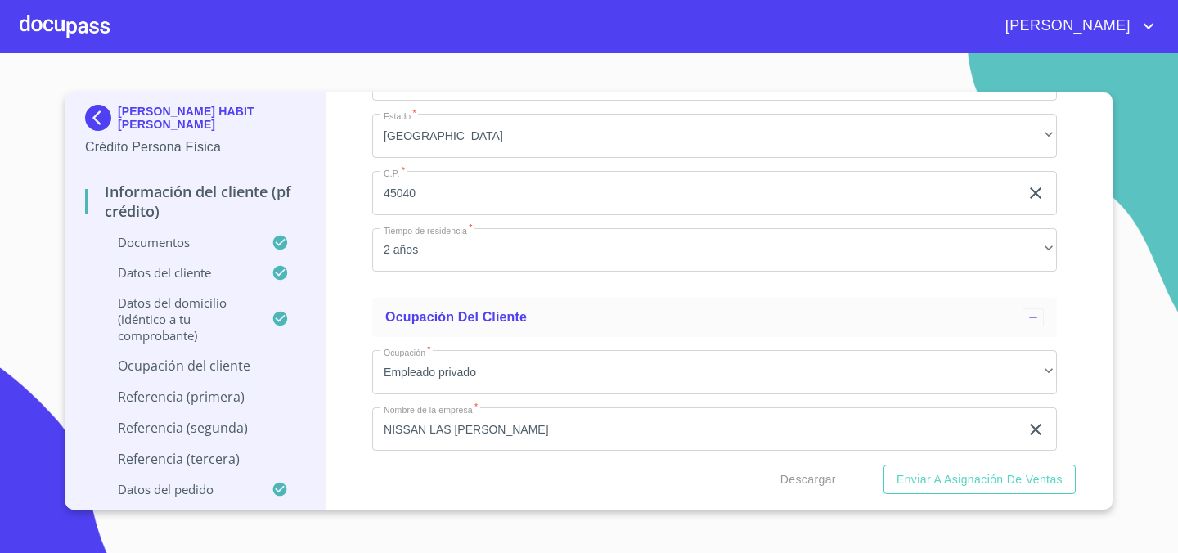
click at [579, 477] on div "Descargar Enviar a Asignación de Ventas" at bounding box center [716, 480] width 780 height 56
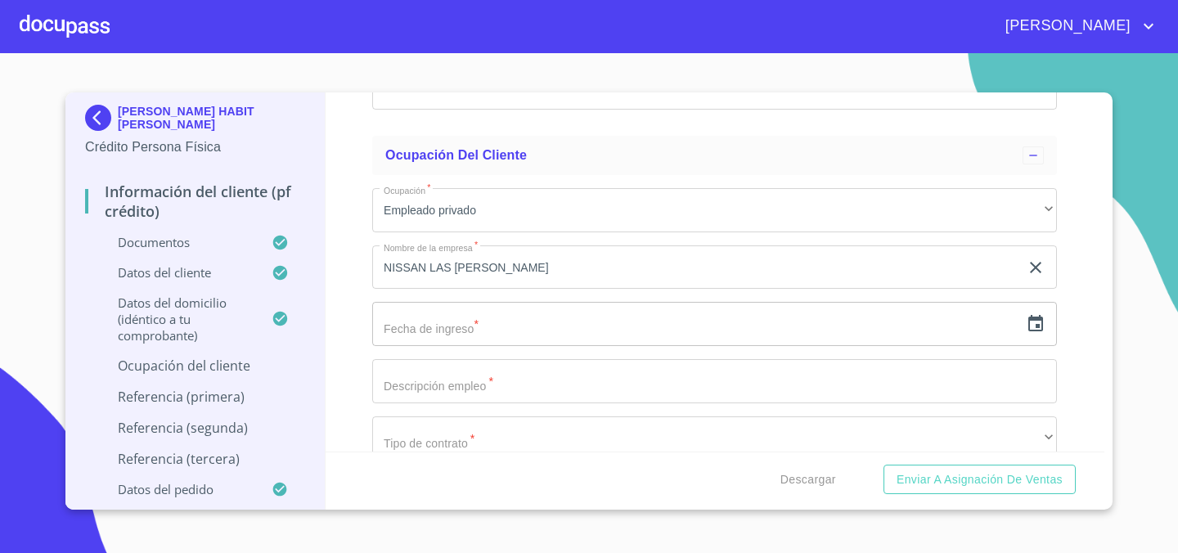
scroll to position [5921, 0]
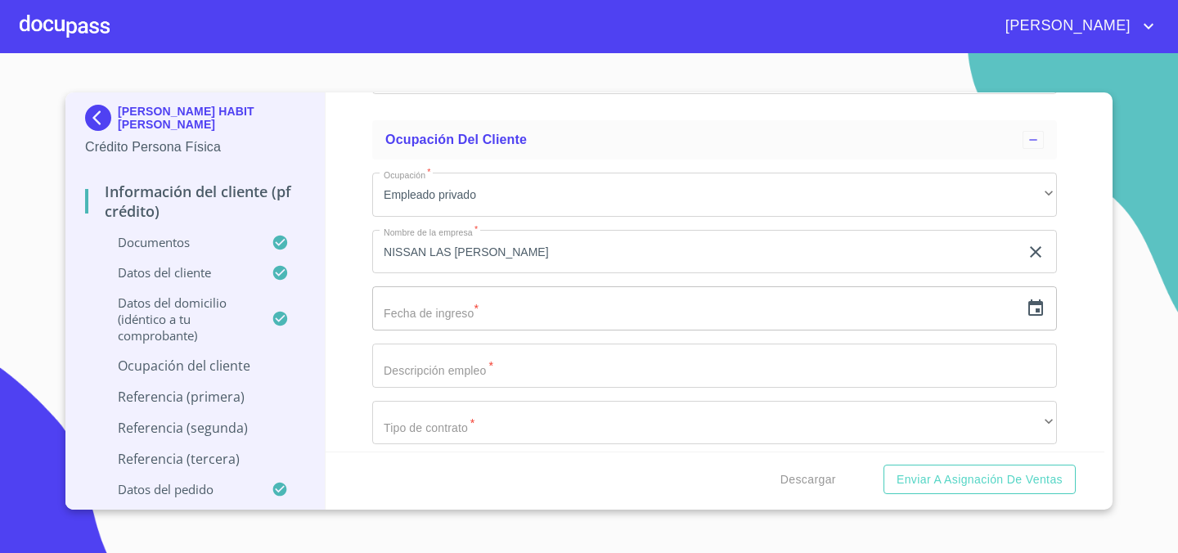
click at [452, 329] on input "text" at bounding box center [695, 308] width 647 height 44
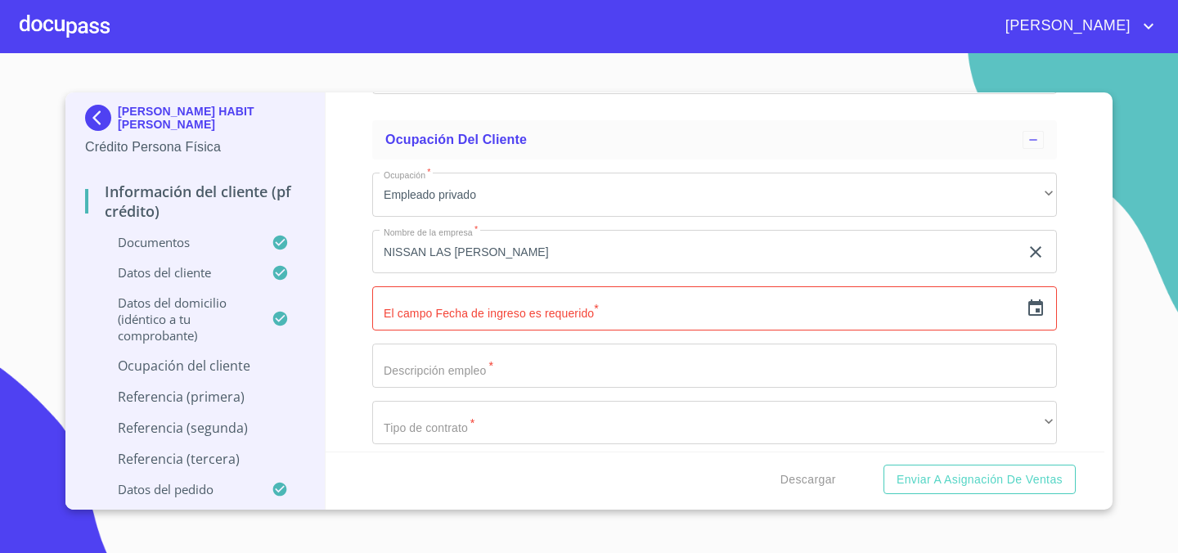
click at [1039, 298] on div "​" at bounding box center [714, 308] width 685 height 44
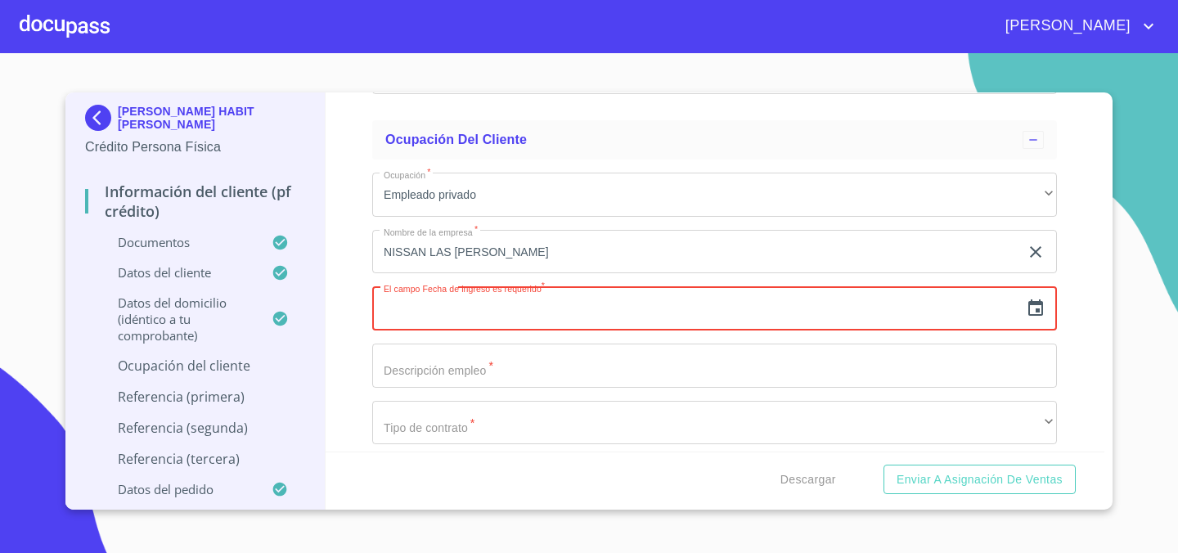
click at [1039, 299] on icon "button" at bounding box center [1036, 309] width 20 height 20
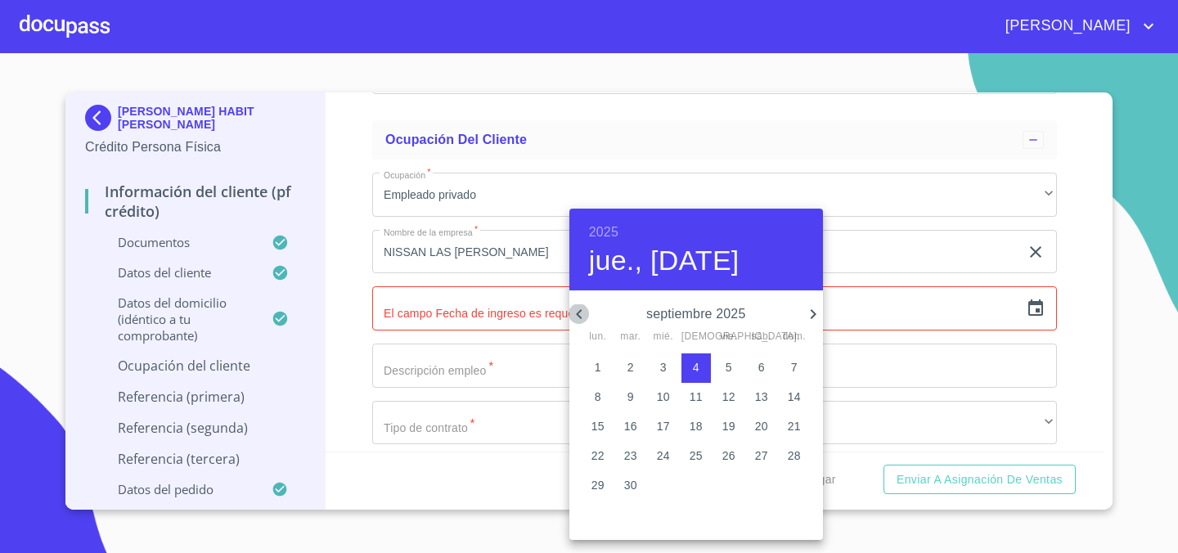
click at [579, 316] on icon "button" at bounding box center [579, 314] width 6 height 10
click at [694, 253] on h4 "jue., [DATE]" at bounding box center [664, 261] width 151 height 34
click at [609, 232] on h6 "2025" at bounding box center [603, 232] width 29 height 23
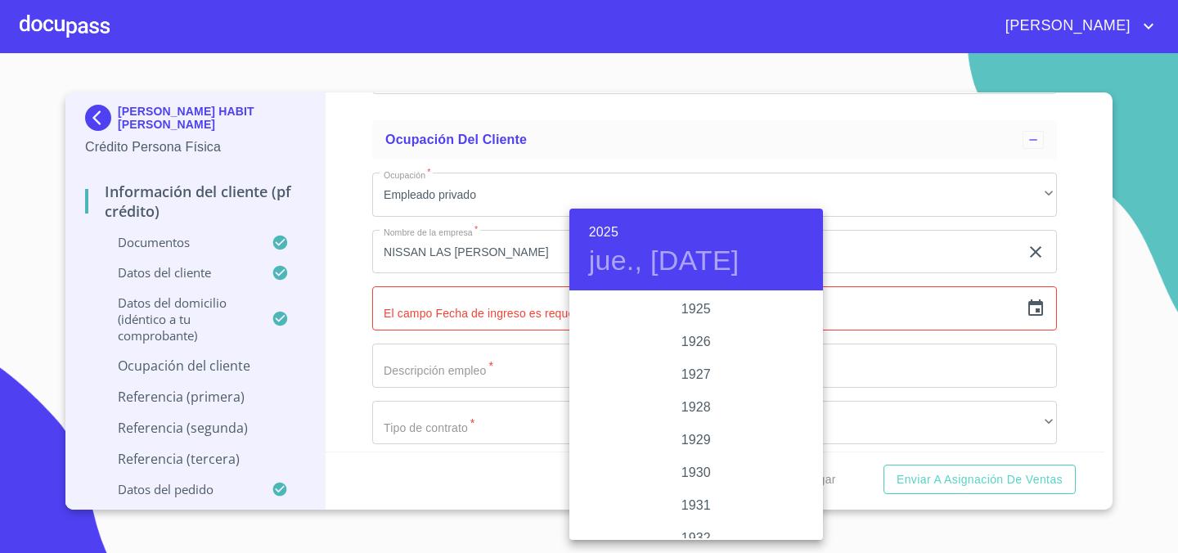
scroll to position [3175, 0]
click at [707, 335] on div "2023" at bounding box center [697, 342] width 254 height 33
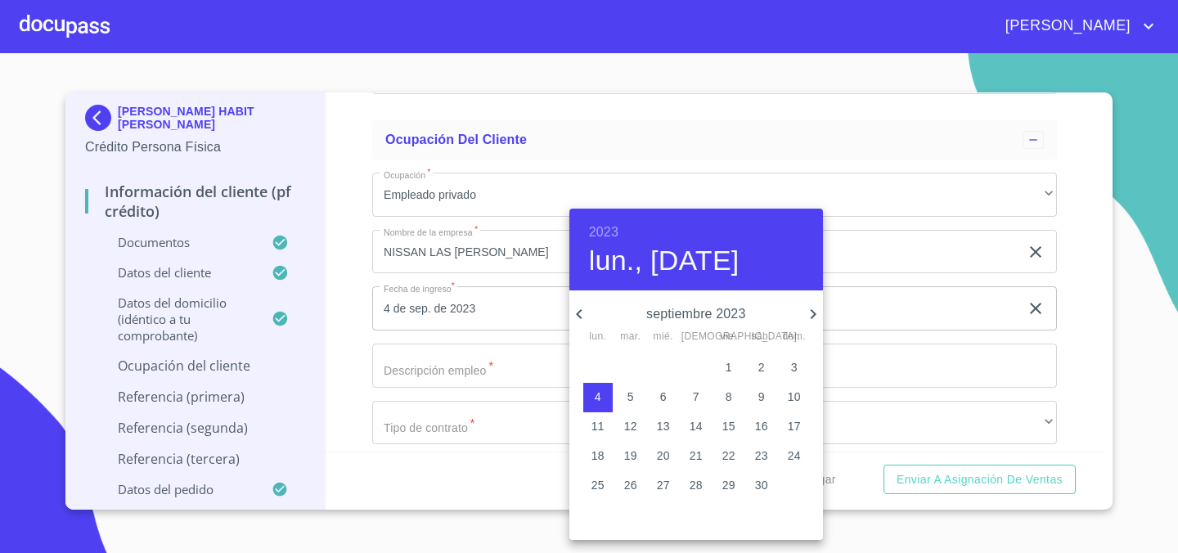
click at [737, 376] on button "1" at bounding box center [728, 368] width 29 height 29
type input "1 de sep. de 2023"
click at [539, 368] on div at bounding box center [589, 276] width 1178 height 553
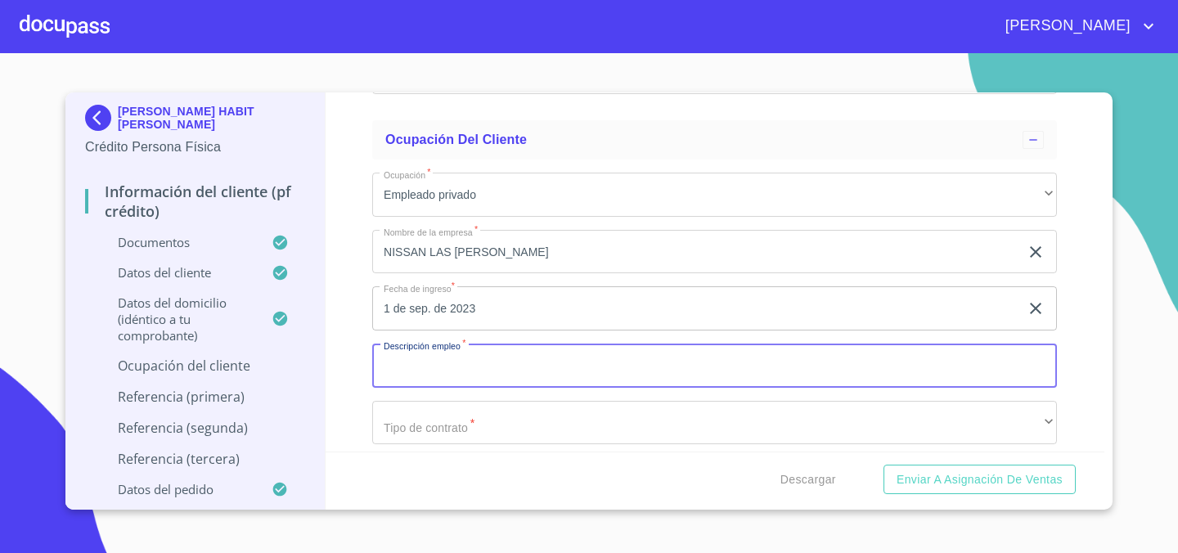
click at [460, 364] on input "Documento de identificación.   *" at bounding box center [714, 366] width 685 height 44
type input "ASESOR DE VENTAS"
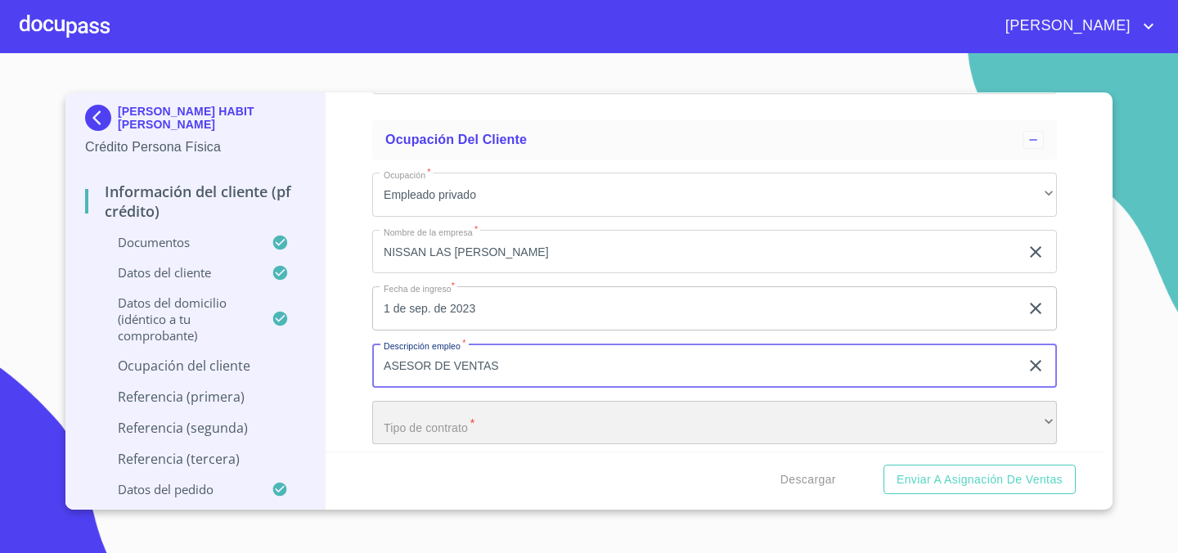
click at [439, 423] on div "​" at bounding box center [714, 423] width 685 height 44
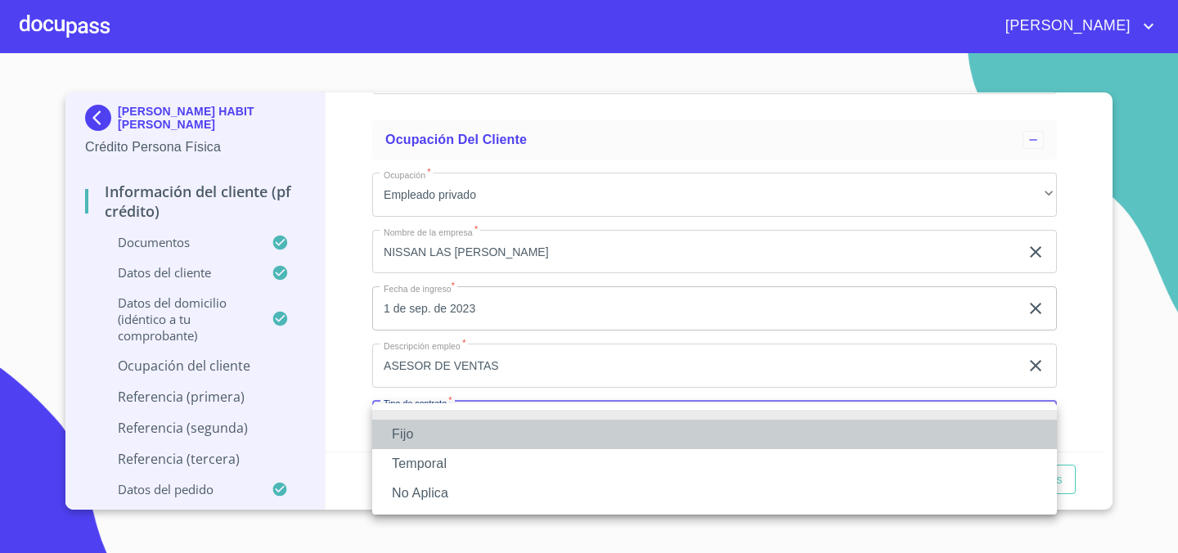
click at [439, 423] on li "Fijo" at bounding box center [714, 434] width 685 height 29
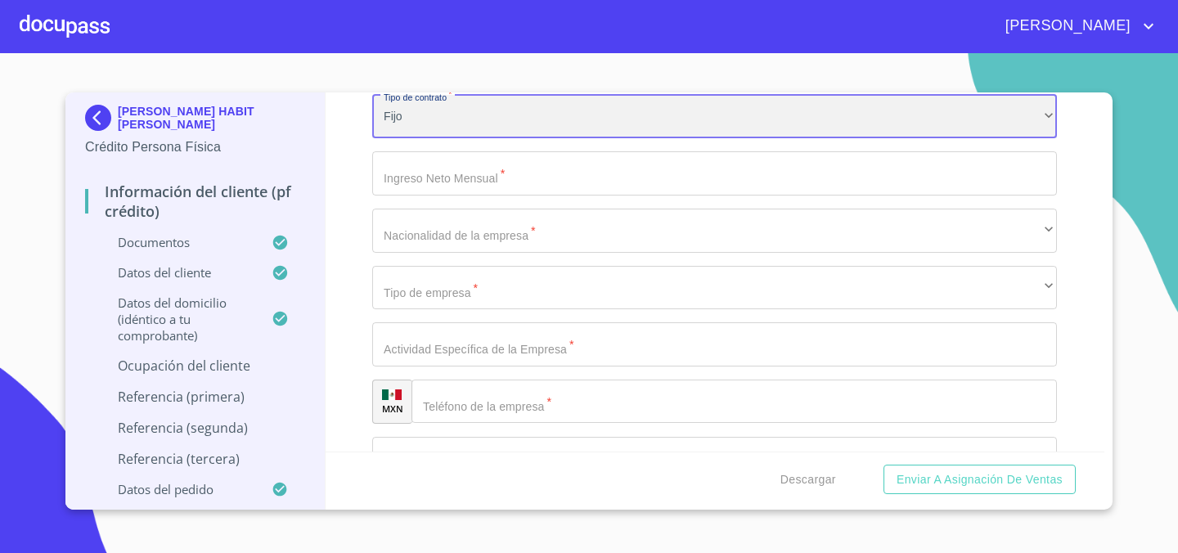
scroll to position [6228, 0]
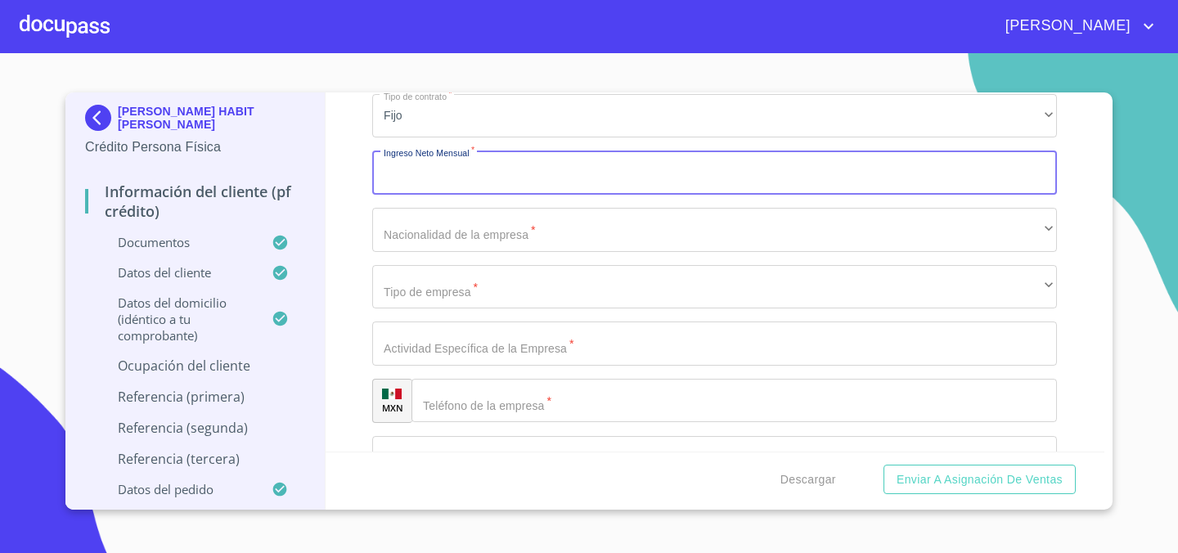
click at [529, 178] on input "Documento de identificación.   *" at bounding box center [714, 173] width 685 height 44
type input "2"
type input "50000"
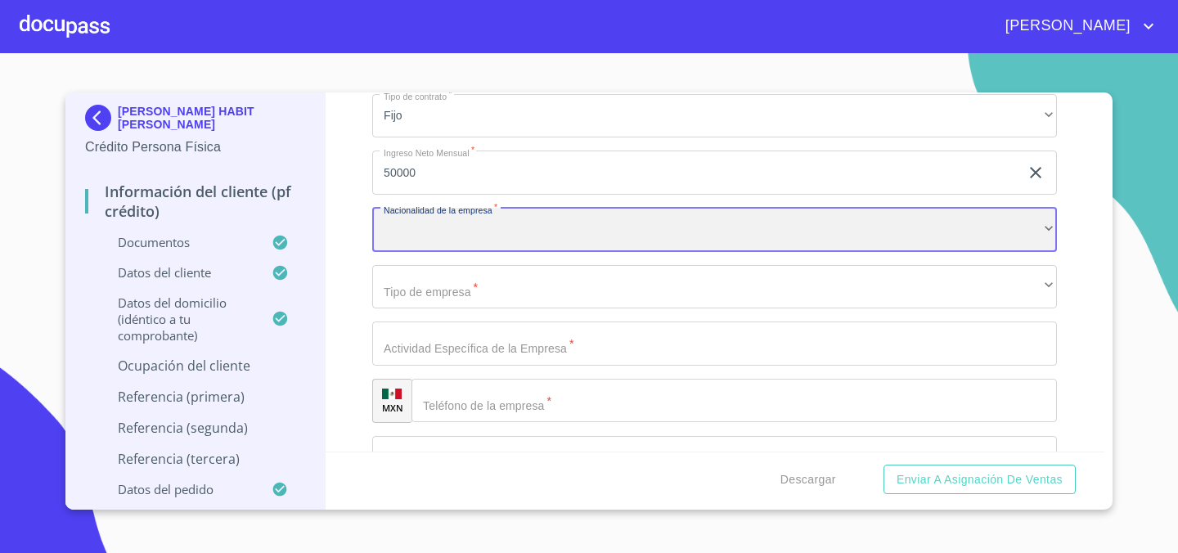
click at [462, 226] on div "​" at bounding box center [714, 230] width 685 height 44
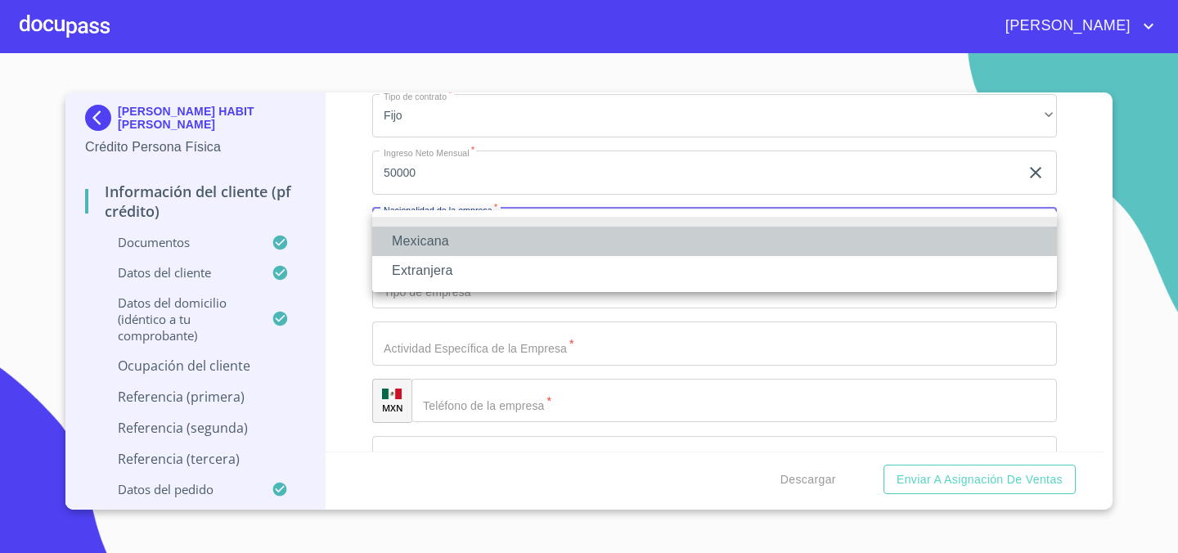
click at [462, 227] on li "Mexicana" at bounding box center [714, 241] width 685 height 29
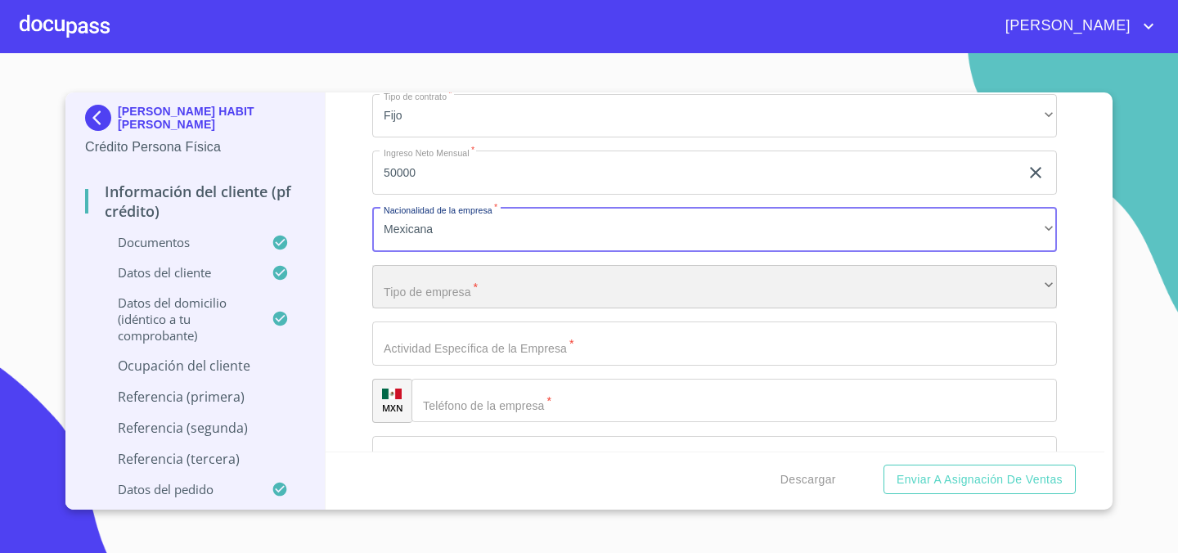
click at [463, 300] on div "​" at bounding box center [714, 287] width 685 height 44
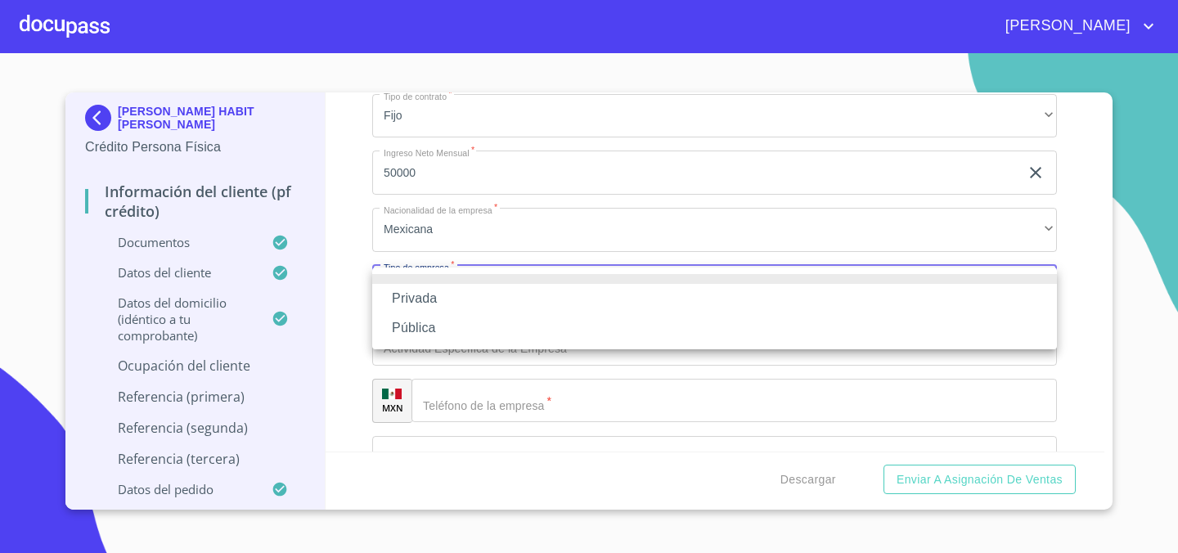
click at [463, 300] on li "Privada" at bounding box center [714, 298] width 685 height 29
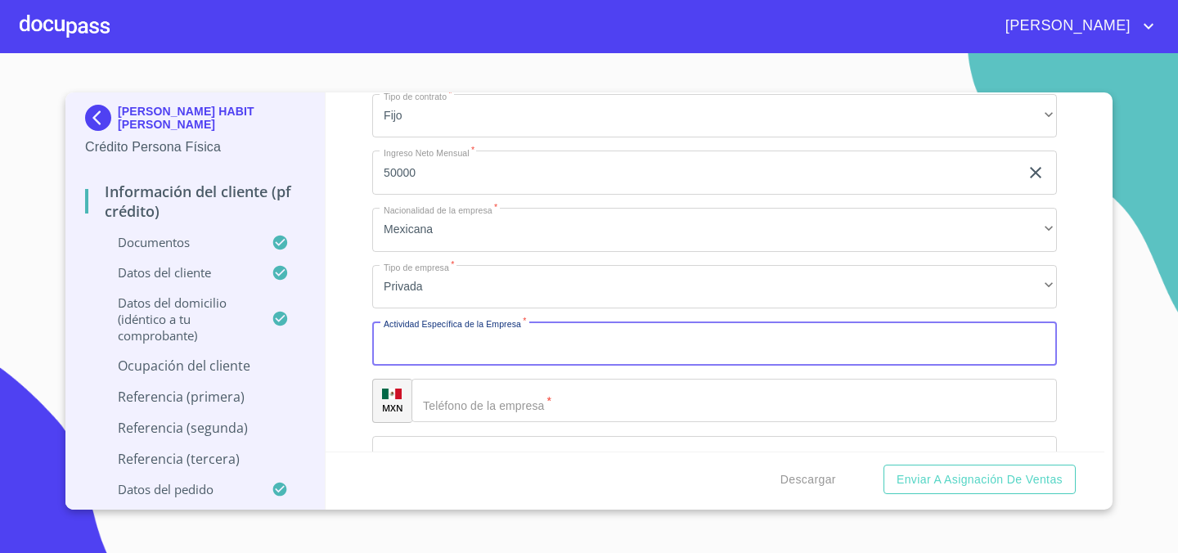
click at [463, 347] on input "Documento de identificación.   *" at bounding box center [714, 344] width 685 height 44
type input "V"
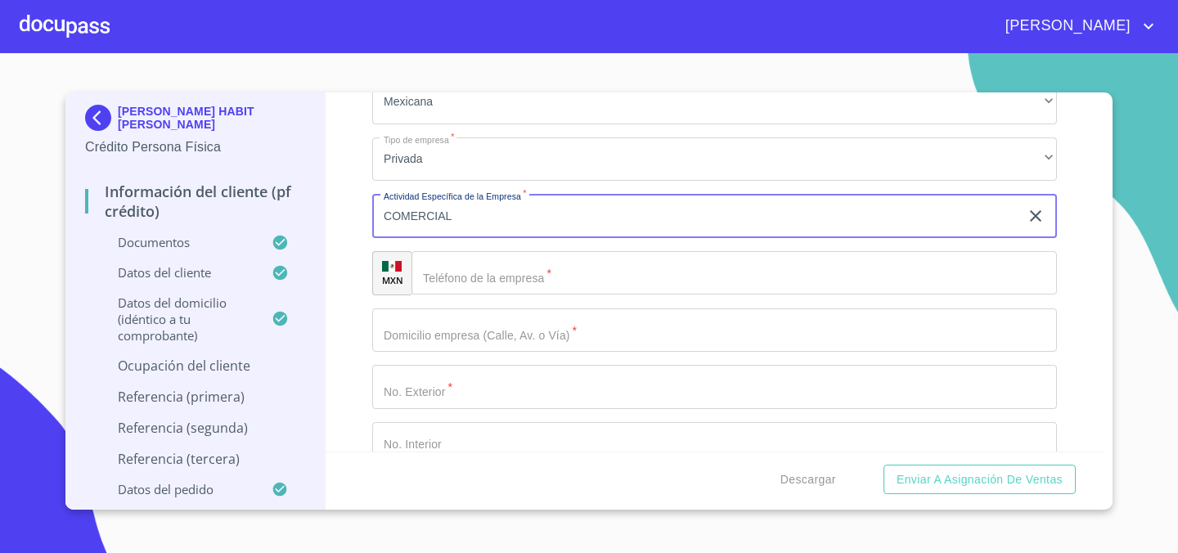
scroll to position [6361, 0]
type input "COMERCIAL"
click at [550, 289] on div "Teléfono de la empresa   * ​" at bounding box center [735, 268] width 646 height 44
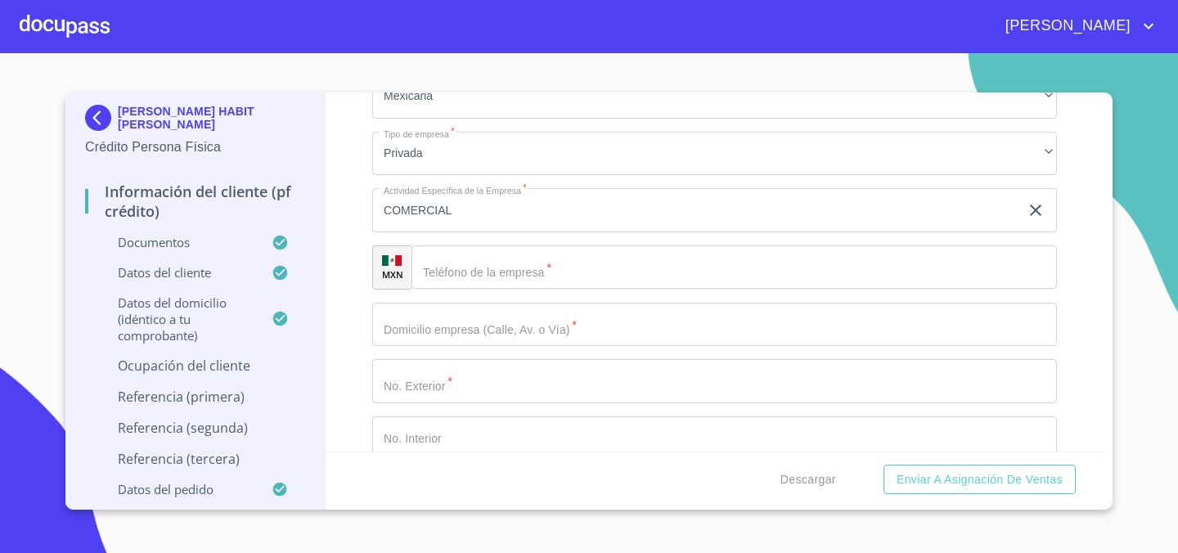
click at [550, 287] on input "Documento de identificación.   *" at bounding box center [735, 268] width 646 height 44
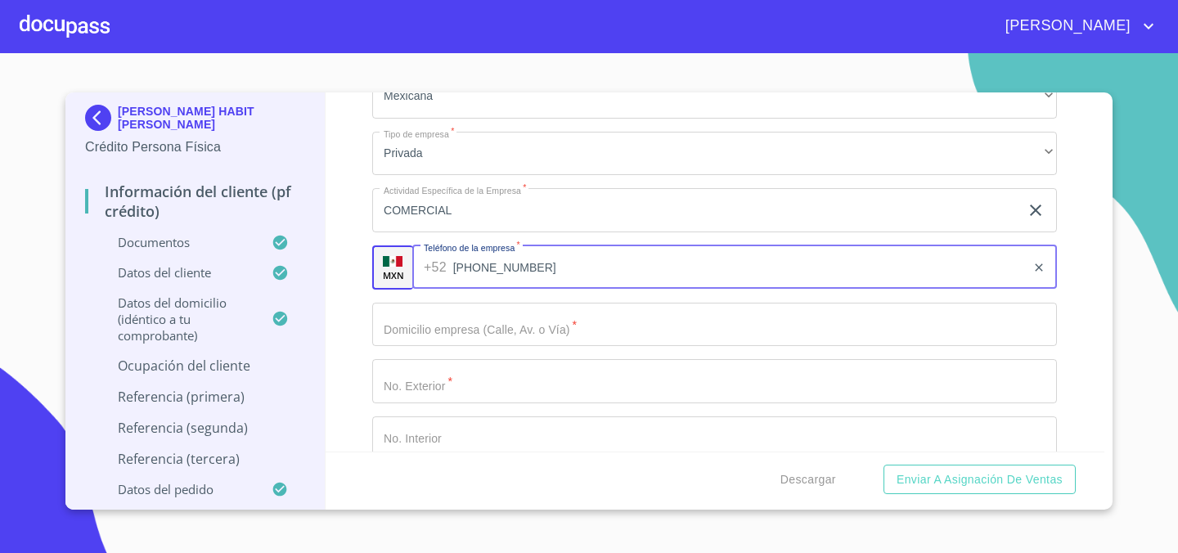
type input "[PHONE_NUMBER]"
click at [541, 338] on input "Documento de identificación.   *" at bounding box center [714, 325] width 685 height 44
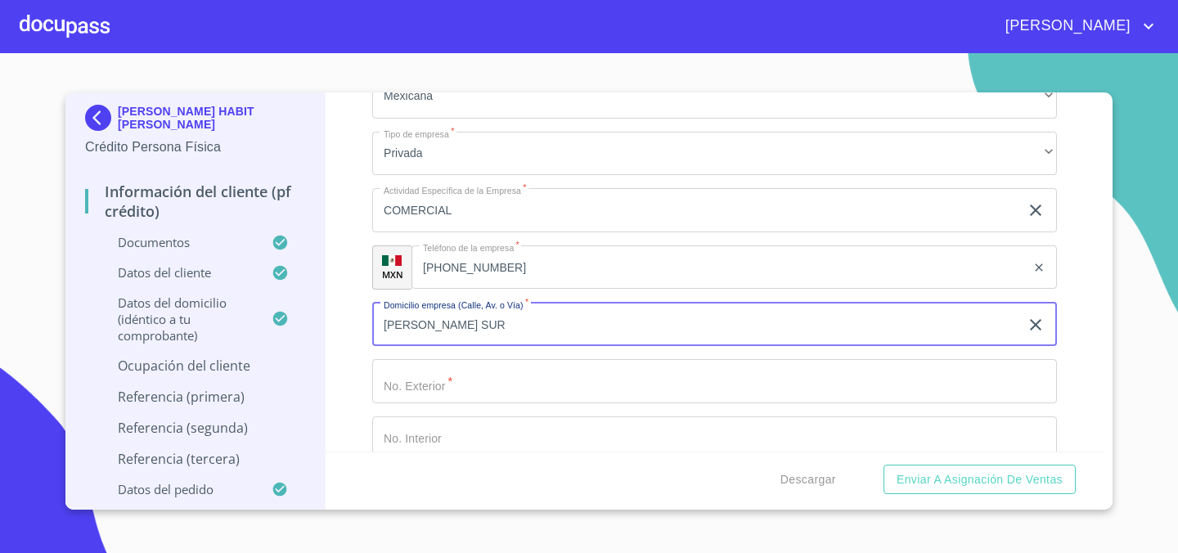
type input "[PERSON_NAME] SUR"
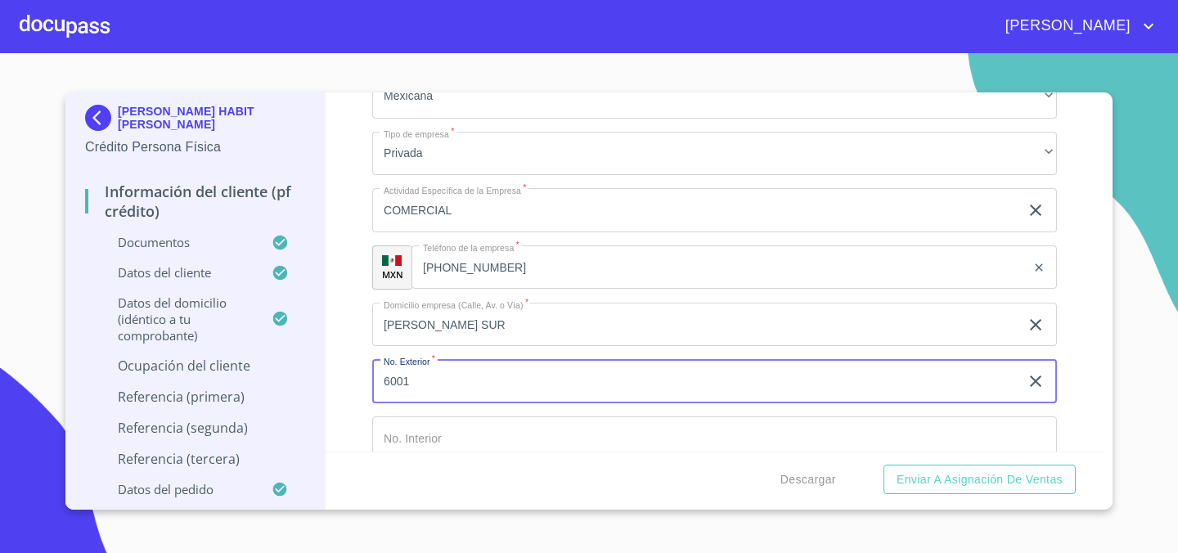
type input "6001"
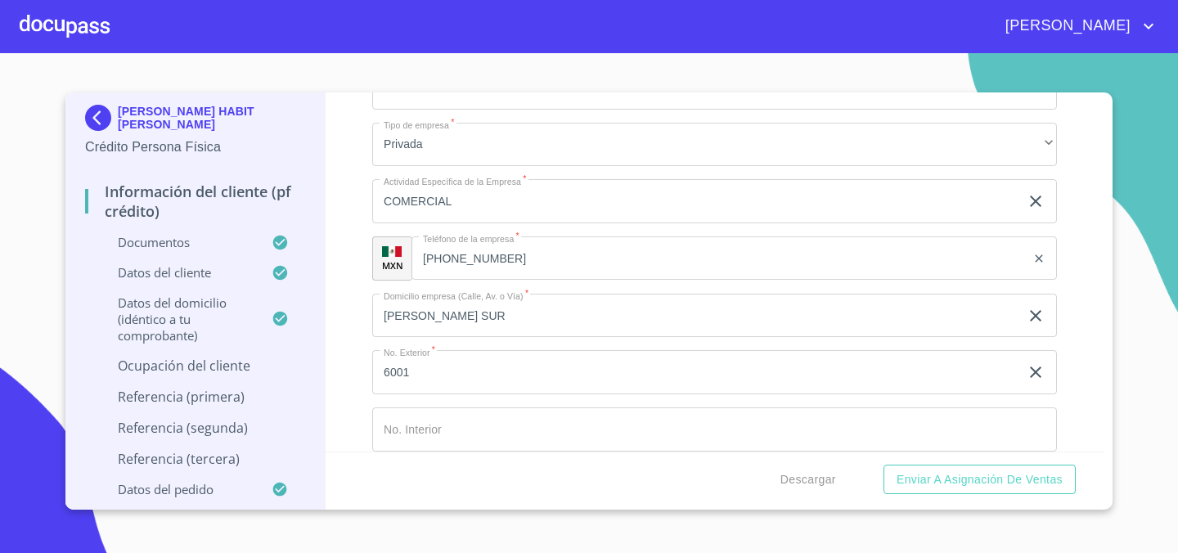
scroll to position [6585, 0]
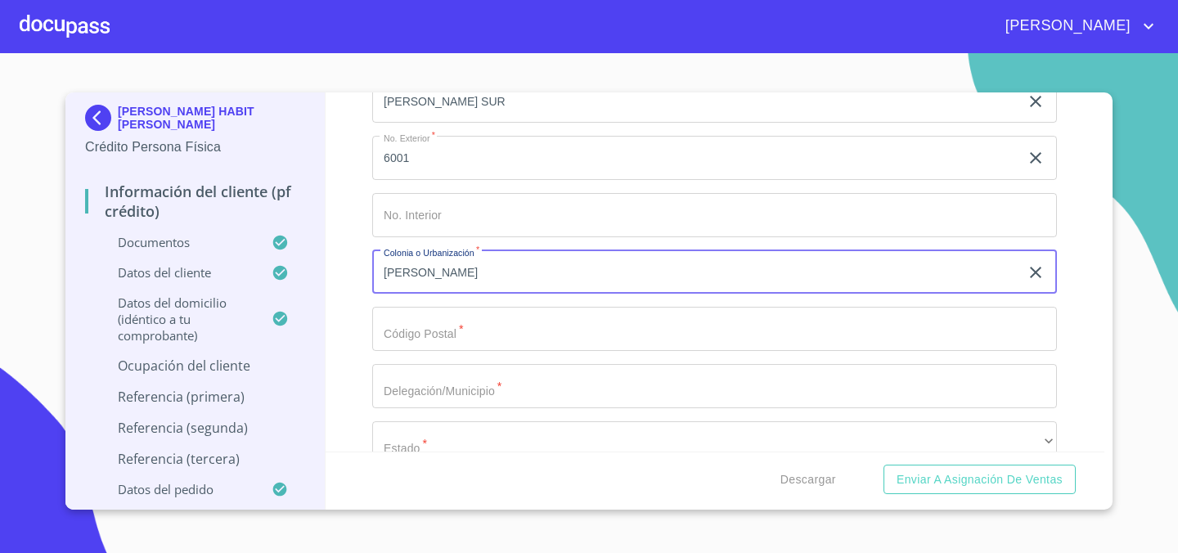
type input "[PERSON_NAME]"
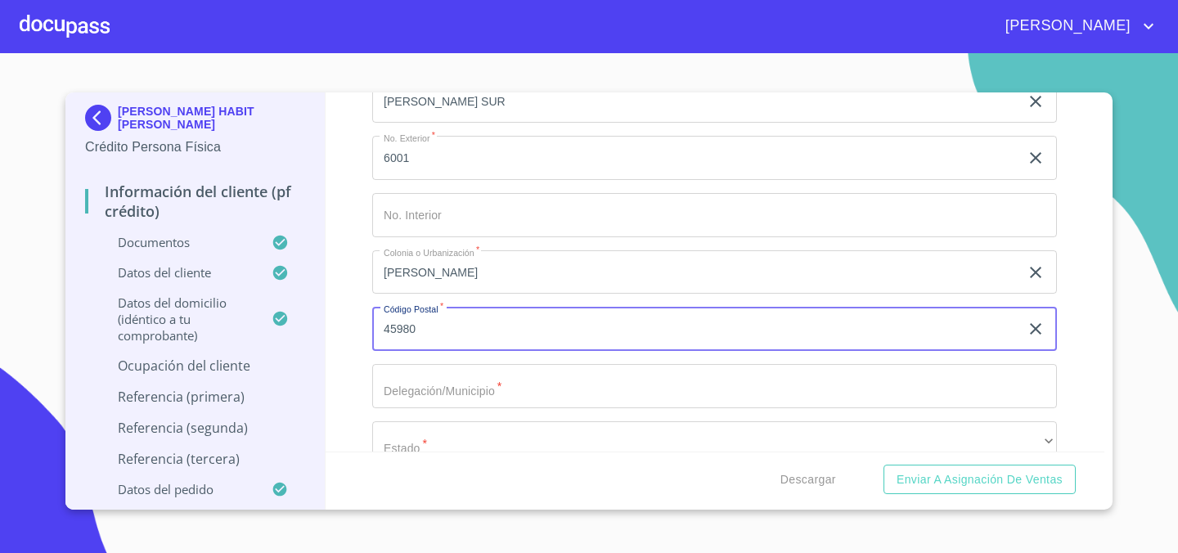
type input "45980"
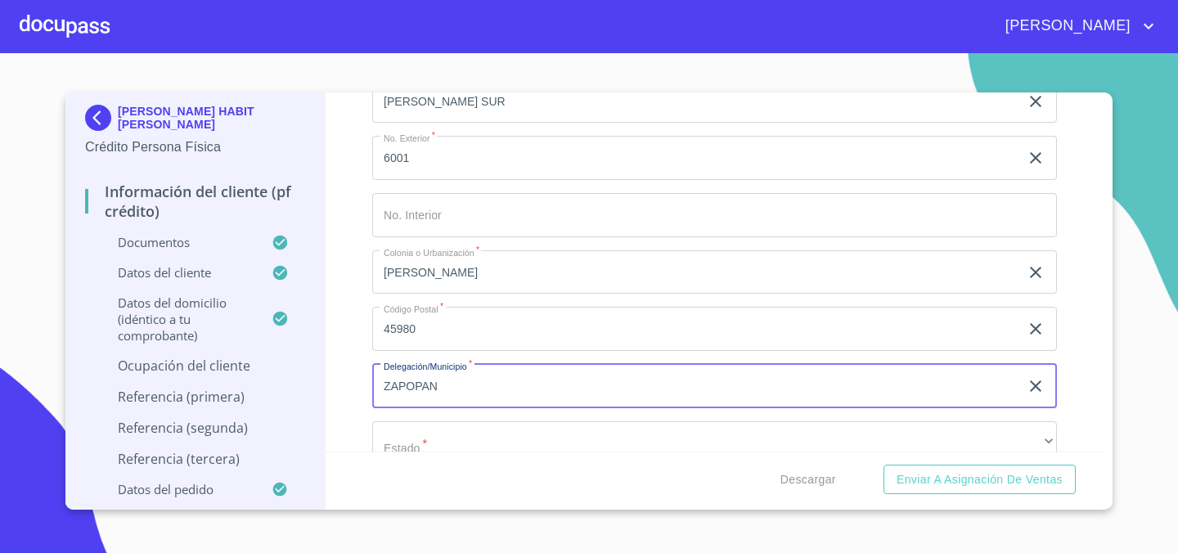
type input "ZAPOPAN"
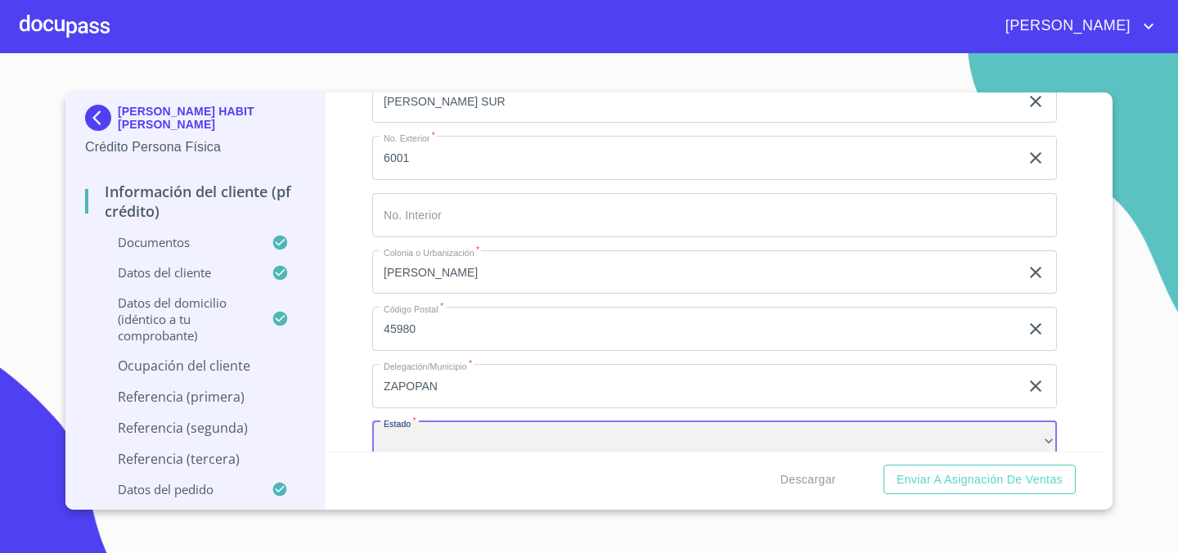
scroll to position [6599, 0]
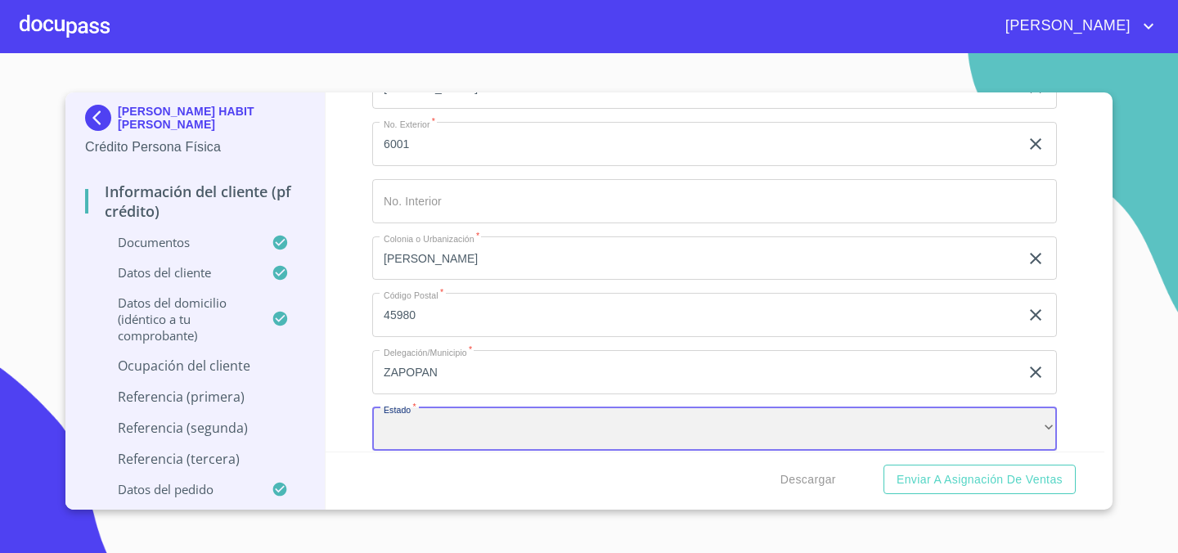
click at [479, 432] on div "​" at bounding box center [714, 430] width 685 height 44
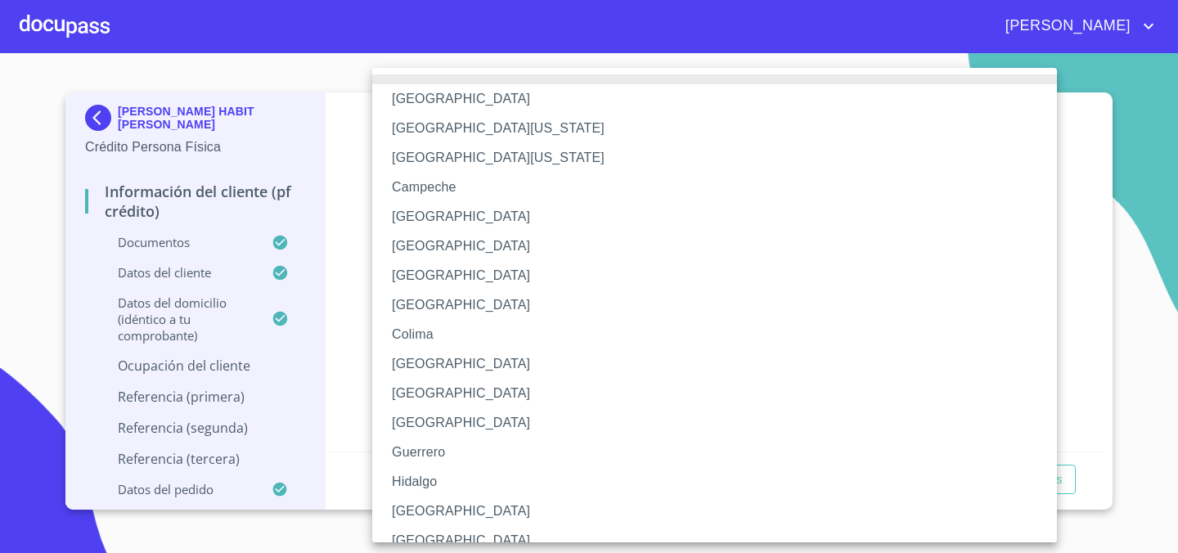
click at [440, 504] on li "[GEOGRAPHIC_DATA]" at bounding box center [714, 511] width 685 height 29
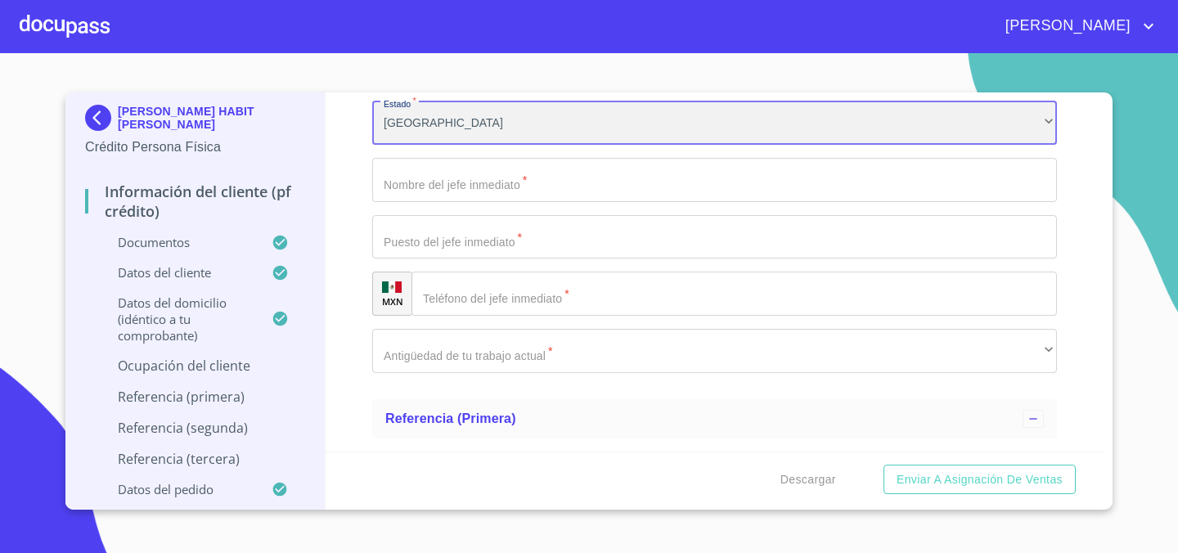
scroll to position [6908, 0]
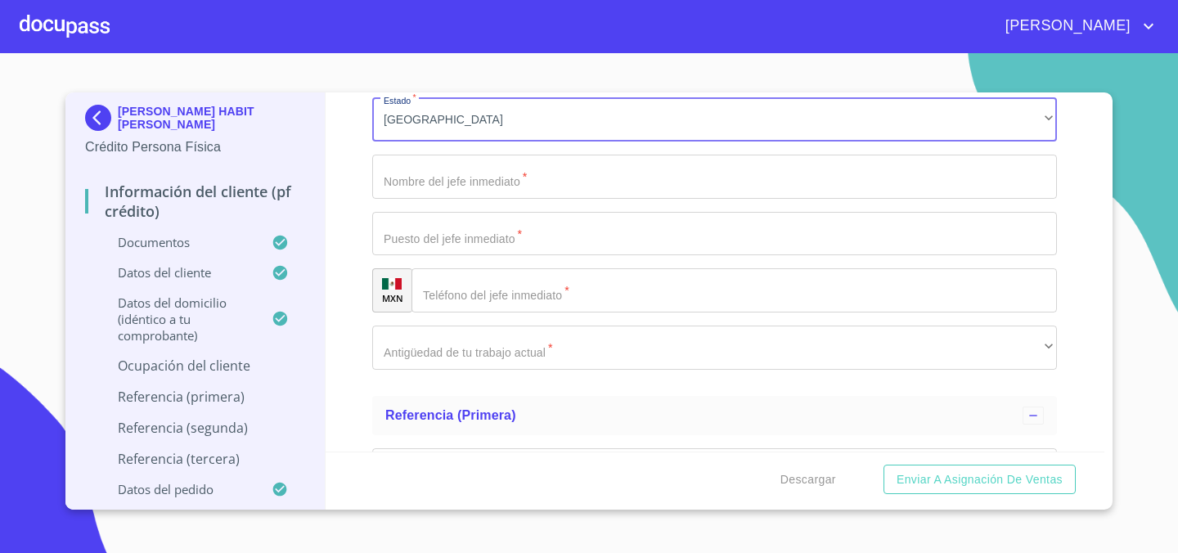
click at [502, 185] on input "Documento de identificación.   *" at bounding box center [714, 177] width 685 height 44
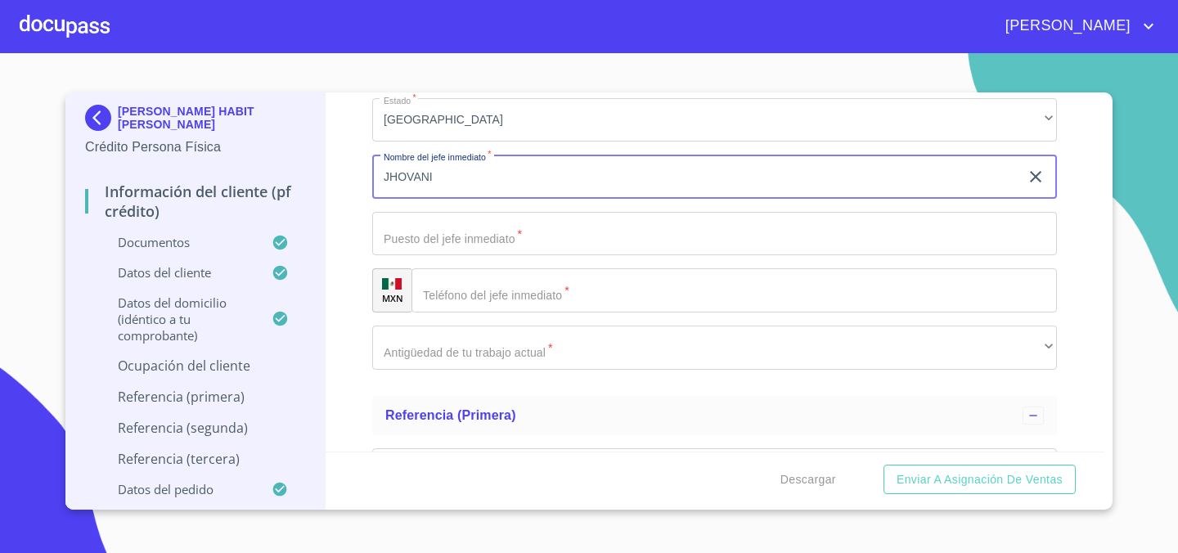
type input "JHOVANI"
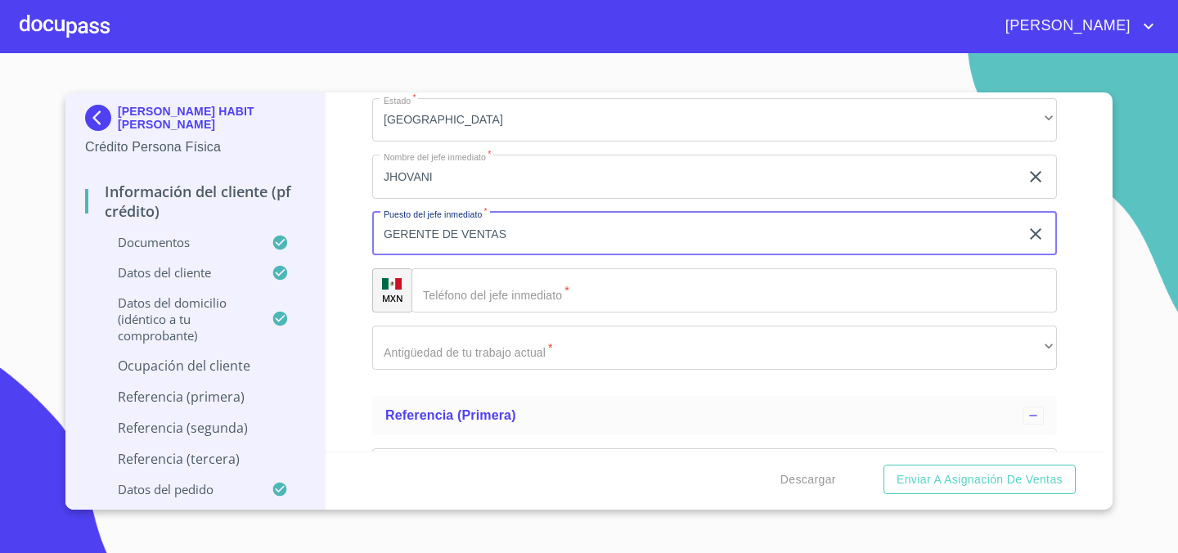
type input "GERENTE DE VENTAS"
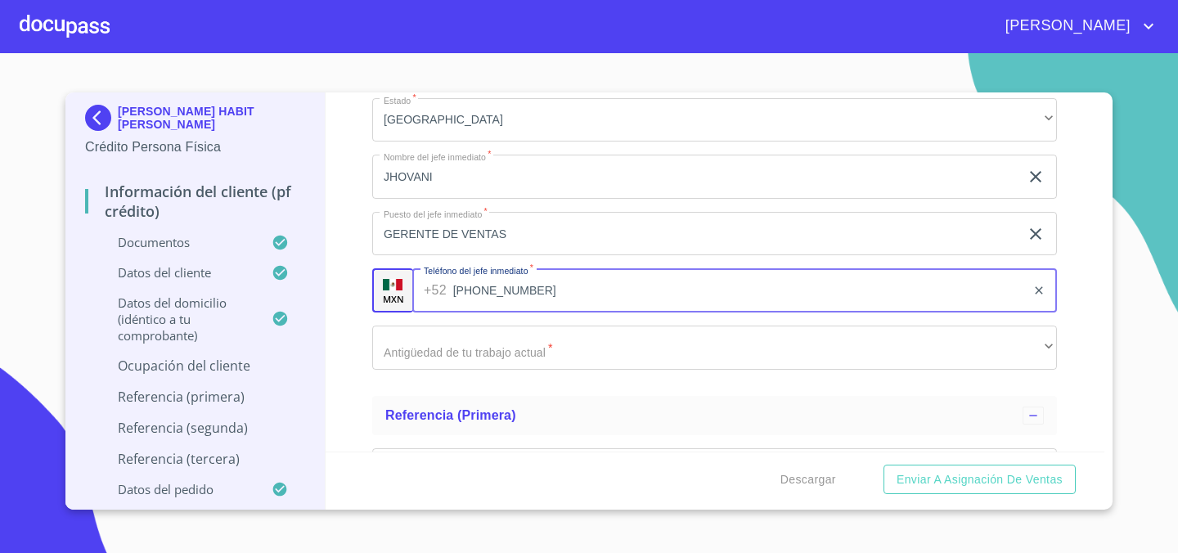
type input "[PHONE_NUMBER]"
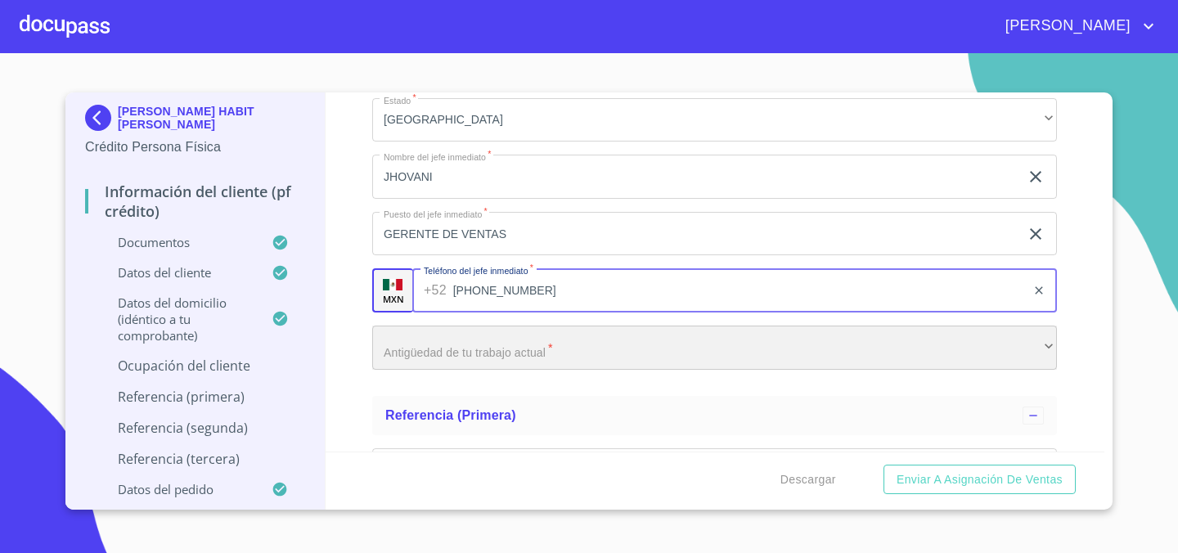
click at [482, 360] on div "​" at bounding box center [714, 348] width 685 height 44
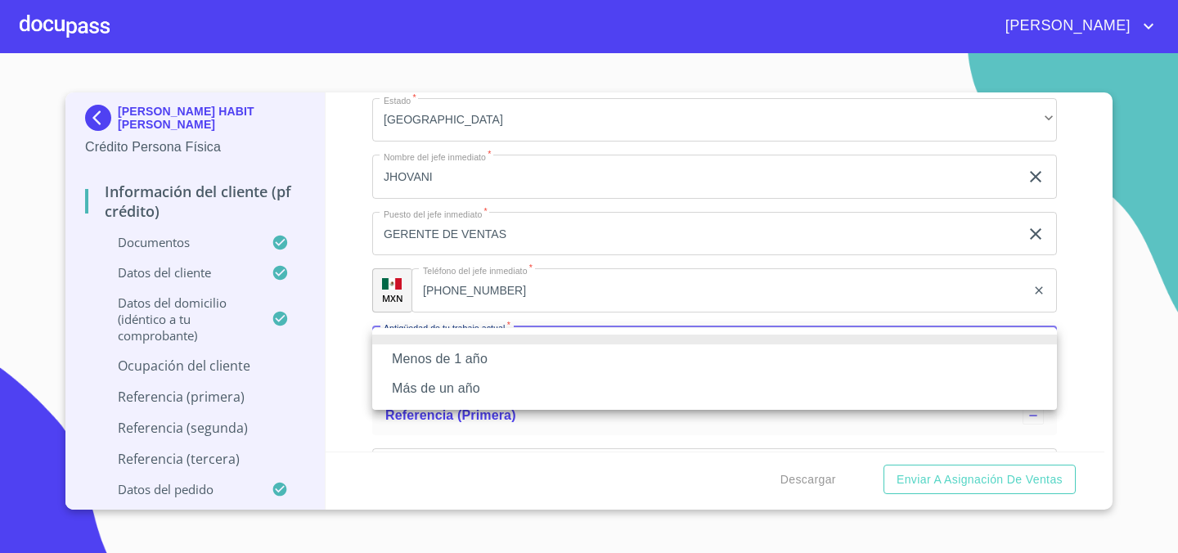
click at [497, 390] on li "Más de un año" at bounding box center [714, 388] width 685 height 29
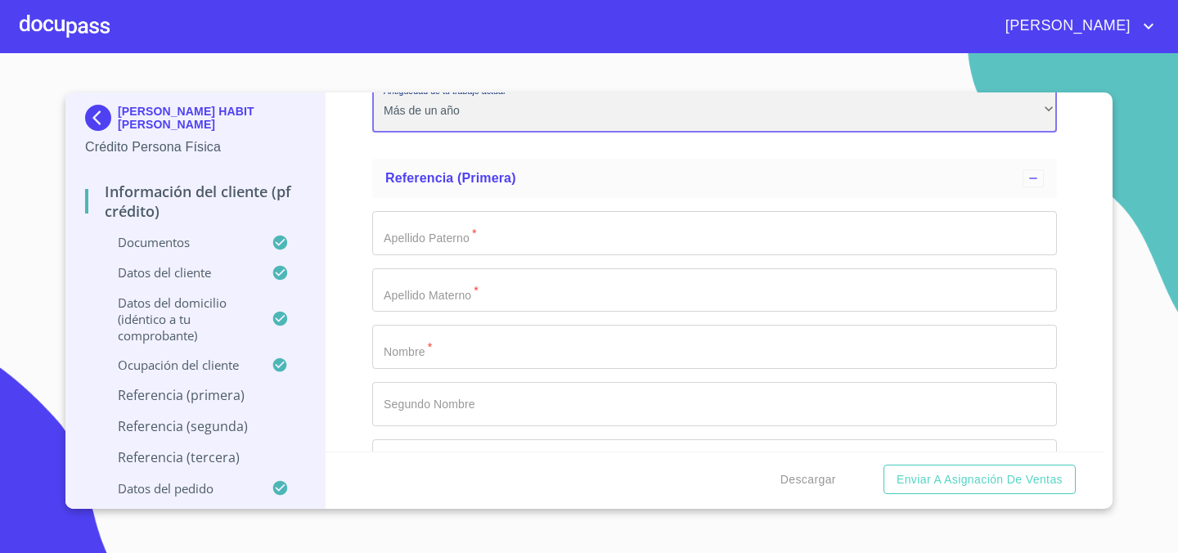
scroll to position [7155, 0]
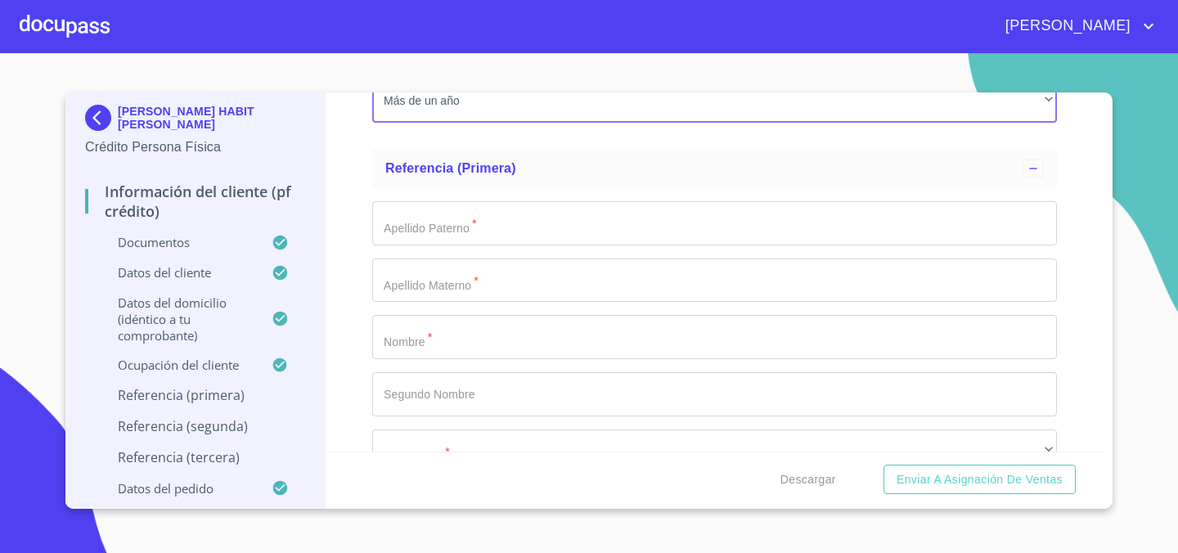
click at [548, 232] on input "Documento de identificación.   *" at bounding box center [714, 223] width 685 height 44
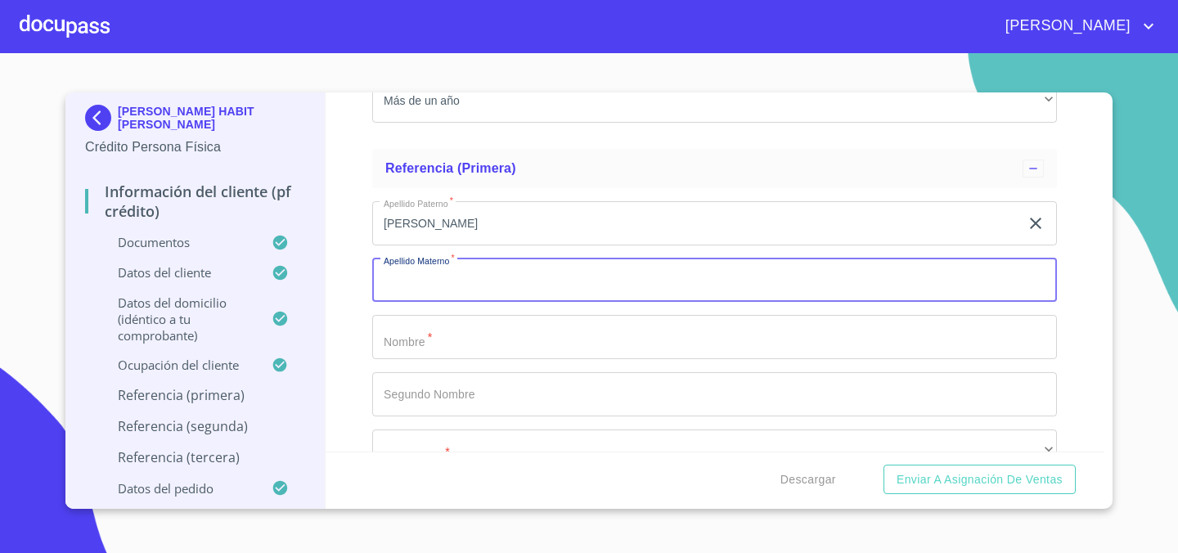
click at [431, 225] on input "[PERSON_NAME]" at bounding box center [695, 223] width 647 height 44
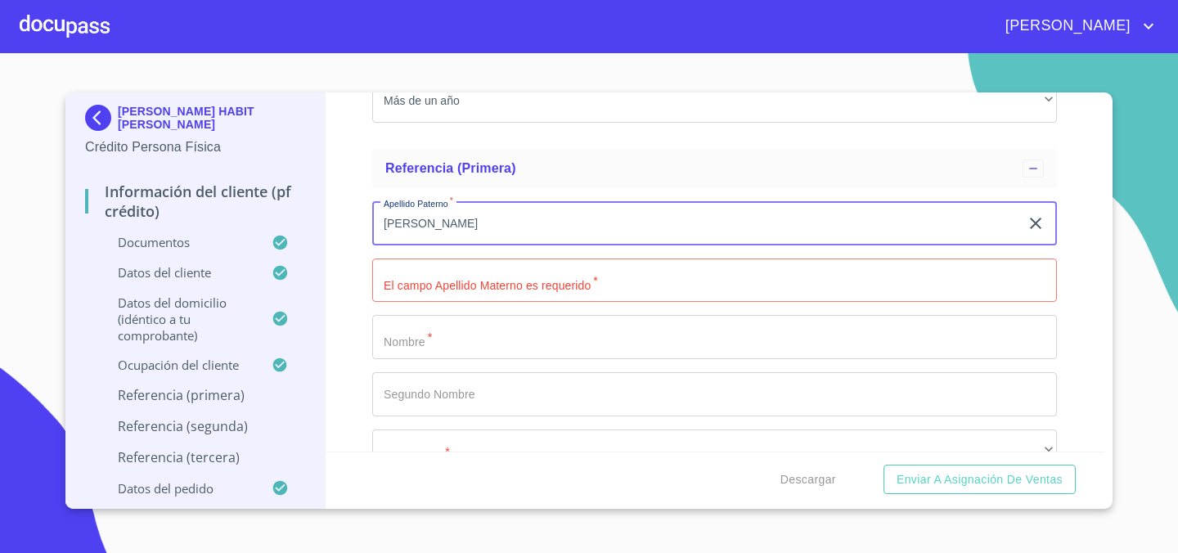
drag, startPoint x: 548, startPoint y: 219, endPoint x: 376, endPoint y: 222, distance: 171.9
click at [376, 222] on input "[PERSON_NAME]" at bounding box center [695, 223] width 647 height 44
type input "[PERSON_NAME]"
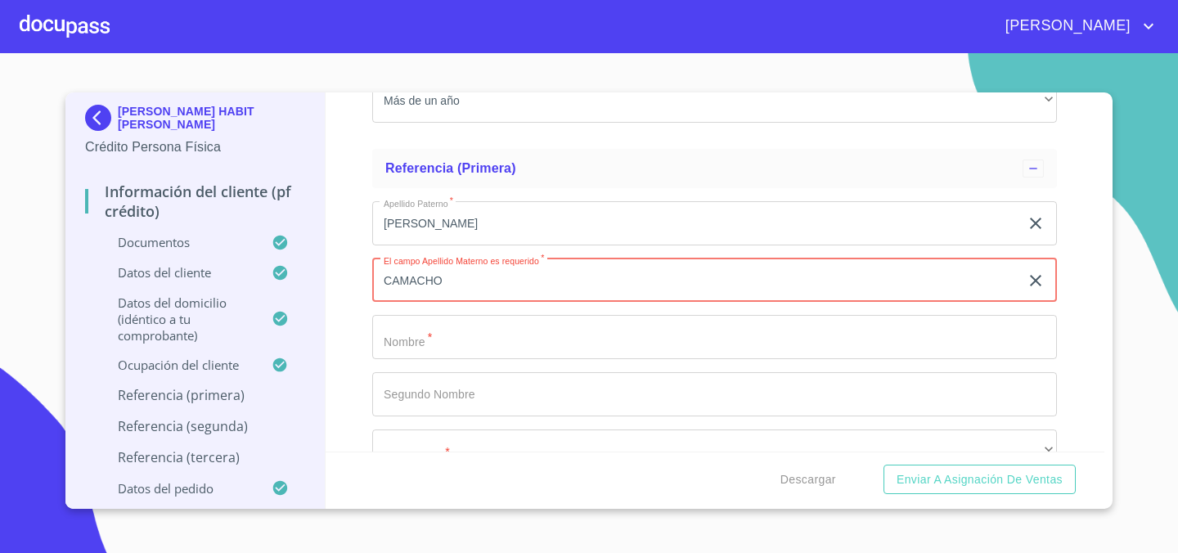
type input "CAMACHO"
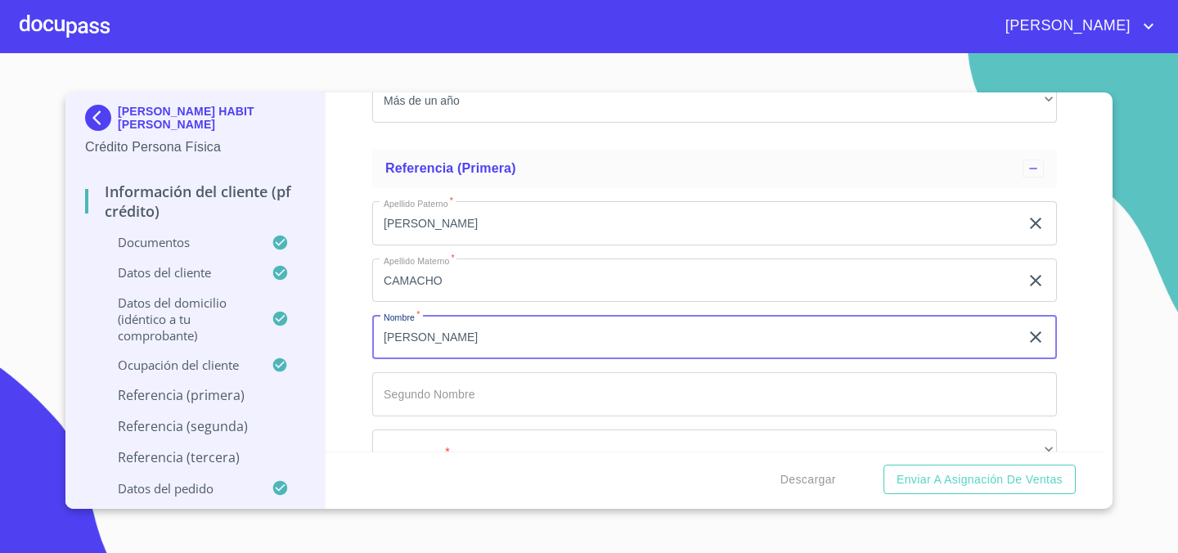
type input "[PERSON_NAME]"
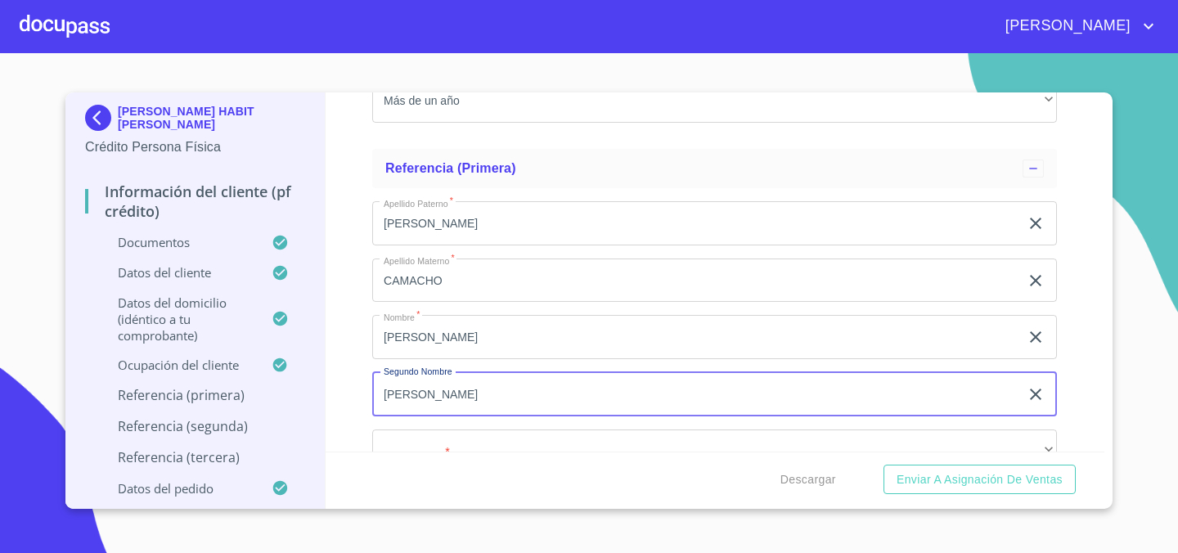
type input "[PERSON_NAME]"
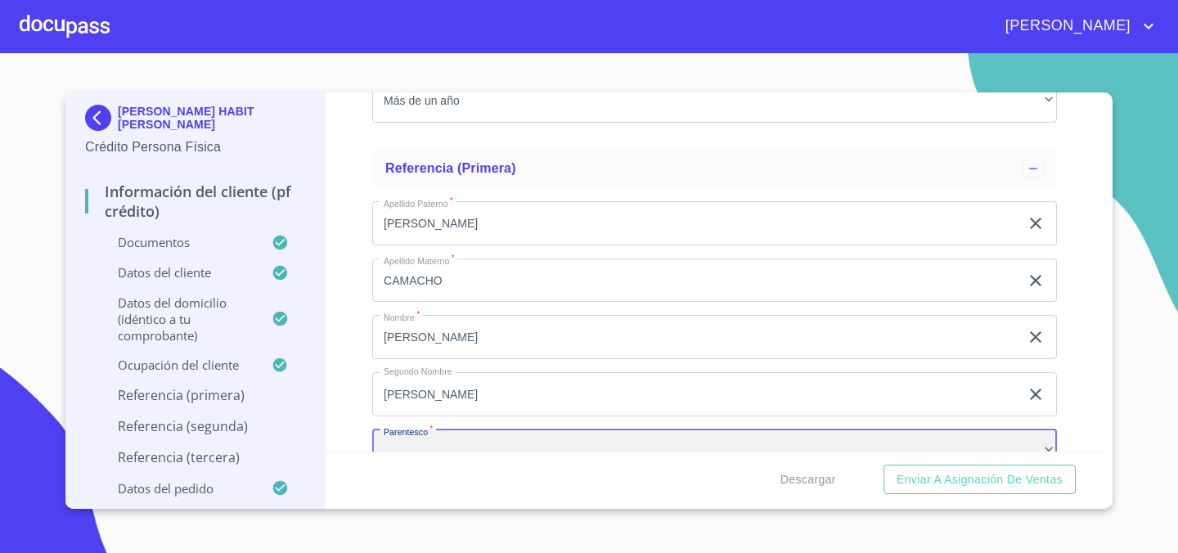
scroll to position [7177, 0]
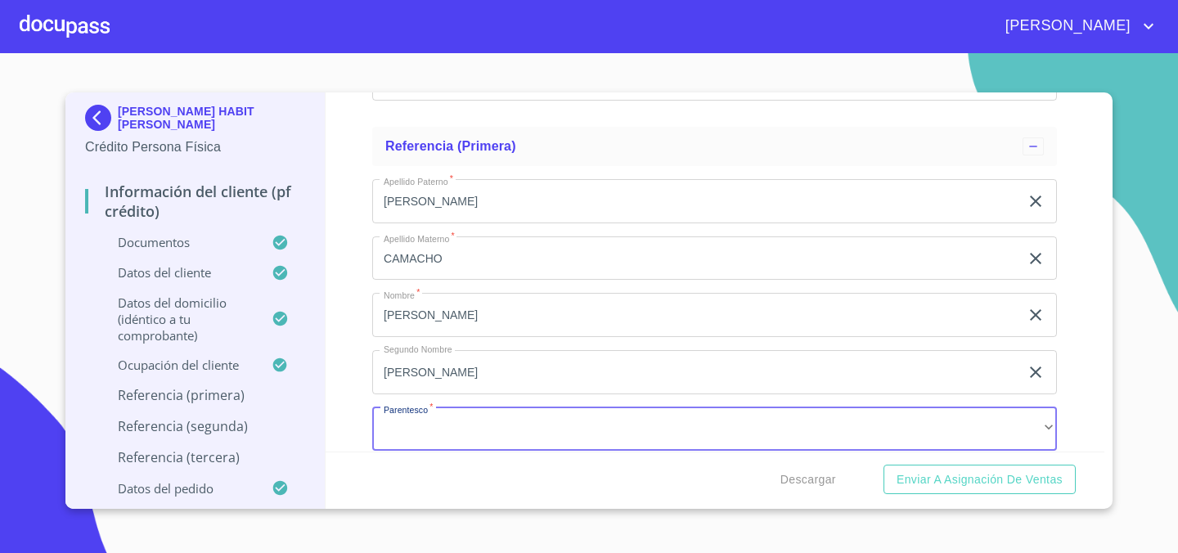
click at [447, 402] on div "Apellido [PERSON_NAME]   * [PERSON_NAME] ​ Apellido Materno   * [PERSON_NAME] ​…" at bounding box center [714, 372] width 685 height 412
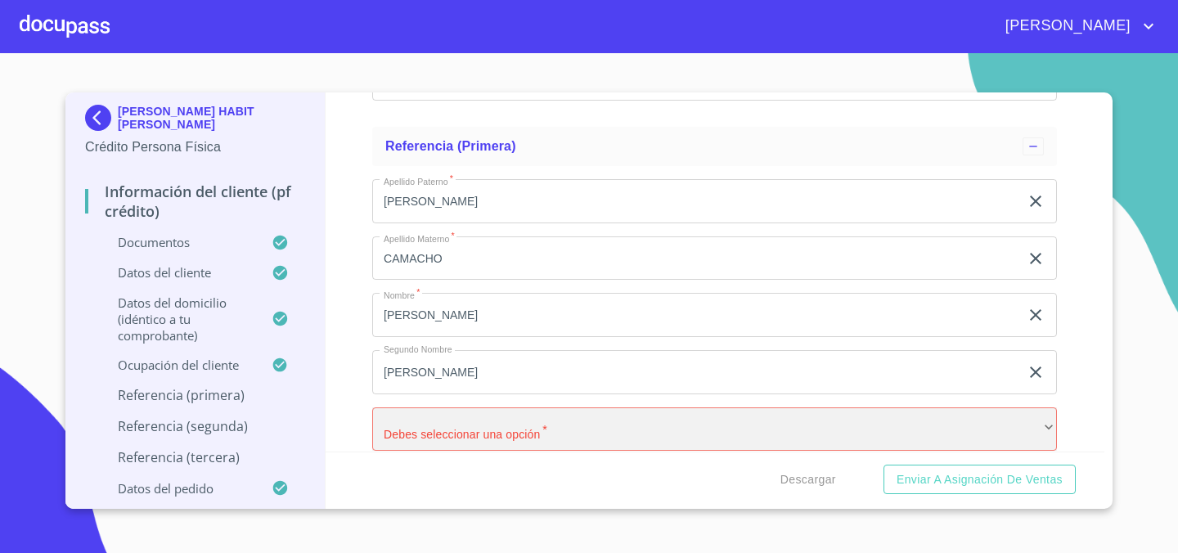
click at [448, 426] on div "​" at bounding box center [714, 430] width 685 height 44
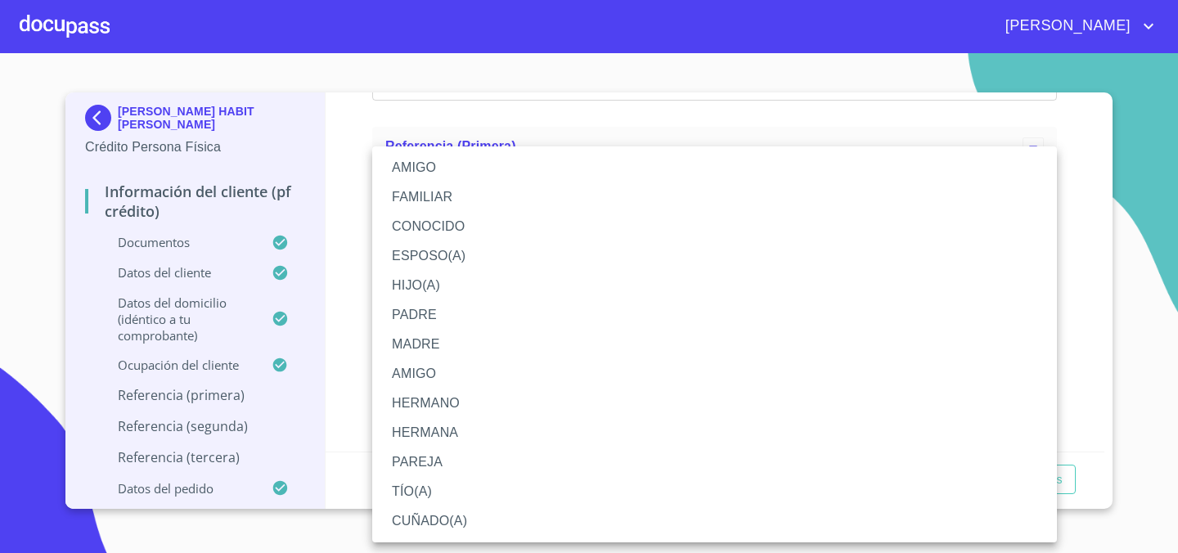
click at [435, 365] on li "AMIGO" at bounding box center [714, 373] width 685 height 29
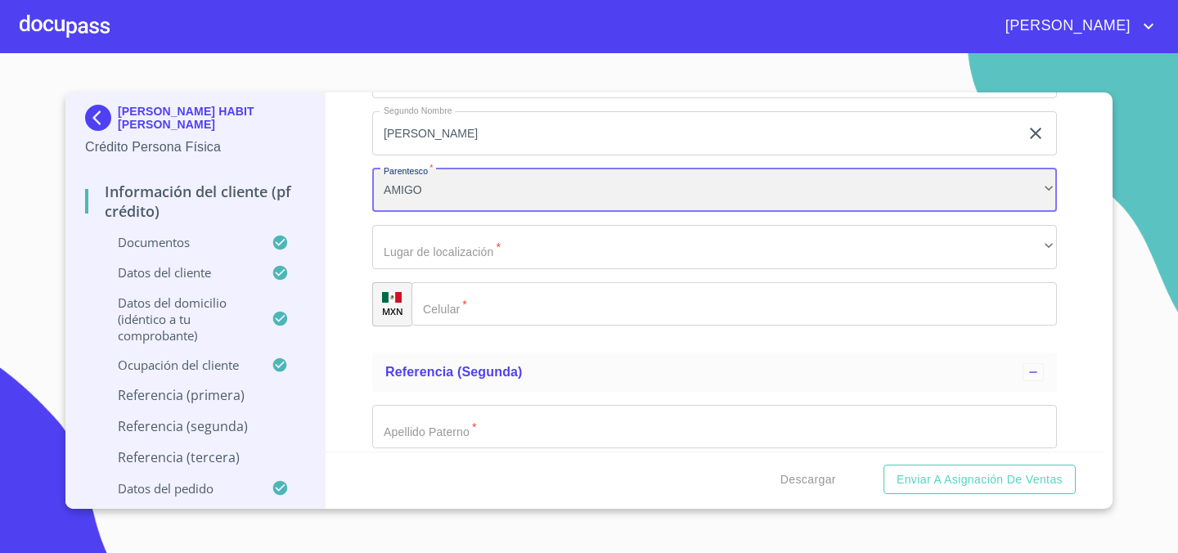
scroll to position [7420, 0]
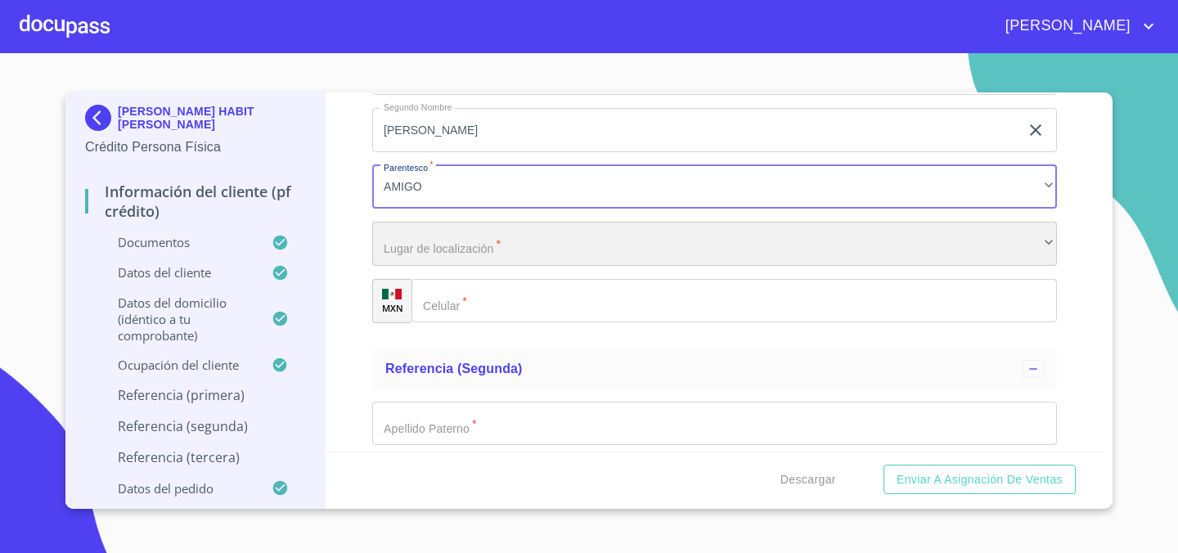
click at [472, 240] on div "​" at bounding box center [714, 244] width 685 height 44
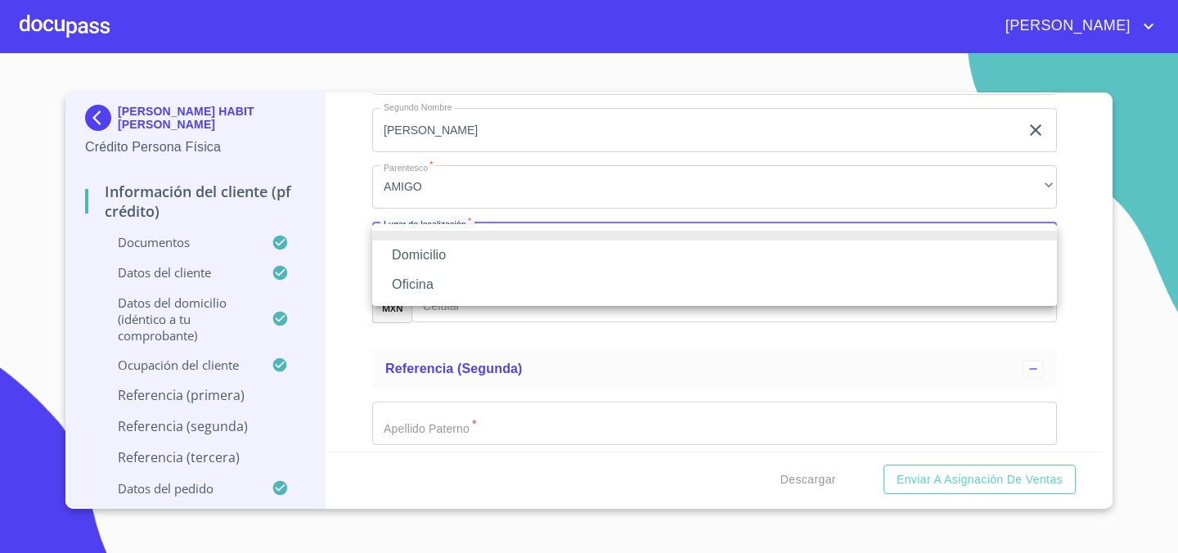
click at [466, 259] on li "Domicilio" at bounding box center [714, 255] width 685 height 29
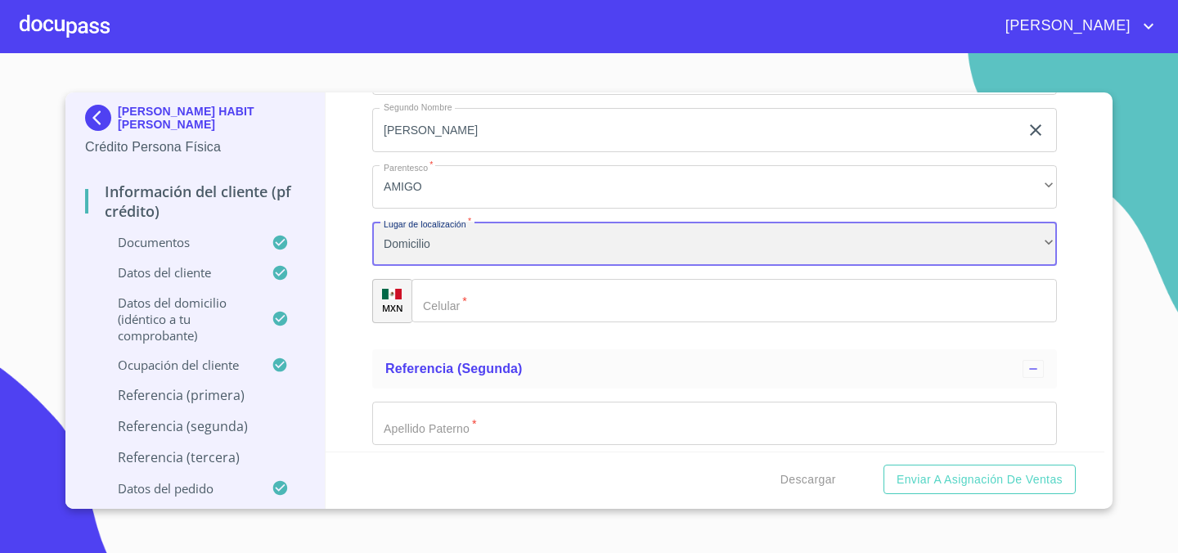
click at [471, 255] on div "Domicilio" at bounding box center [714, 244] width 685 height 44
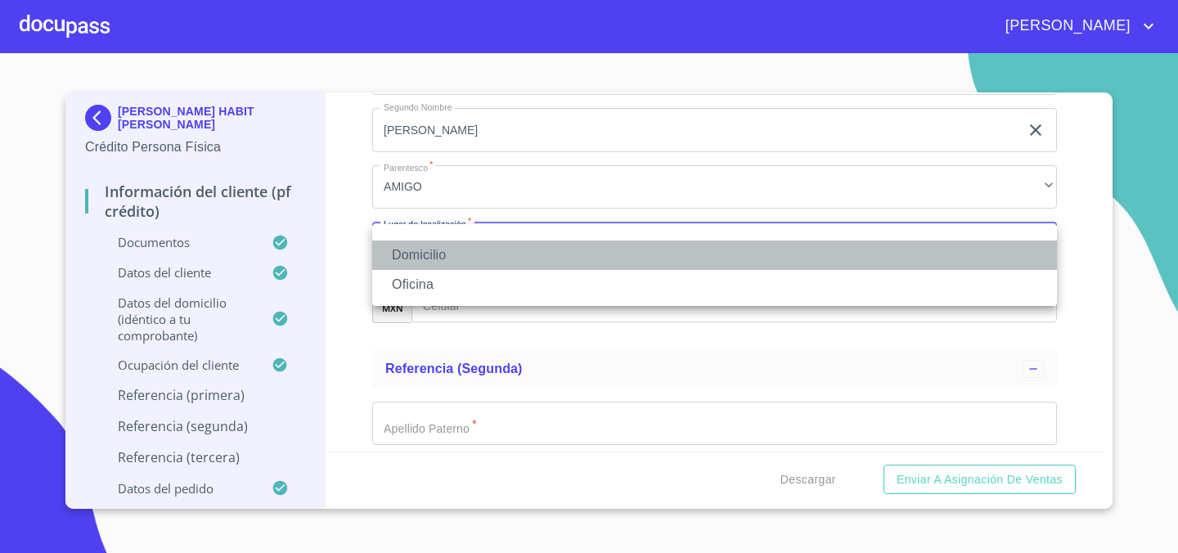
click at [471, 255] on li "Domicilio" at bounding box center [714, 255] width 685 height 29
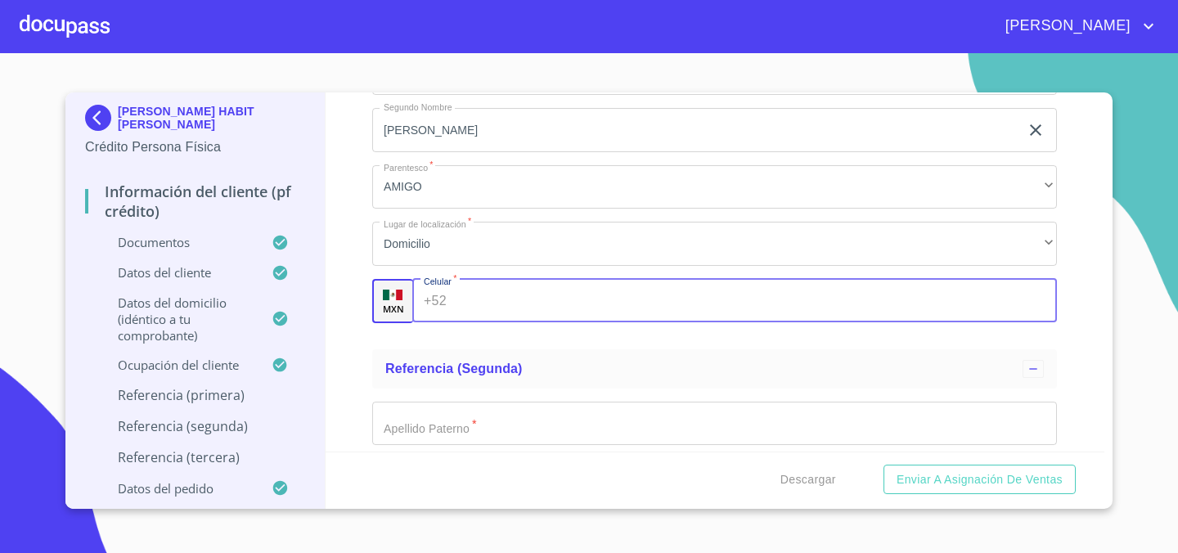
click at [476, 302] on input "Documento de identificación.   *" at bounding box center [755, 301] width 605 height 44
type input "[PHONE_NUMBER]"
click at [553, 336] on ul "Referencia (primera) Apellido [PERSON_NAME]   * [PERSON_NAME] ​ Apellido Matern…" at bounding box center [714, 110] width 685 height 465
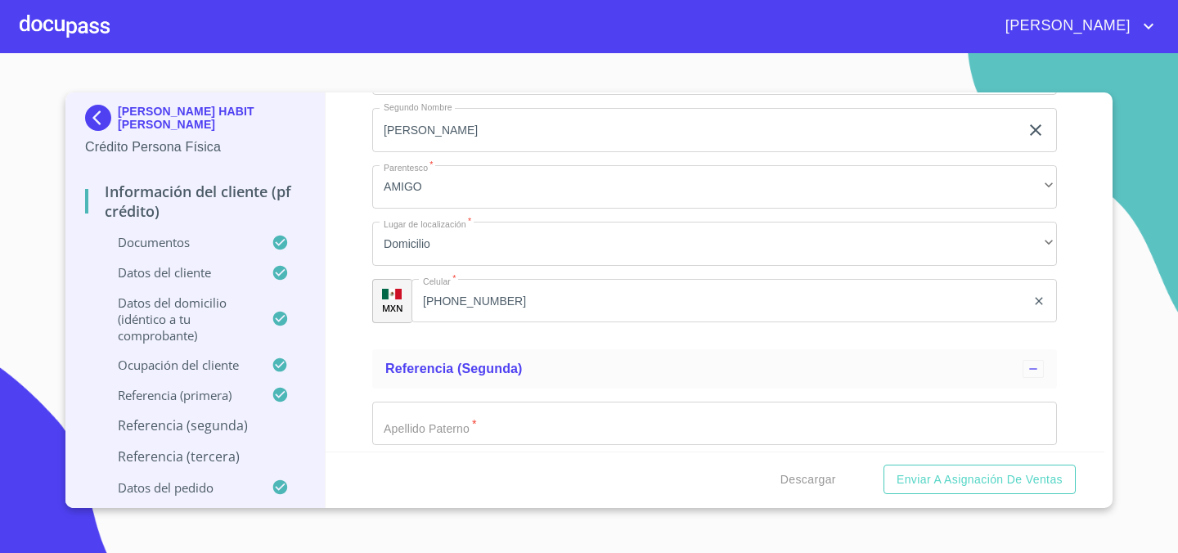
click at [466, 306] on input "[PHONE_NUMBER]" at bounding box center [719, 301] width 615 height 44
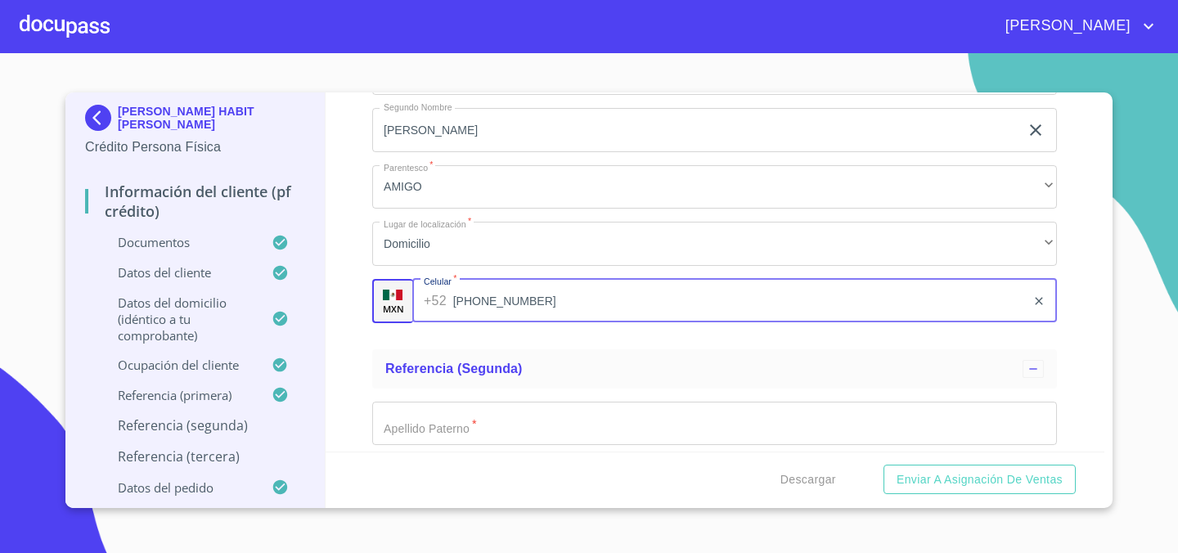
click at [483, 298] on input "[PHONE_NUMBER]" at bounding box center [740, 301] width 574 height 44
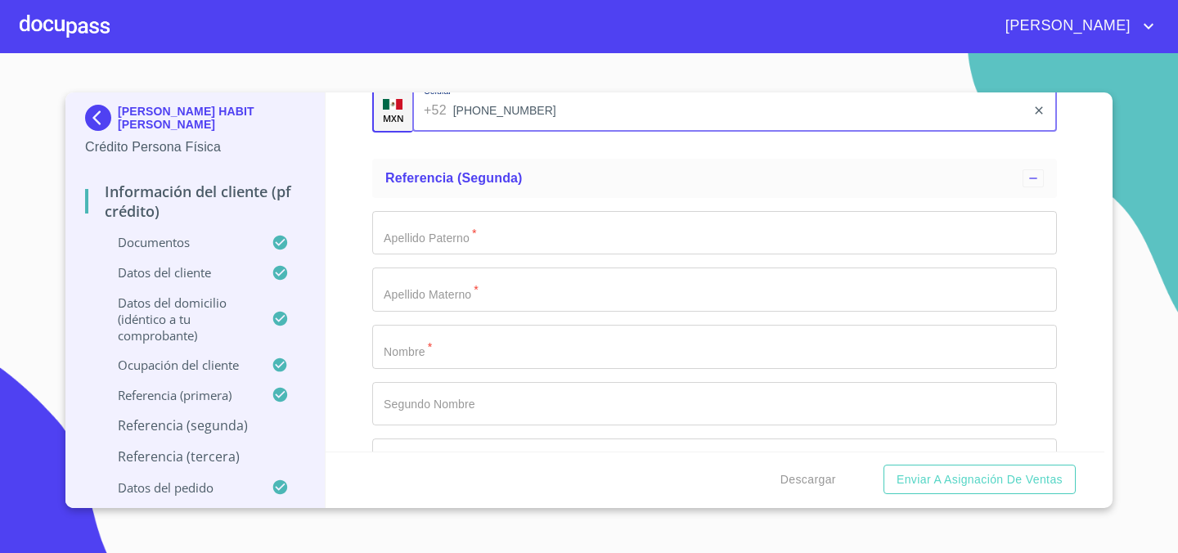
scroll to position [7645, 0]
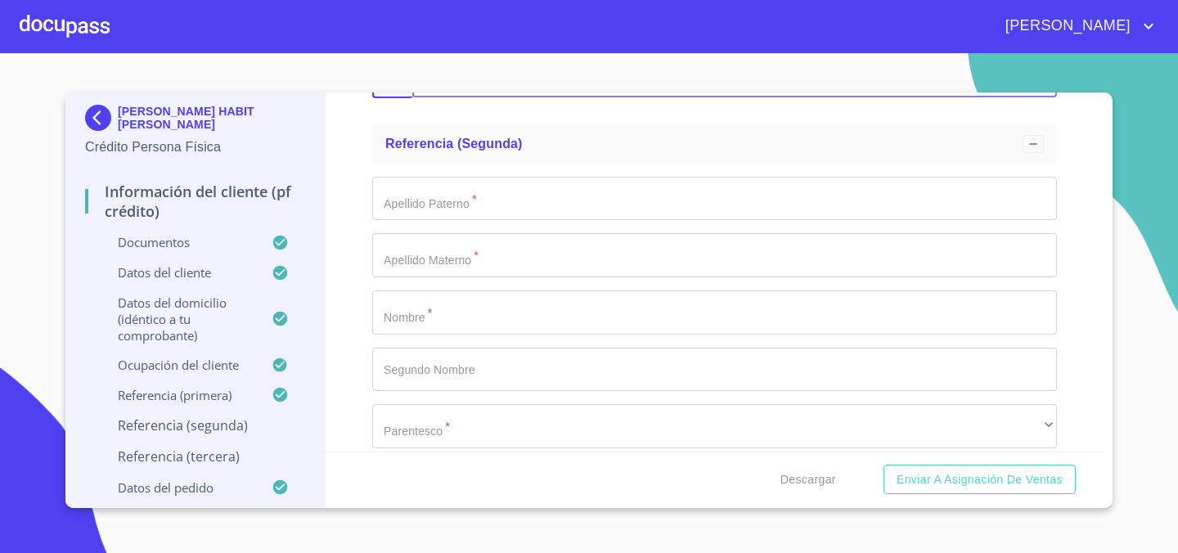
click at [570, 205] on input "Documento de identificación.   *" at bounding box center [714, 199] width 685 height 44
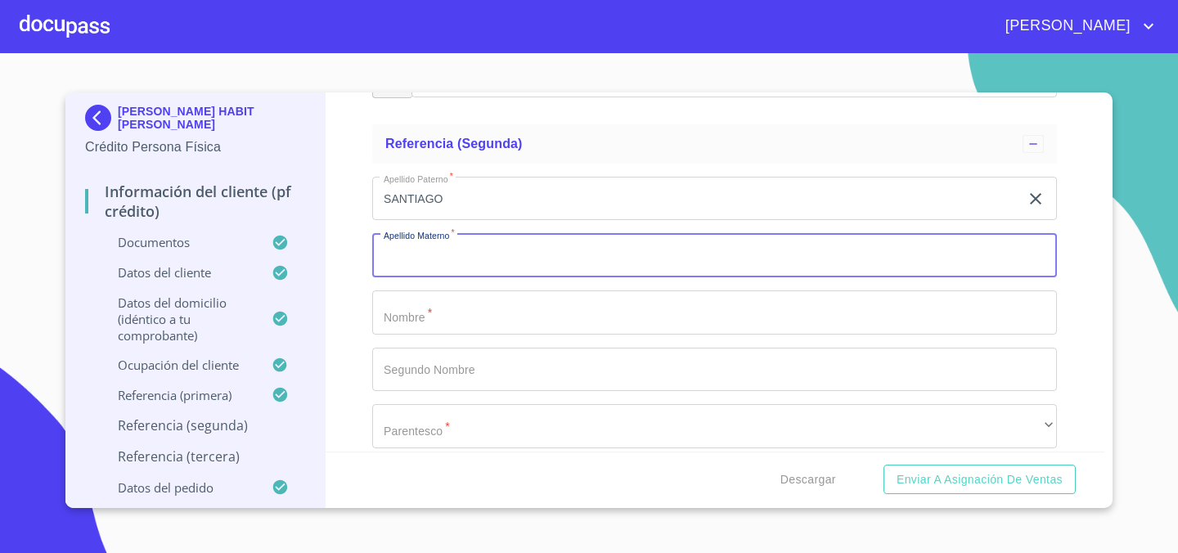
click at [439, 201] on input "SANTIAGO" at bounding box center [695, 199] width 647 height 44
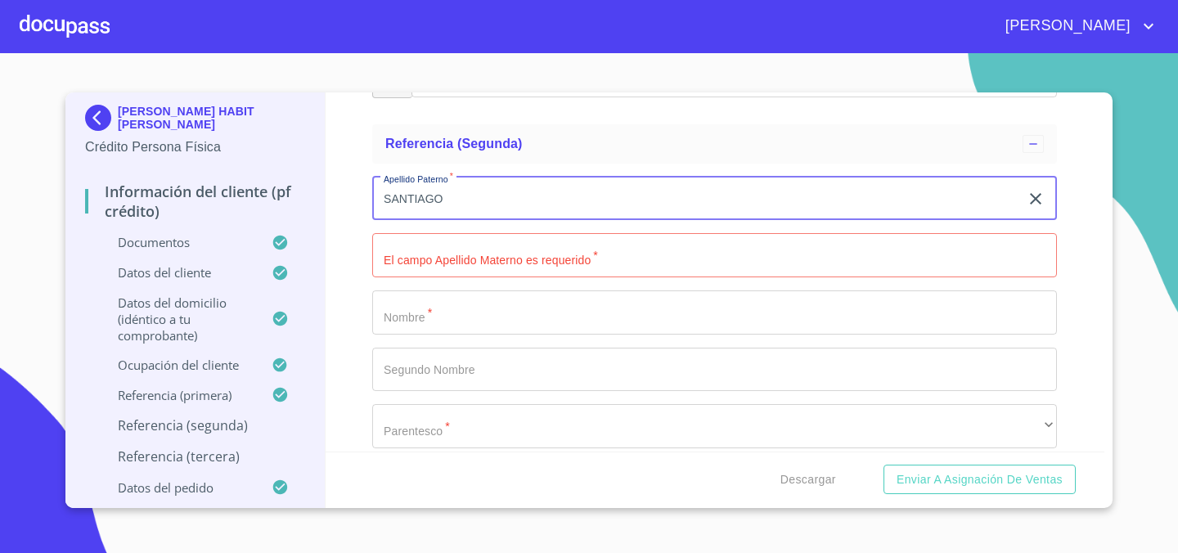
click at [439, 201] on input "SANTIAGO" at bounding box center [695, 199] width 647 height 44
type input "DELGADO"
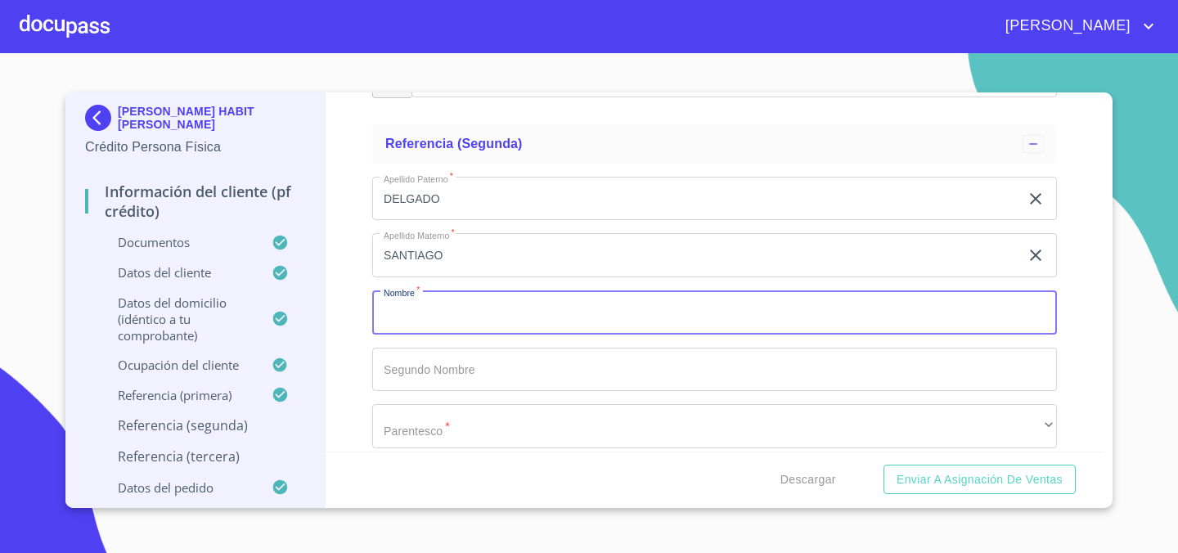
click at [421, 264] on input "SANTIAGO" at bounding box center [695, 255] width 647 height 44
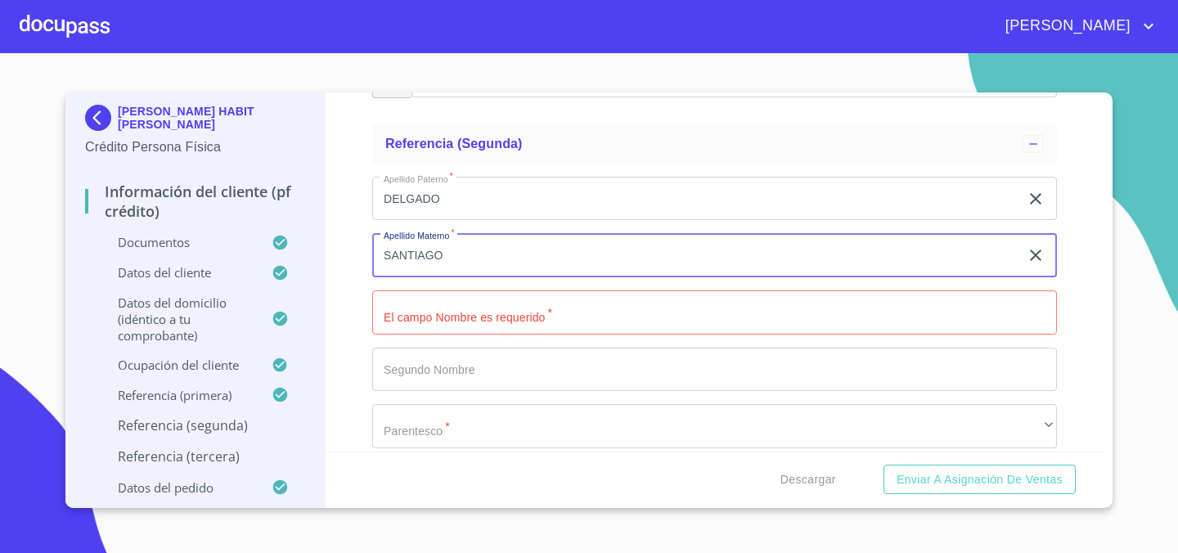
click at [421, 264] on input "SANTIAGO" at bounding box center [695, 255] width 647 height 44
type input "[PERSON_NAME]"
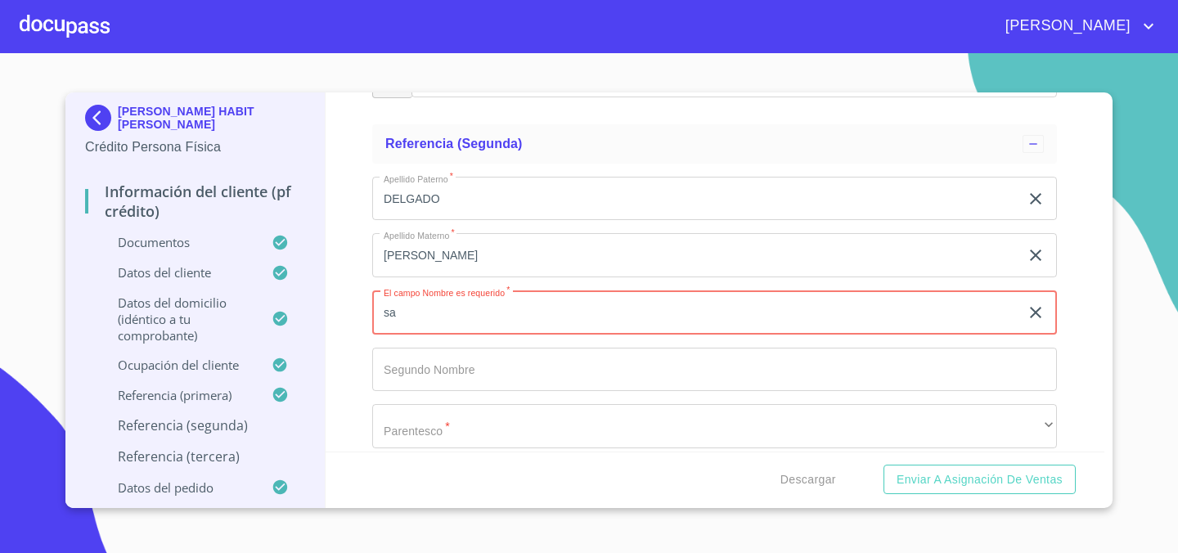
type input "s"
type input "SANTIAGO"
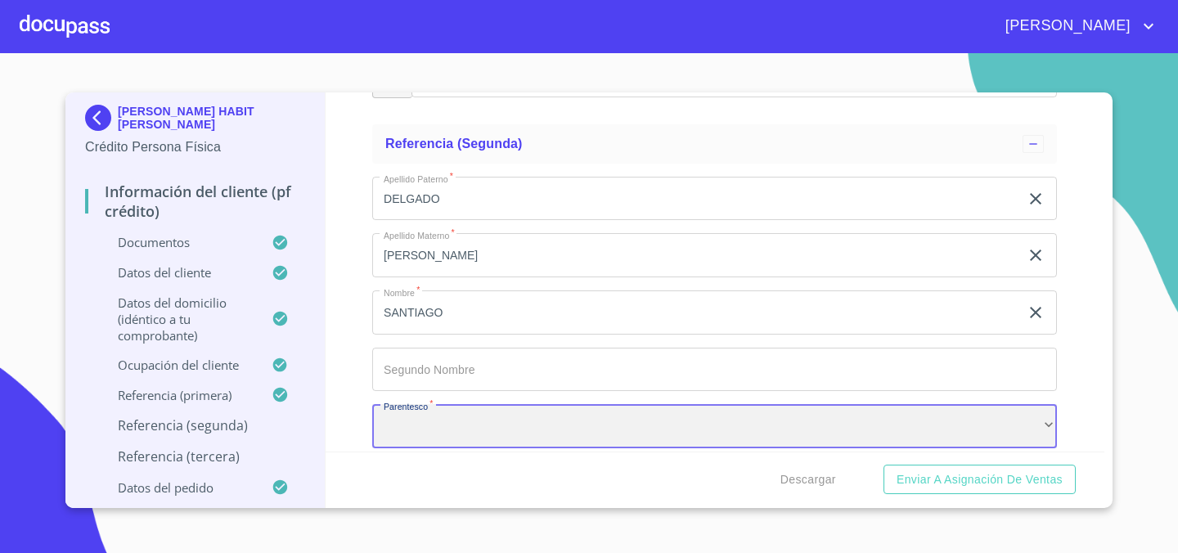
click at [449, 430] on div "​" at bounding box center [714, 426] width 685 height 44
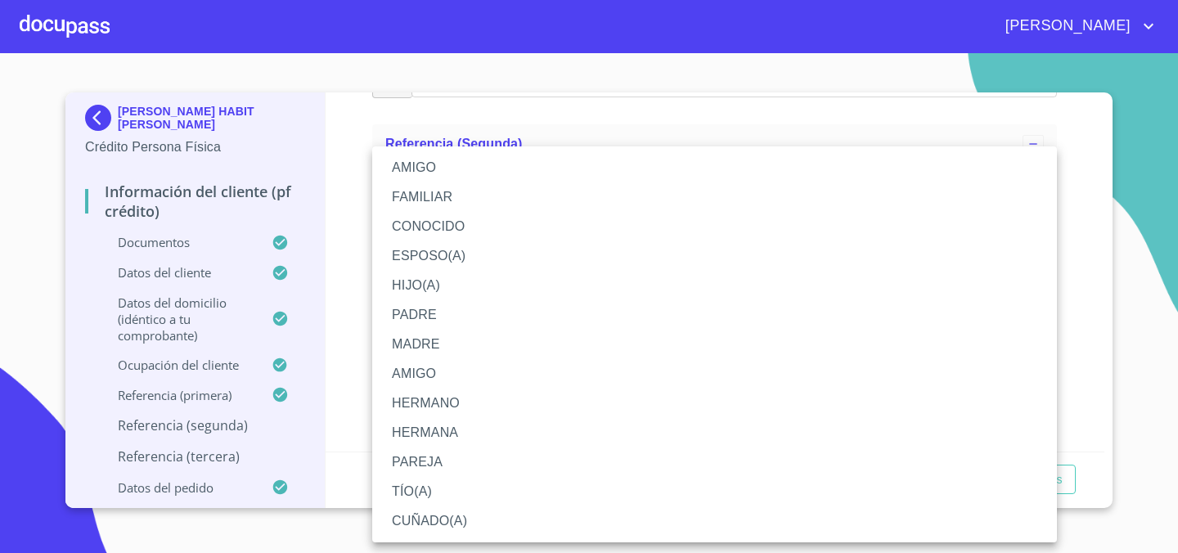
click at [446, 365] on li "AMIGO" at bounding box center [714, 373] width 685 height 29
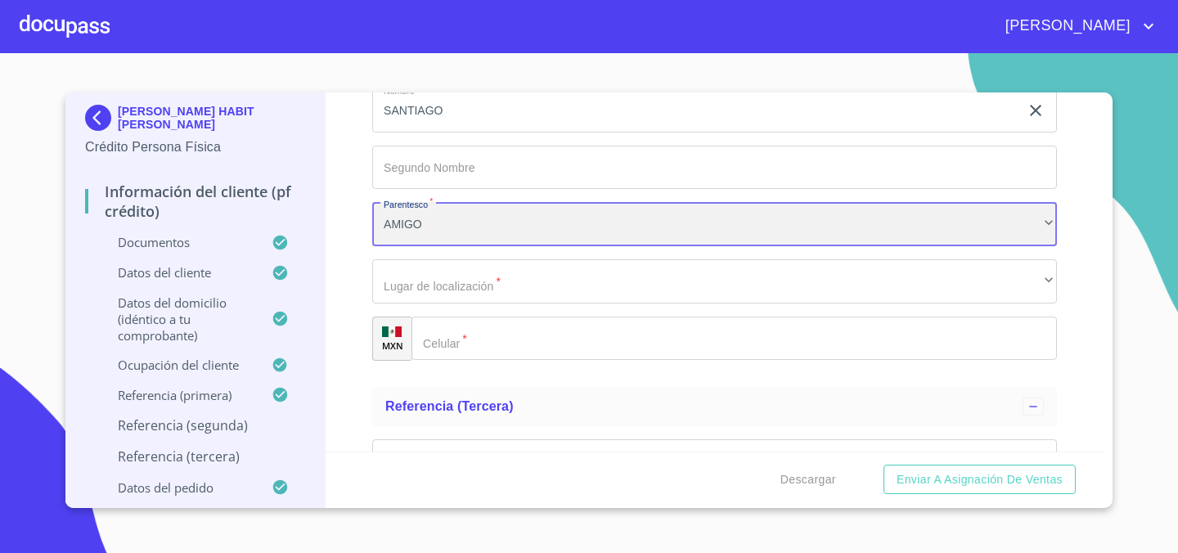
scroll to position [7848, 0]
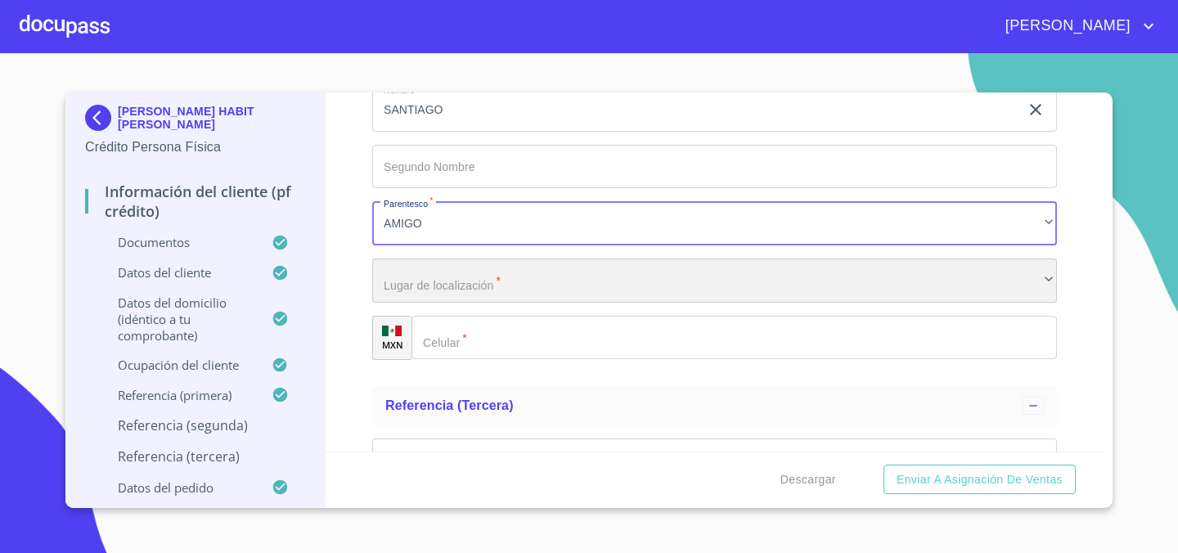
click at [474, 288] on div "​" at bounding box center [714, 281] width 685 height 44
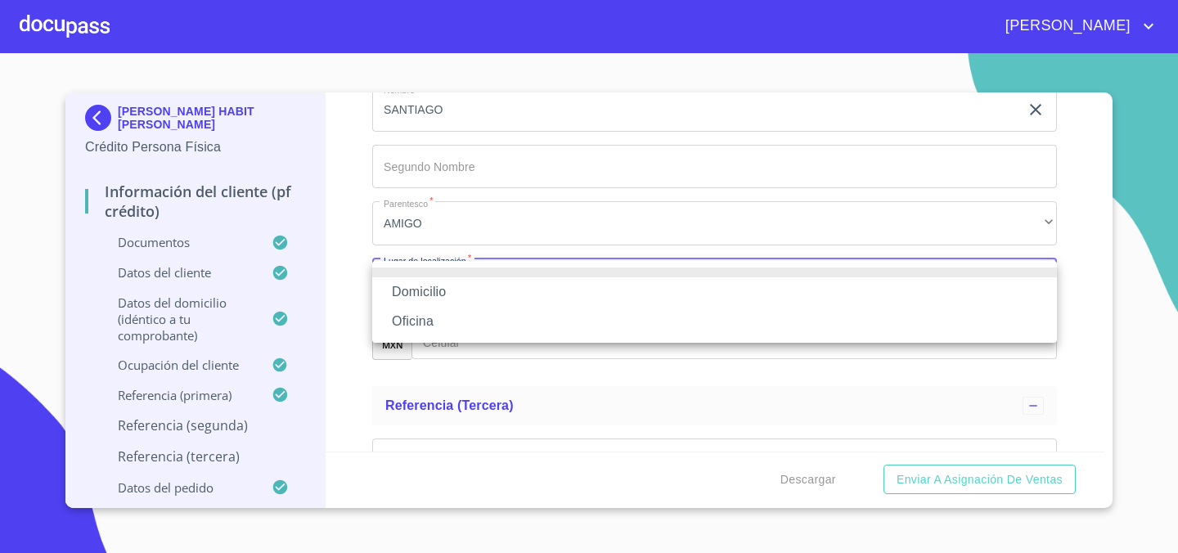
click at [471, 291] on li "Domicilio" at bounding box center [714, 291] width 685 height 29
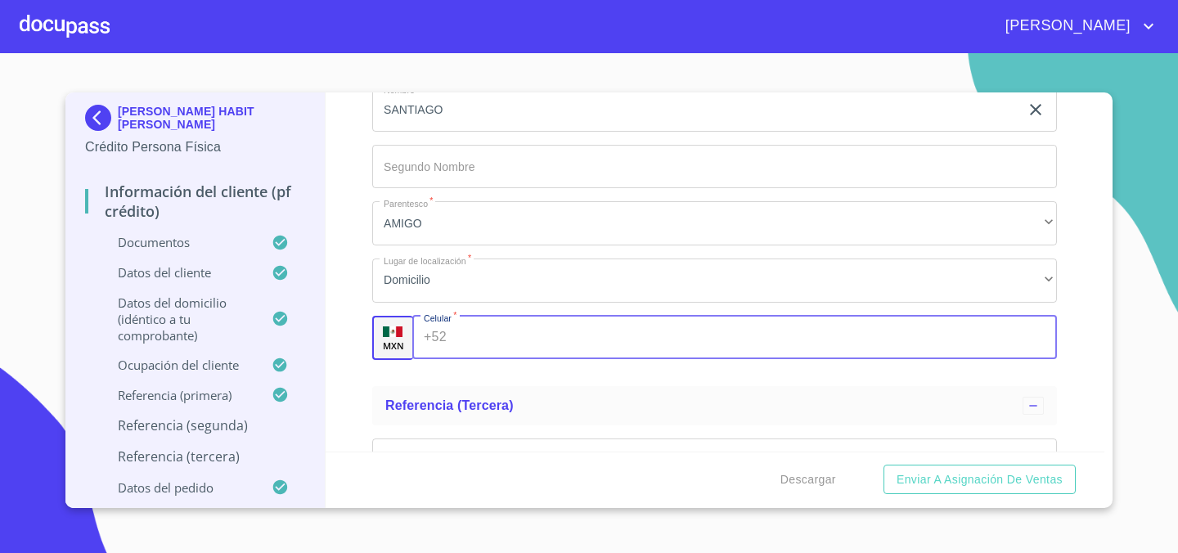
click at [485, 329] on input "Documento de identificación.   *" at bounding box center [755, 338] width 605 height 44
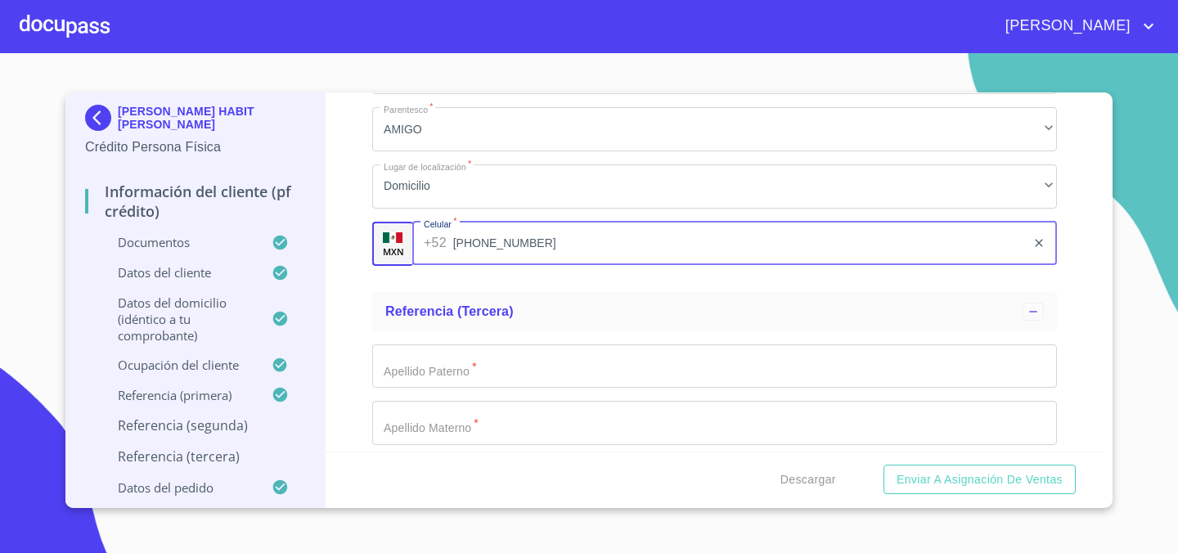
scroll to position [7957, 0]
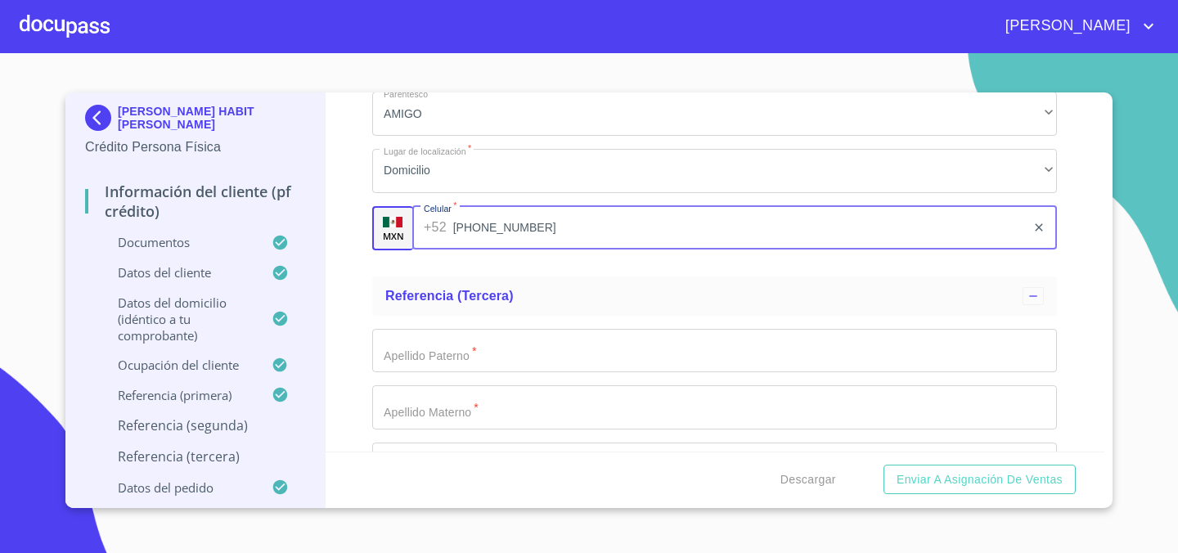
click at [653, 213] on input "[PHONE_NUMBER]" at bounding box center [740, 228] width 574 height 44
click at [564, 241] on input "[PHONE_NUMBER]" at bounding box center [740, 228] width 574 height 44
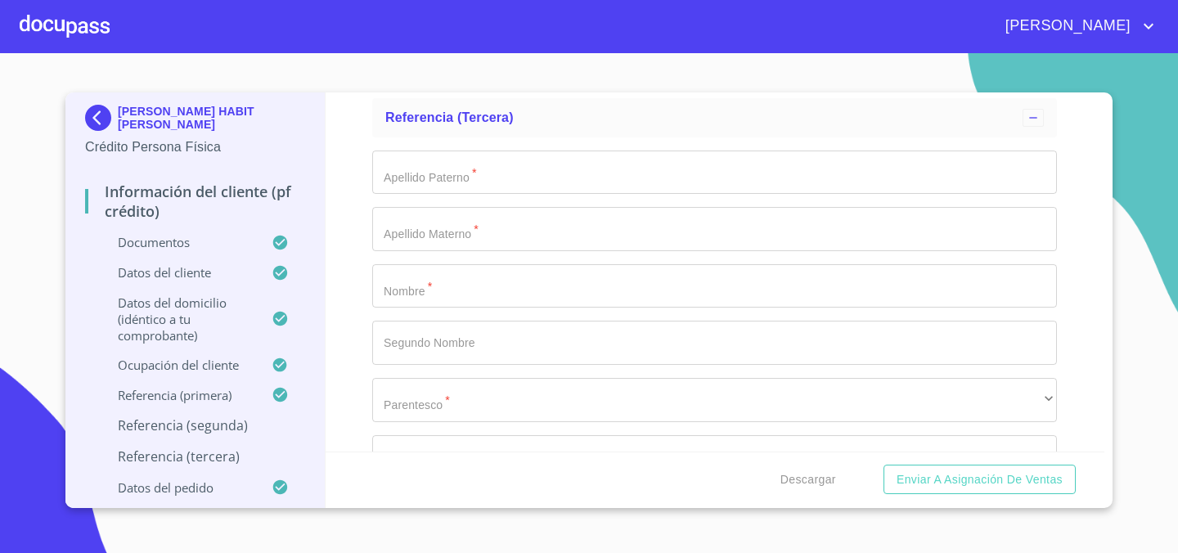
scroll to position [8133, 0]
type input "[PHONE_NUMBER]"
click at [489, 170] on input "Documento de identificación.   *" at bounding box center [714, 175] width 685 height 44
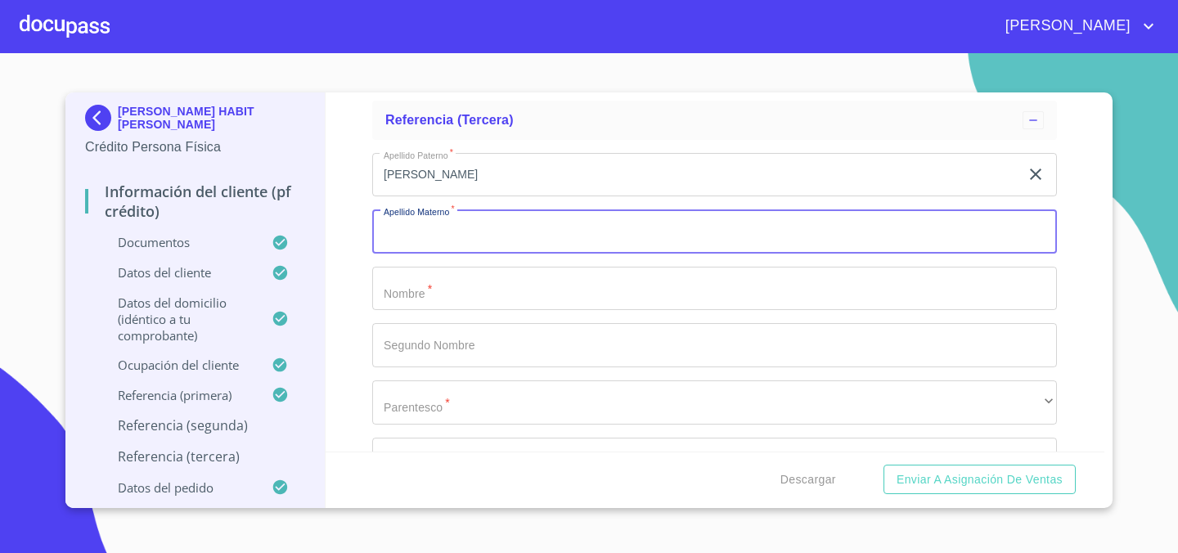
click at [461, 167] on input "[PERSON_NAME]" at bounding box center [695, 175] width 647 height 44
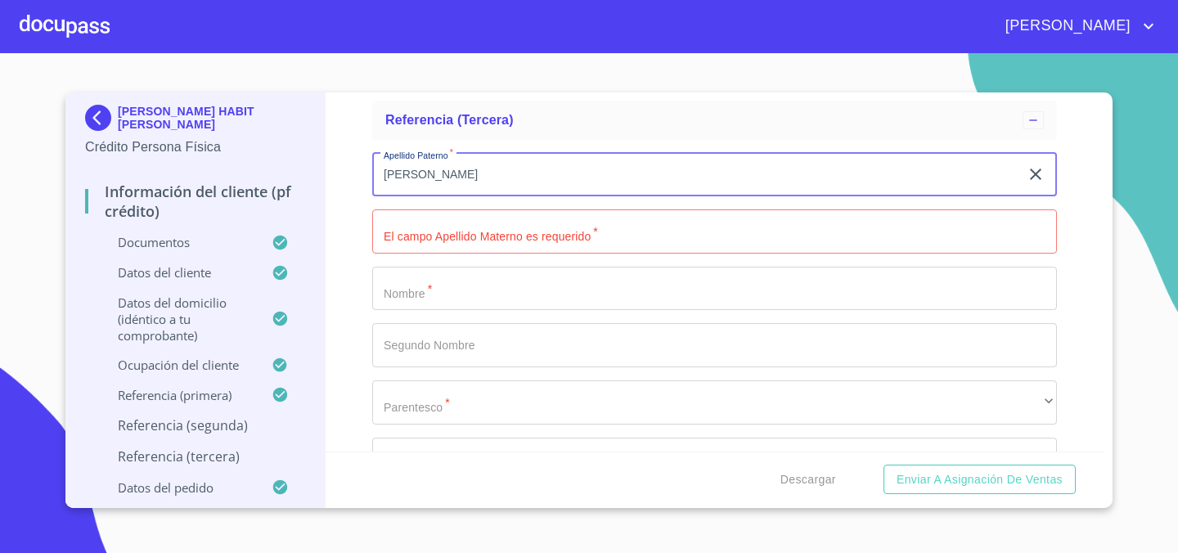
click at [461, 167] on input "[PERSON_NAME]" at bounding box center [695, 175] width 647 height 44
click at [461, 167] on input "RAMOS" at bounding box center [695, 175] width 647 height 44
click at [461, 168] on input "RAMOS" at bounding box center [695, 175] width 647 height 44
type input "[PERSON_NAME]"
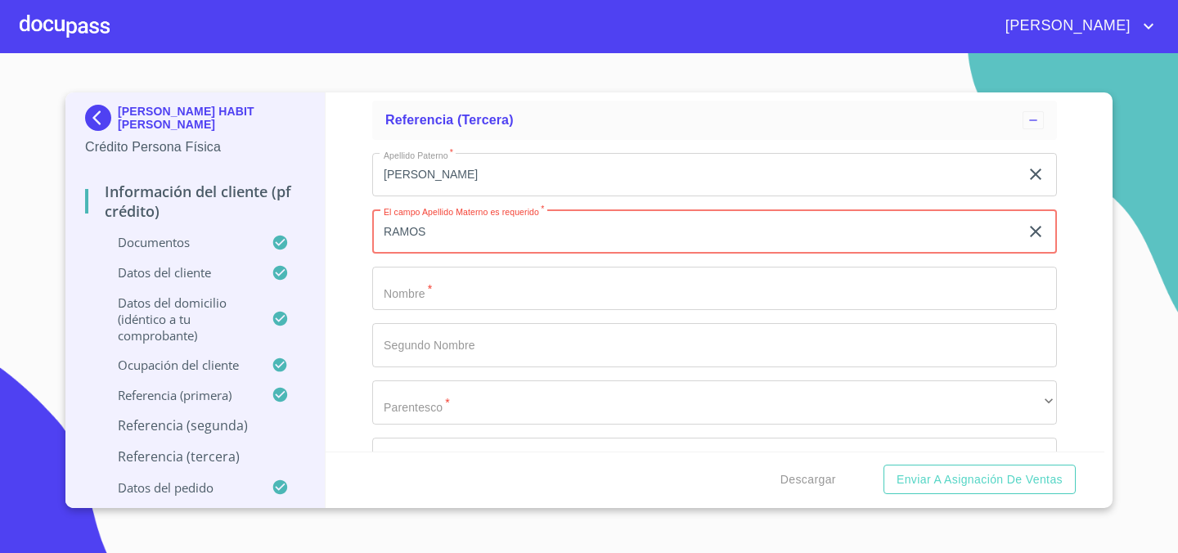
type input "RAMOS"
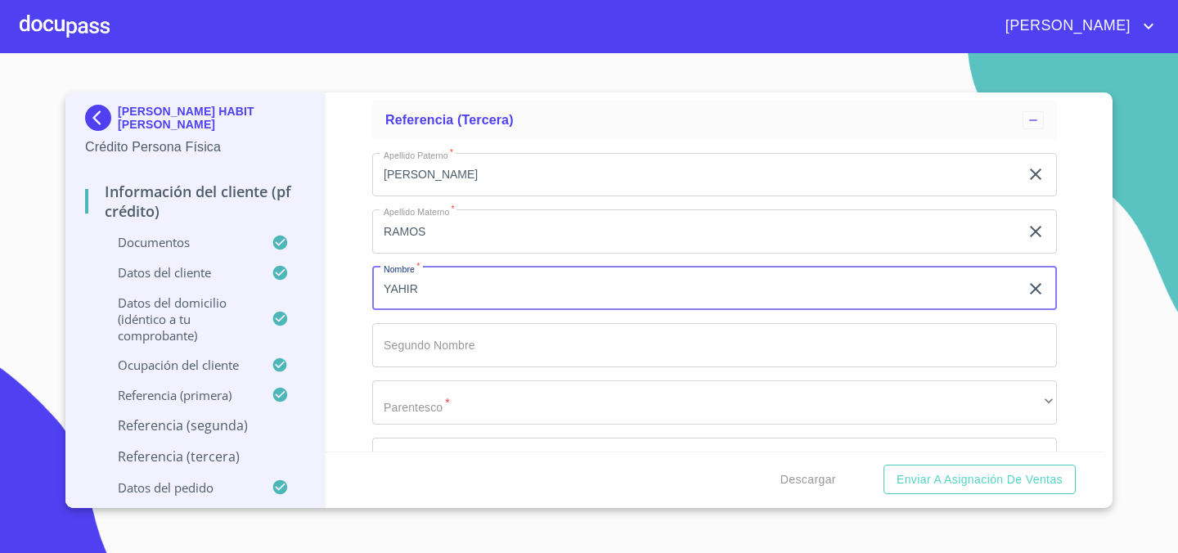
type input "YAHIR"
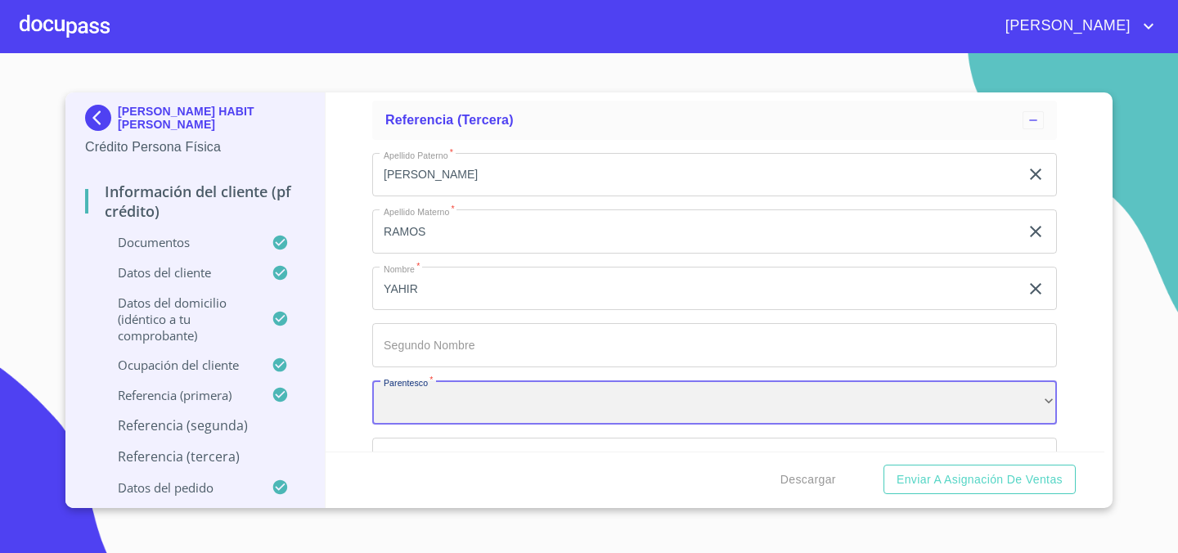
click at [468, 412] on div "​" at bounding box center [714, 403] width 685 height 44
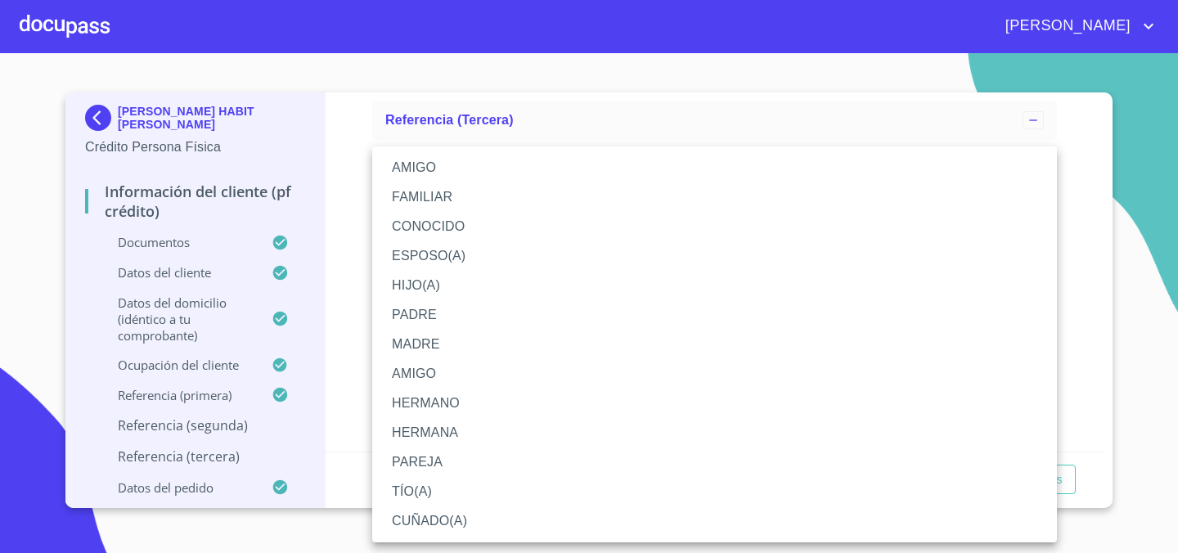
click at [440, 412] on li "HERMANO" at bounding box center [714, 403] width 685 height 29
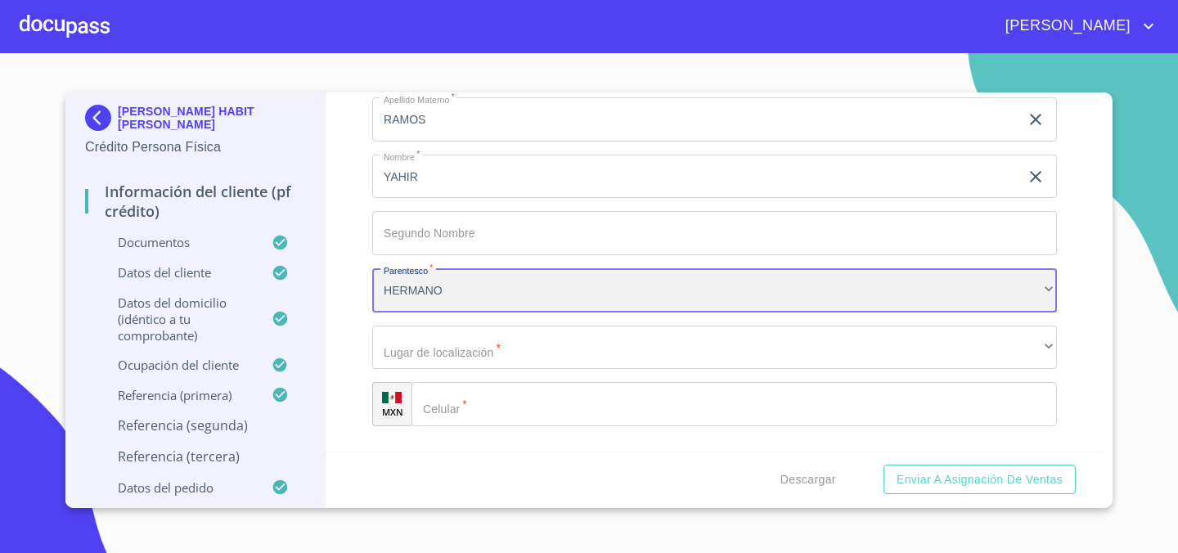
scroll to position [8247, 0]
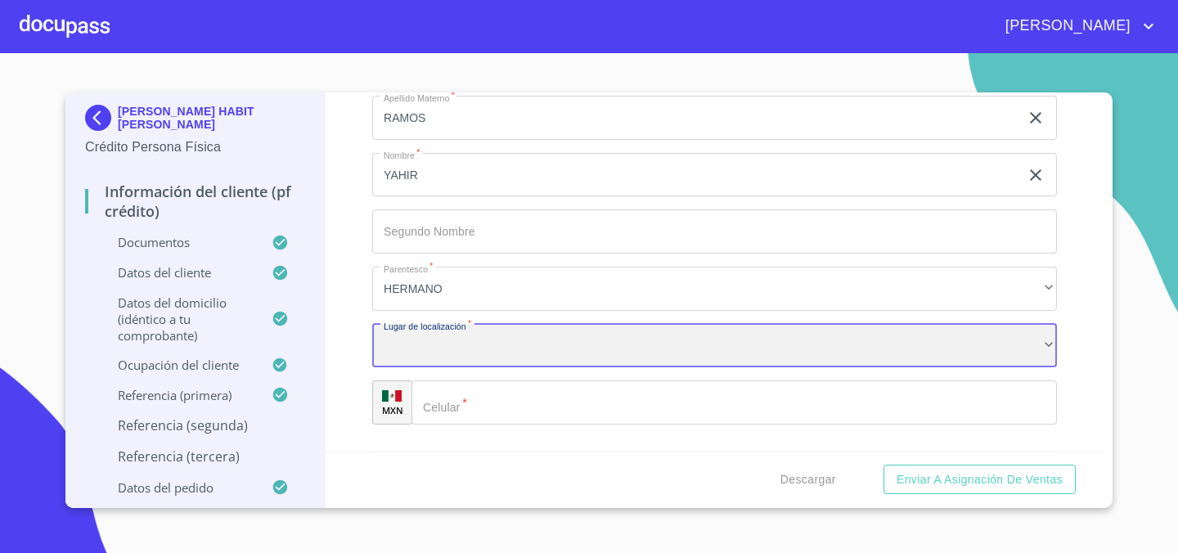
click at [528, 331] on div "​" at bounding box center [714, 346] width 685 height 44
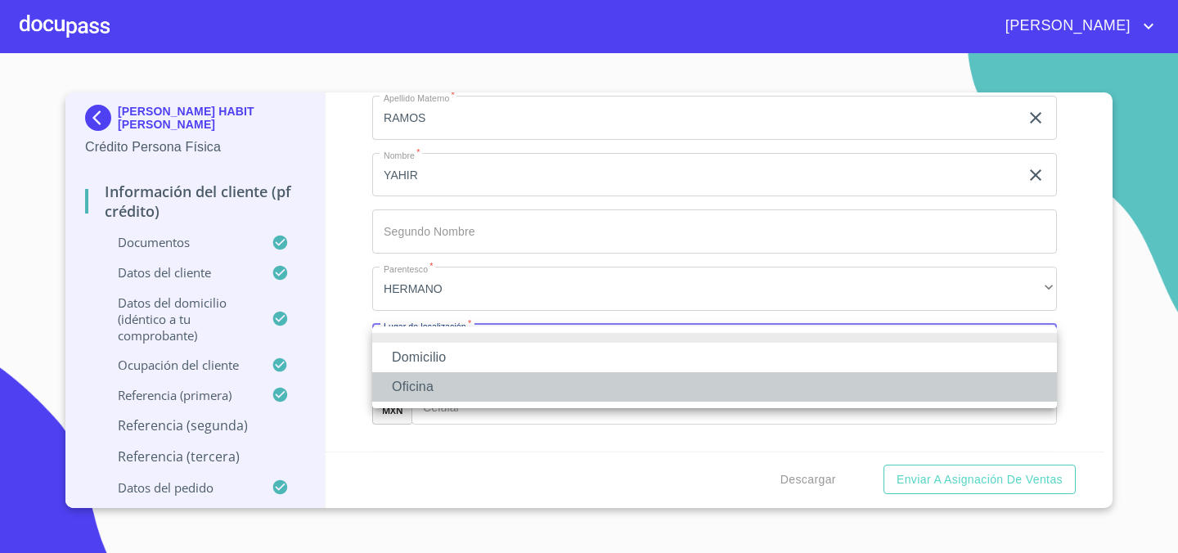
click at [462, 385] on li "Oficina" at bounding box center [714, 386] width 685 height 29
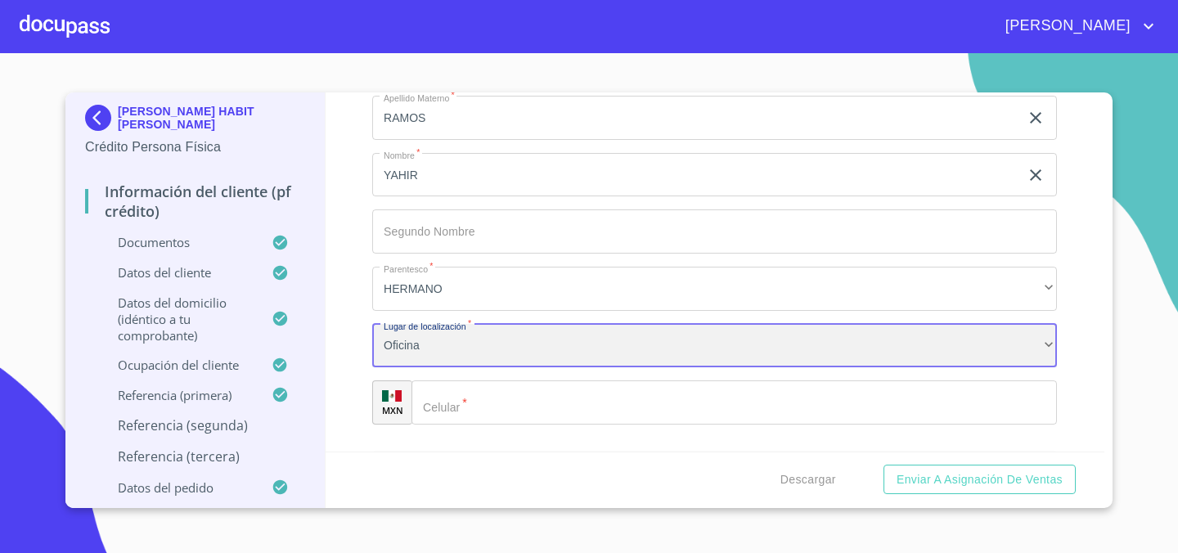
click at [500, 336] on div "Oficina" at bounding box center [714, 346] width 685 height 44
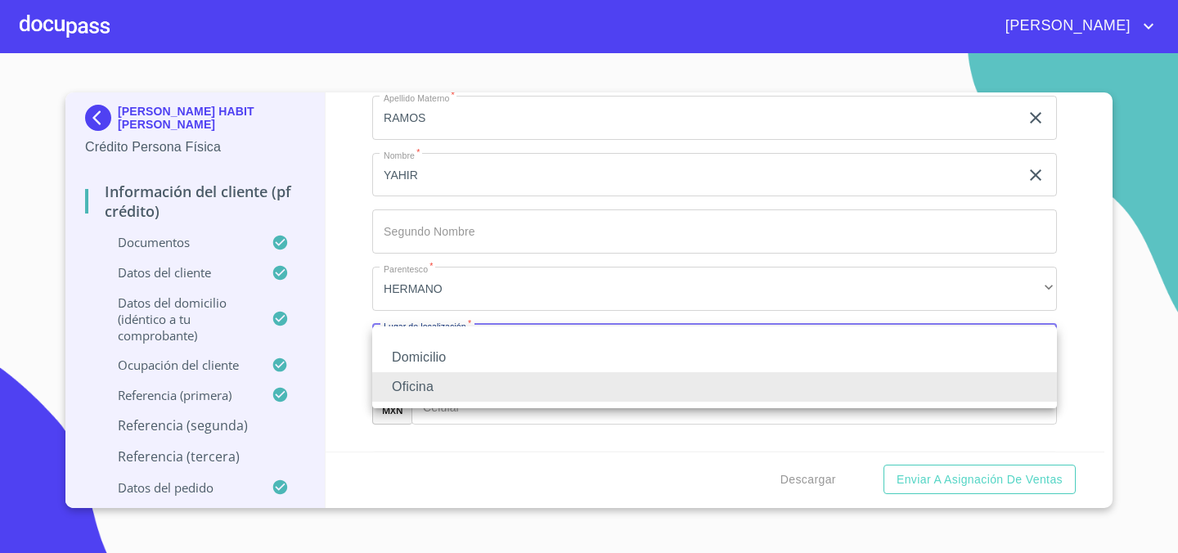
click at [499, 338] on li at bounding box center [714, 338] width 685 height 10
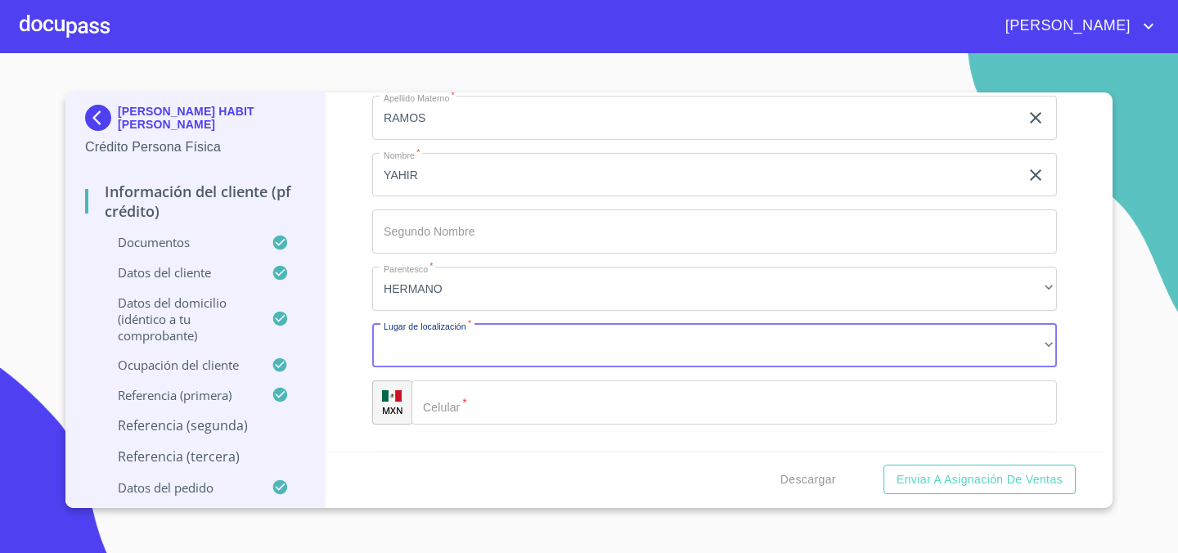
click at [489, 345] on li "Domicilio" at bounding box center [629, 344] width 514 height 16
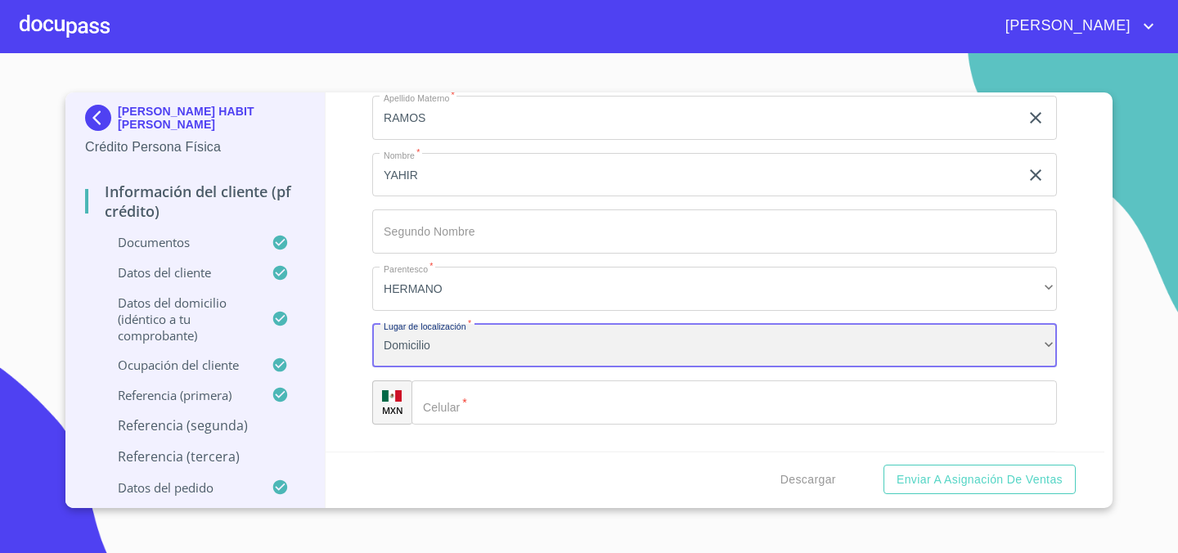
click at [489, 346] on div "Domicilio" at bounding box center [714, 346] width 685 height 44
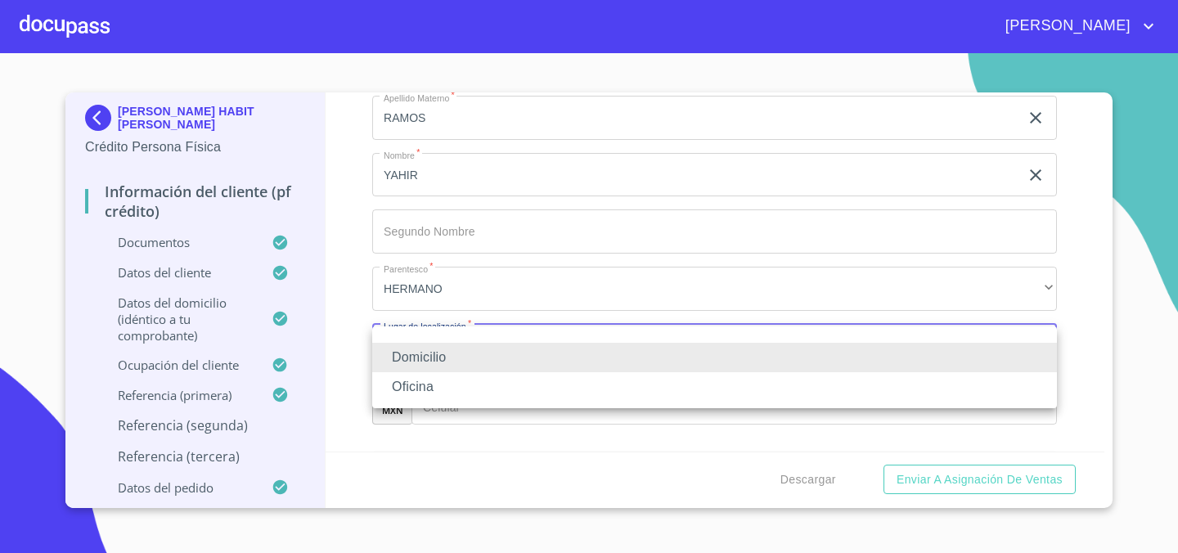
click at [489, 349] on li "Domicilio" at bounding box center [714, 357] width 685 height 29
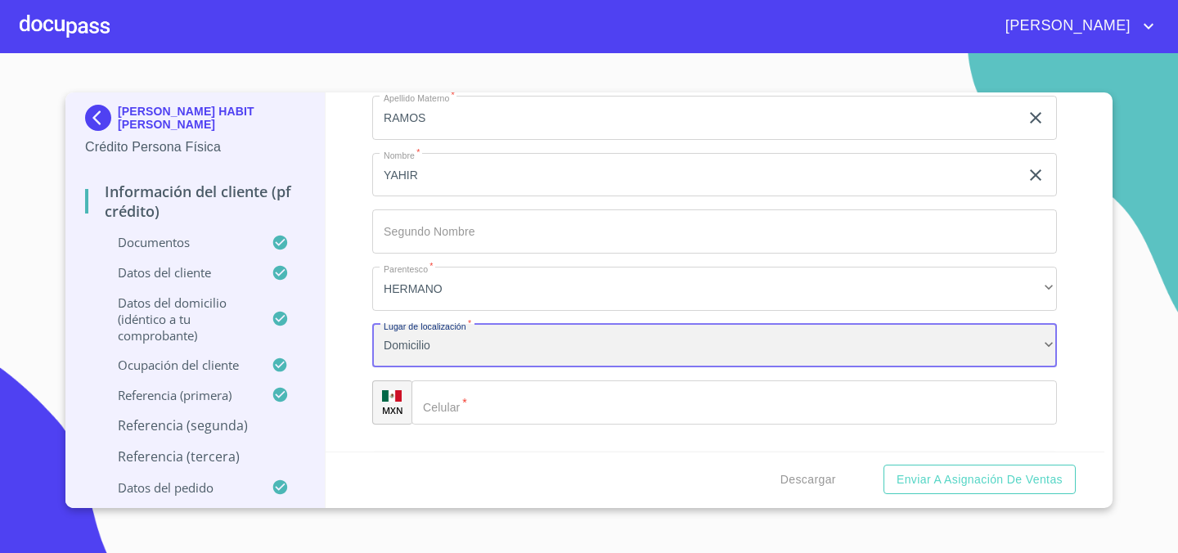
scroll to position [8332, 0]
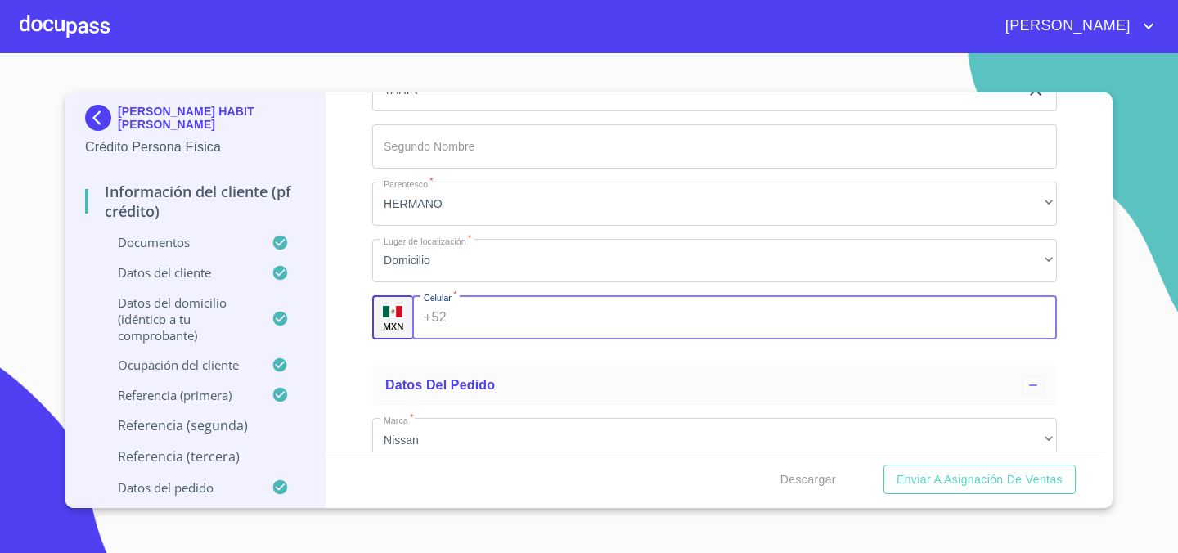
click at [525, 327] on input "Documento de identificación.   *" at bounding box center [755, 317] width 605 height 44
type input "5"
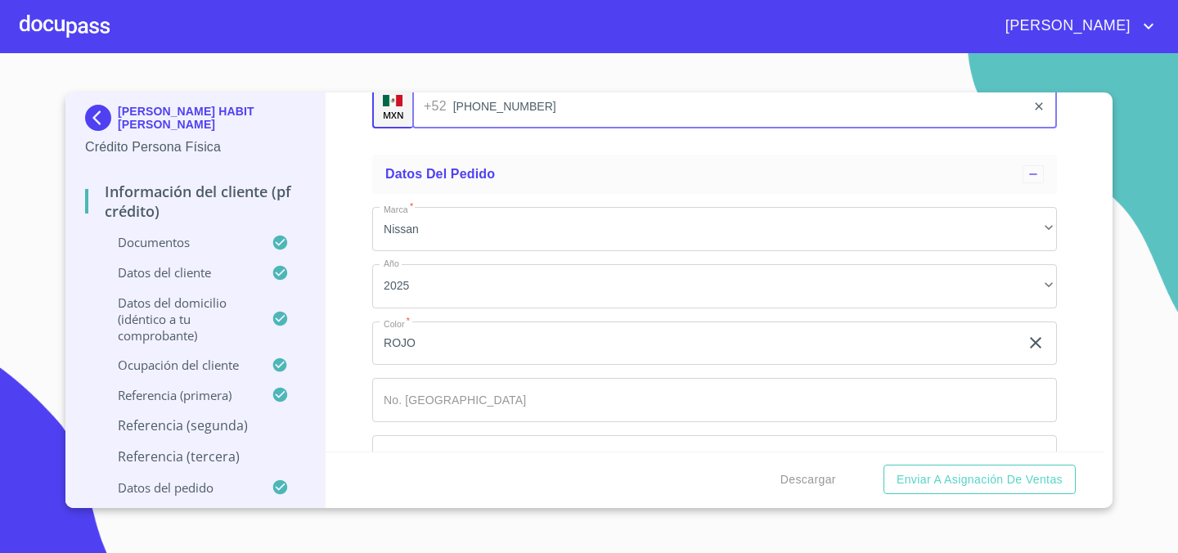
scroll to position [8590, 0]
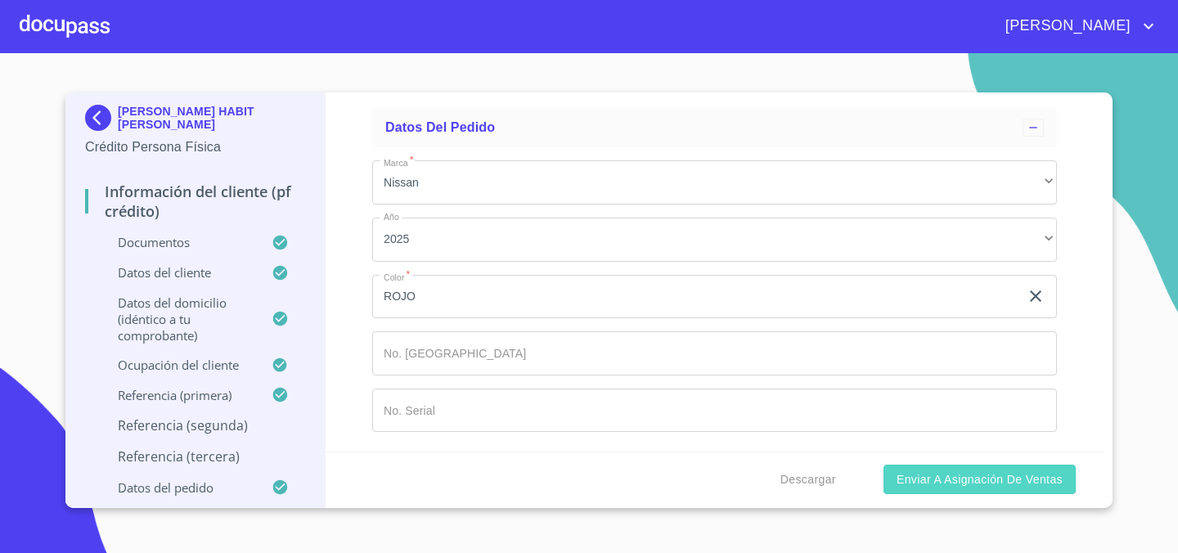
type input "[PHONE_NUMBER]"
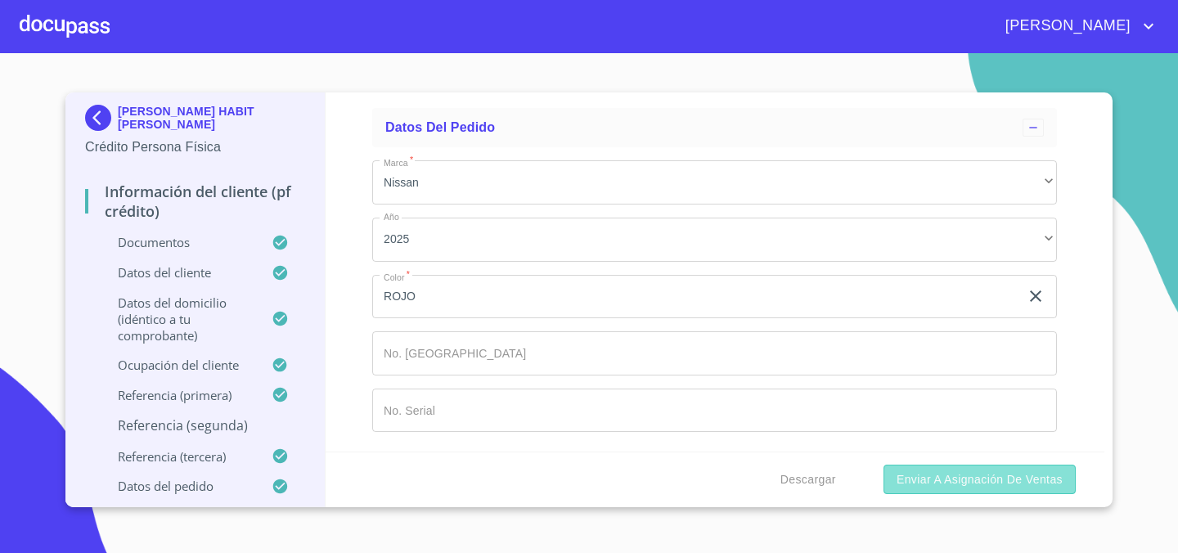
click at [937, 479] on span "Enviar a Asignación de Ventas" at bounding box center [980, 480] width 166 height 20
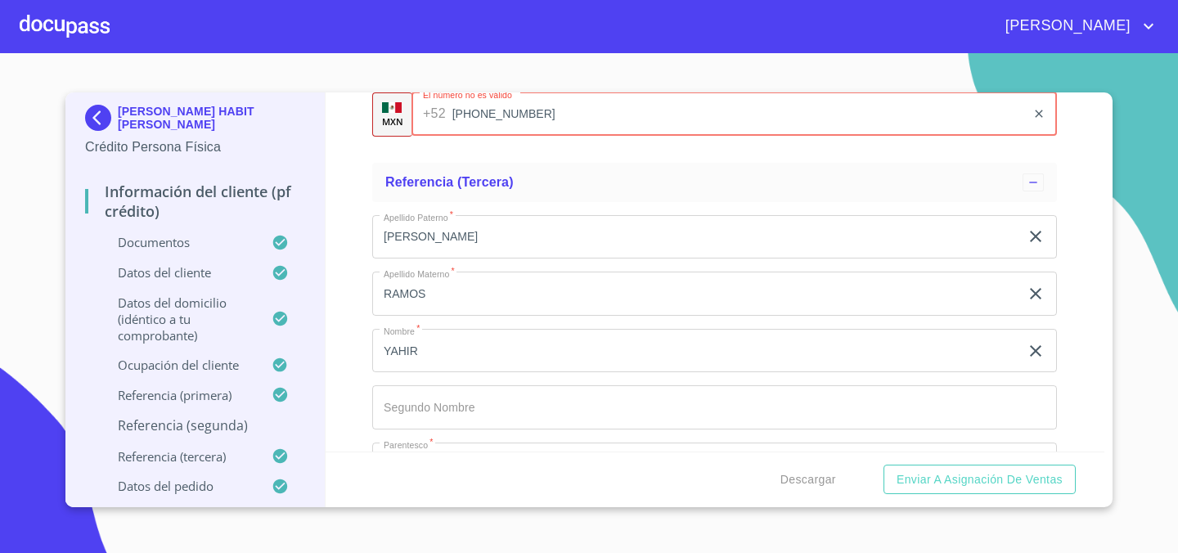
click at [482, 119] on input "[PHONE_NUMBER]" at bounding box center [740, 114] width 575 height 44
click at [536, 115] on input "[PHONE_NUMBER]" at bounding box center [740, 114] width 575 height 44
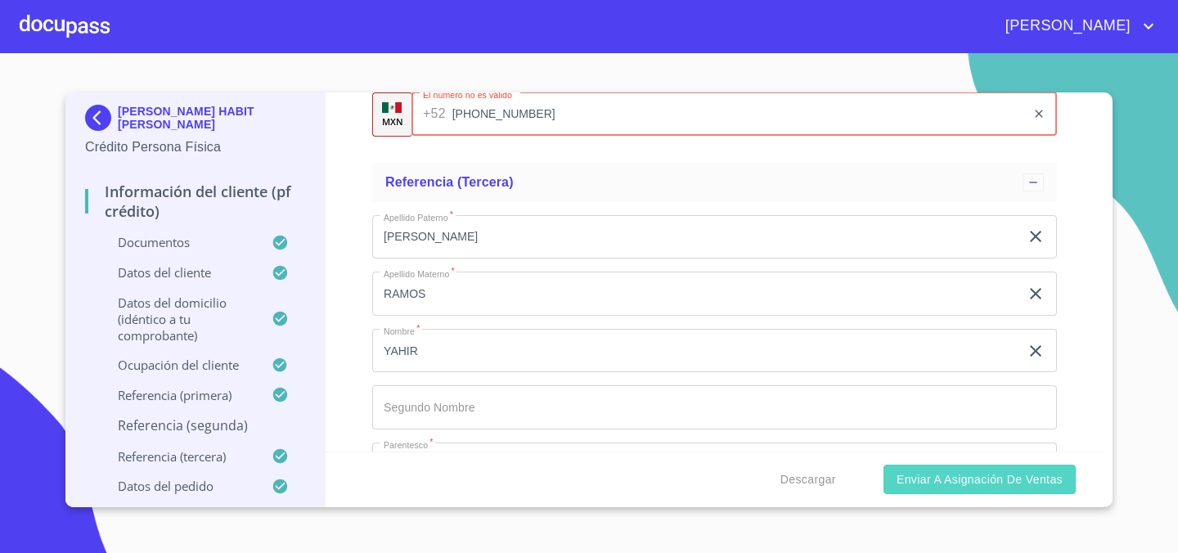
type input "[PHONE_NUMBER]"
click at [947, 478] on span "Enviar a Asignación de Ventas" at bounding box center [980, 480] width 166 height 20
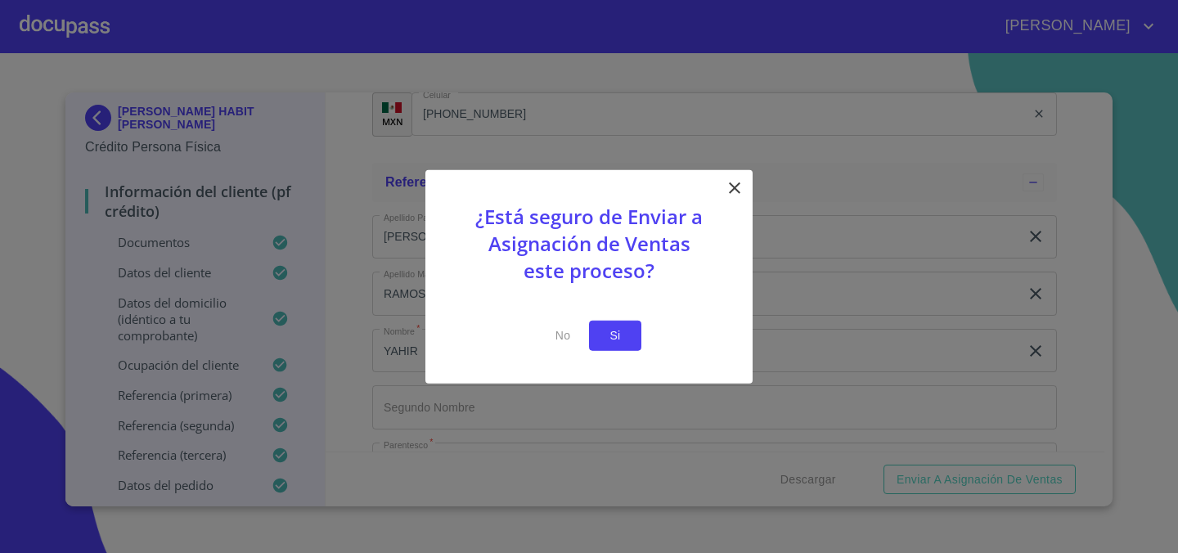
click at [608, 328] on span "Si" at bounding box center [615, 336] width 26 height 20
